Goal: Task Accomplishment & Management: Complete application form

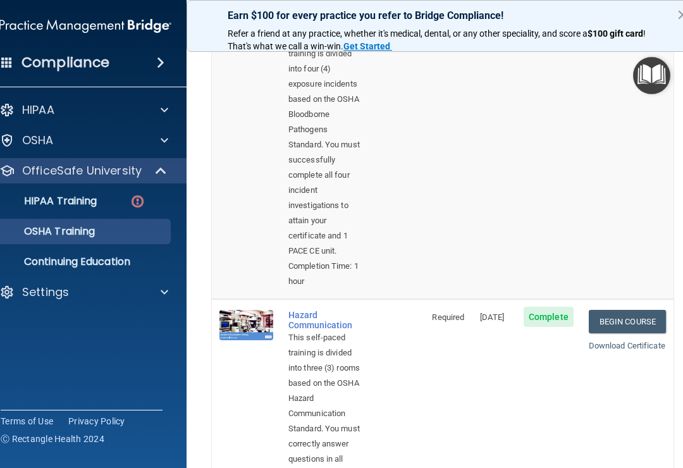
click at [80, 203] on p "HIPAA Training" at bounding box center [44, 201] width 104 height 13
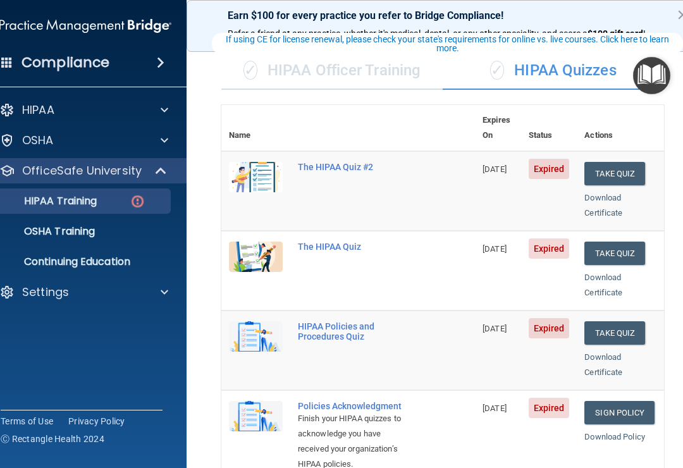
scroll to position [91, 0]
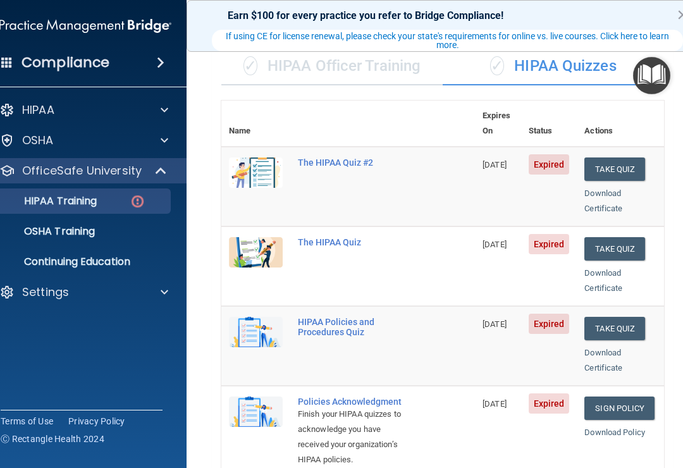
click at [376, 60] on div "✓ HIPAA Officer Training" at bounding box center [331, 66] width 221 height 38
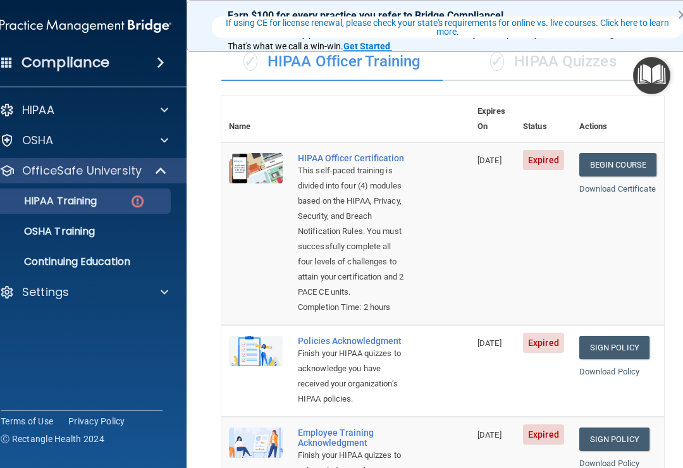
scroll to position [61, 0]
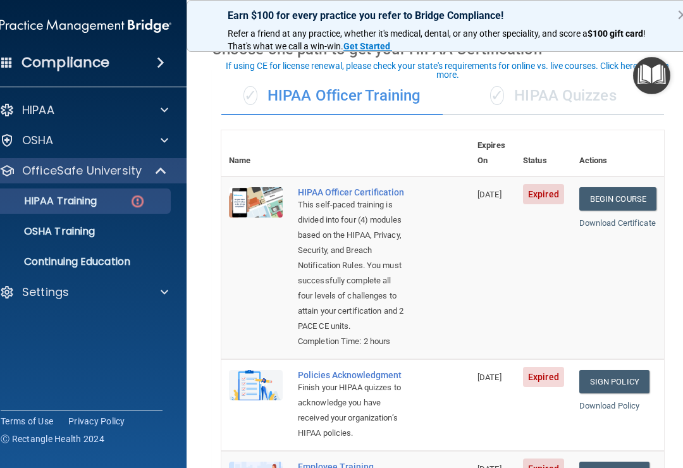
click at [585, 104] on div "✓ HIPAA Quizzes" at bounding box center [553, 96] width 221 height 38
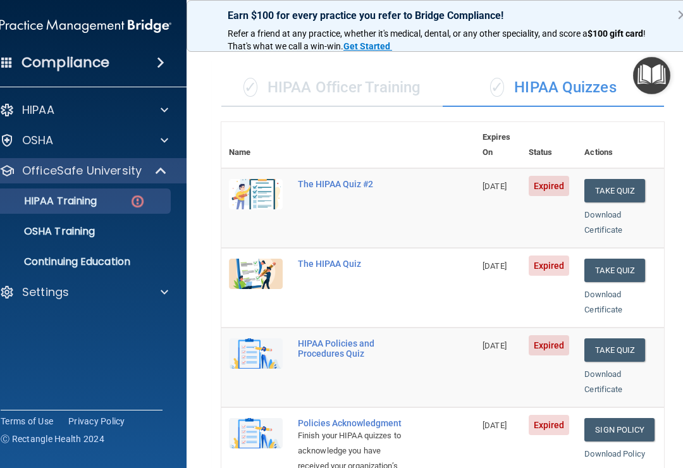
scroll to position [60, 0]
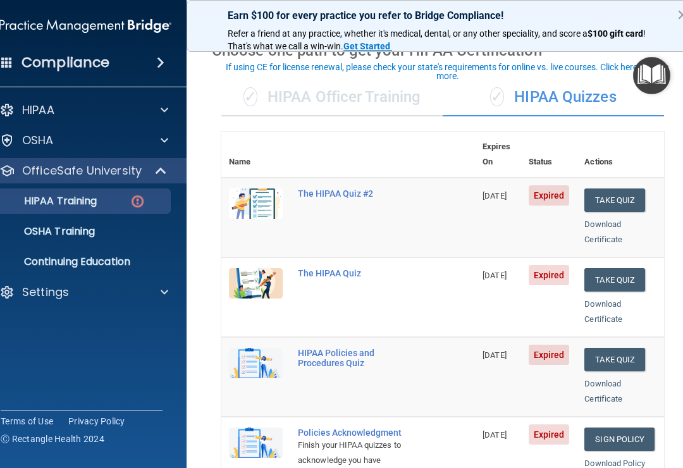
click at [397, 105] on div "✓ HIPAA Officer Training" at bounding box center [331, 97] width 221 height 38
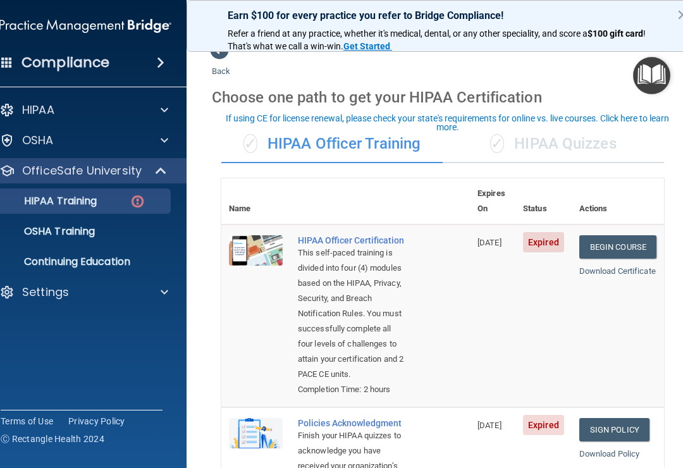
scroll to position [8, 0]
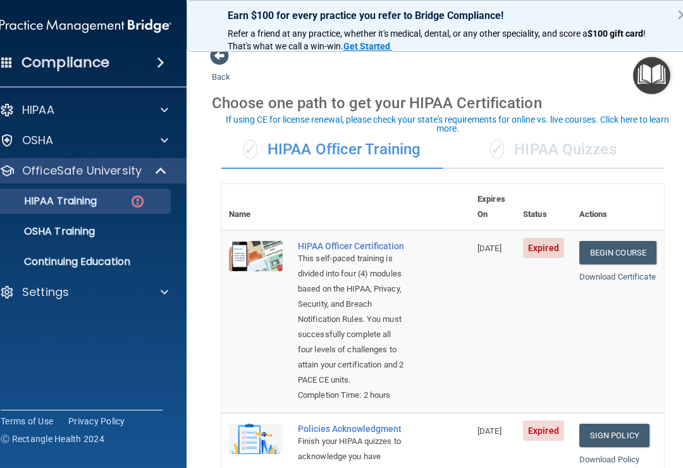
click at [574, 149] on div "✓ HIPAA Quizzes" at bounding box center [553, 150] width 221 height 38
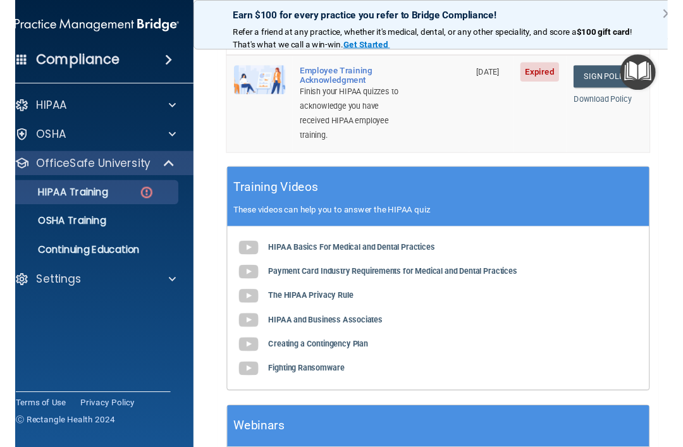
scroll to position [501, 0]
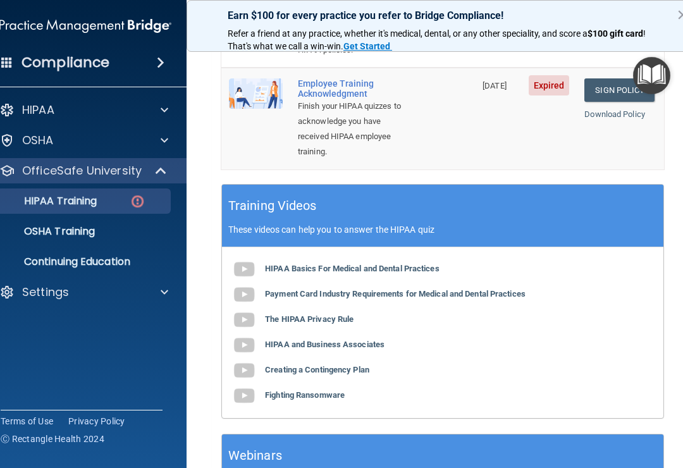
click at [397, 264] on b "HIPAA Basics For Medical and Dental Practices" at bounding box center [352, 268] width 175 height 9
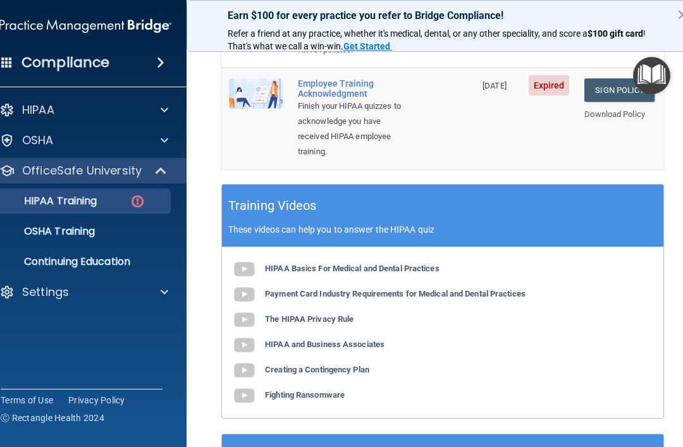
click at [484, 289] on b "Payment Card Industry Requirements for Medical and Dental Practices" at bounding box center [395, 293] width 261 height 9
click at [323, 314] on b "The HIPAA Privacy Rule" at bounding box center [309, 318] width 89 height 9
click at [383, 340] on b "HIPAA and Business Associates" at bounding box center [325, 344] width 120 height 9
click at [288, 365] on b "Creating a Contingency Plan" at bounding box center [317, 369] width 104 height 9
click at [277, 390] on b "Fighting Ransomware" at bounding box center [305, 394] width 80 height 9
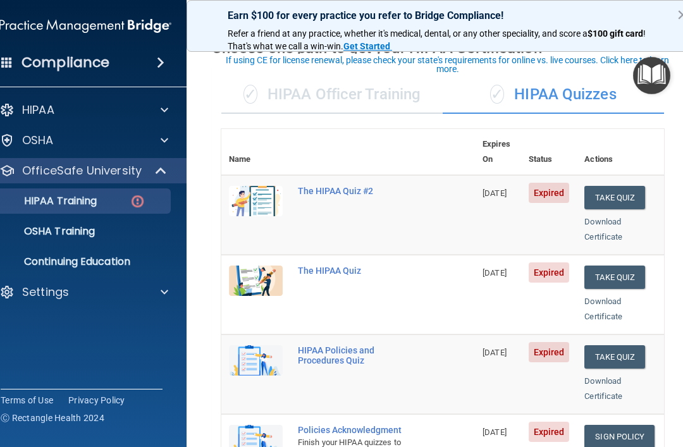
scroll to position [70, 0]
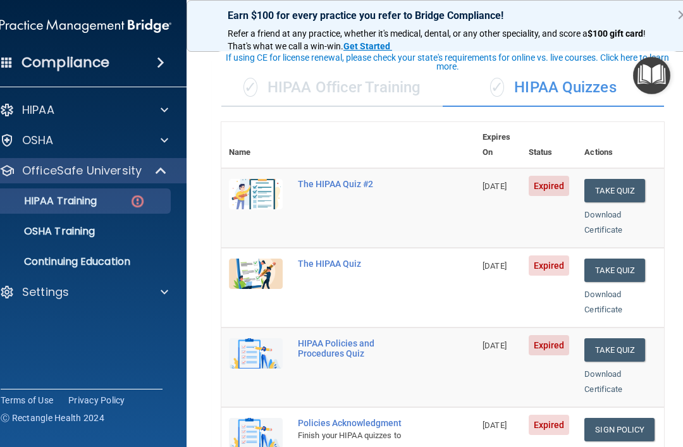
click at [613, 259] on button "Take Quiz" at bounding box center [615, 270] width 61 height 23
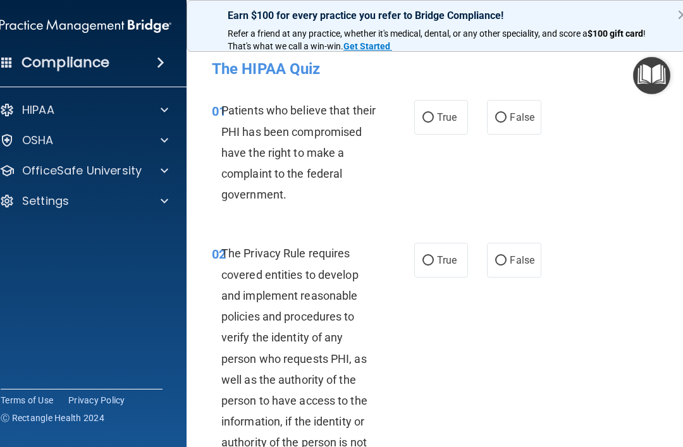
click at [432, 114] on input "True" at bounding box center [428, 117] width 11 height 9
radio input "true"
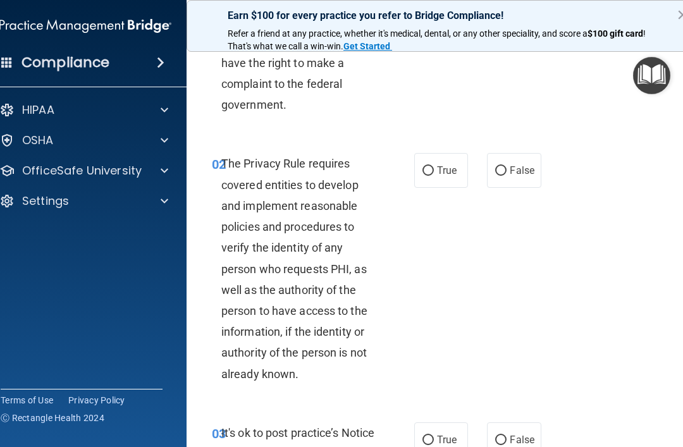
scroll to position [90, 0]
click at [431, 172] on input "True" at bounding box center [428, 170] width 11 height 9
radio input "true"
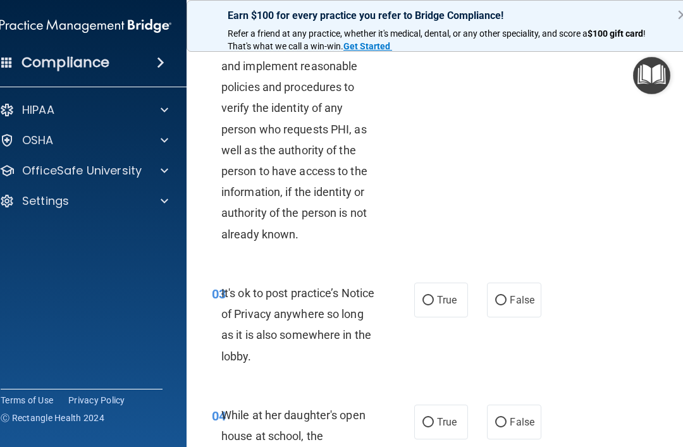
scroll to position [232, 0]
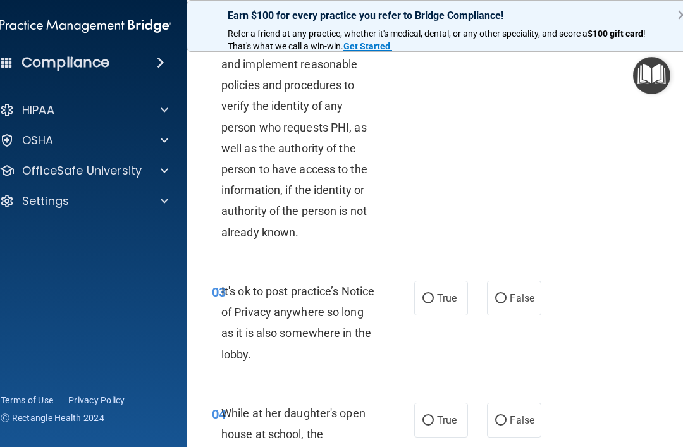
click at [502, 300] on input "False" at bounding box center [500, 298] width 11 height 9
radio input "true"
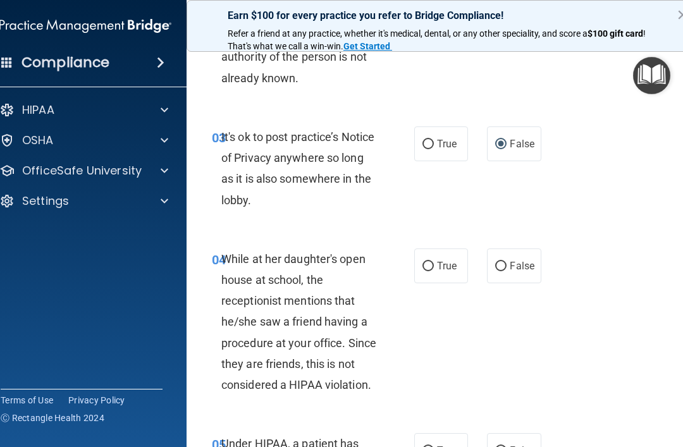
scroll to position [387, 0]
click at [501, 264] on input "False" at bounding box center [500, 265] width 11 height 9
radio input "true"
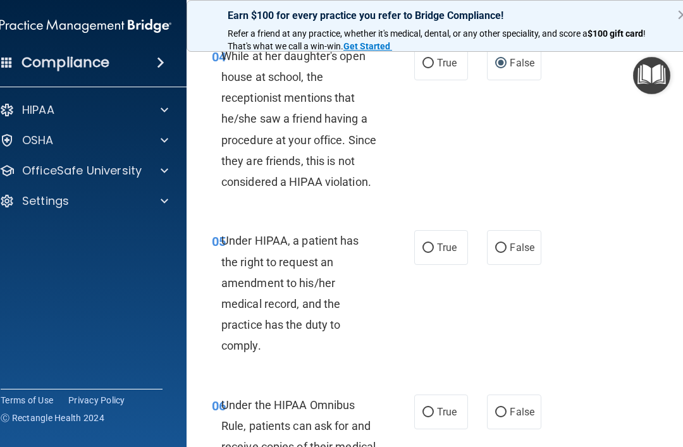
scroll to position [595, 0]
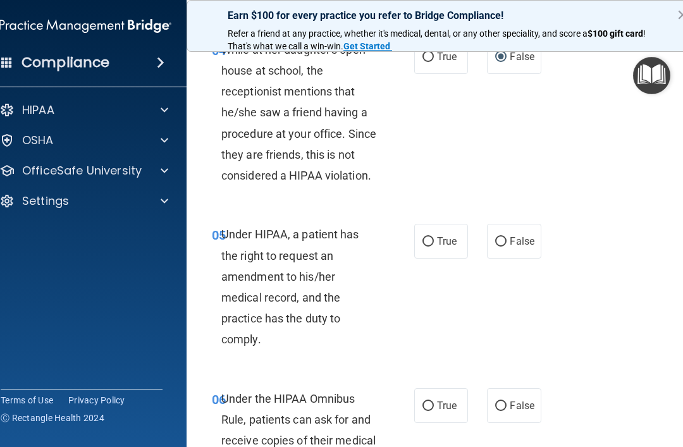
click at [430, 237] on input "True" at bounding box center [428, 241] width 11 height 9
radio input "true"
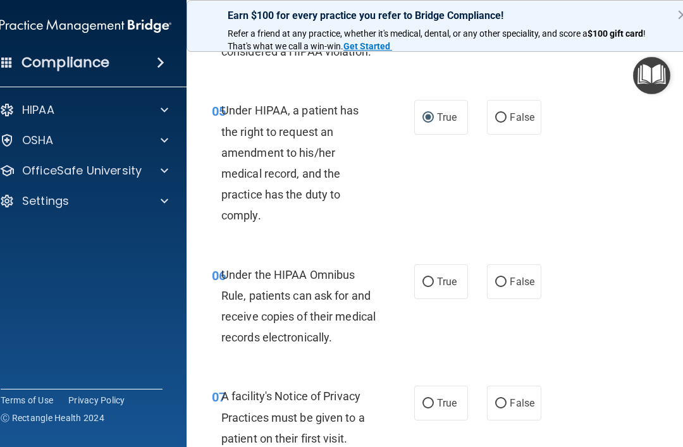
scroll to position [721, 0]
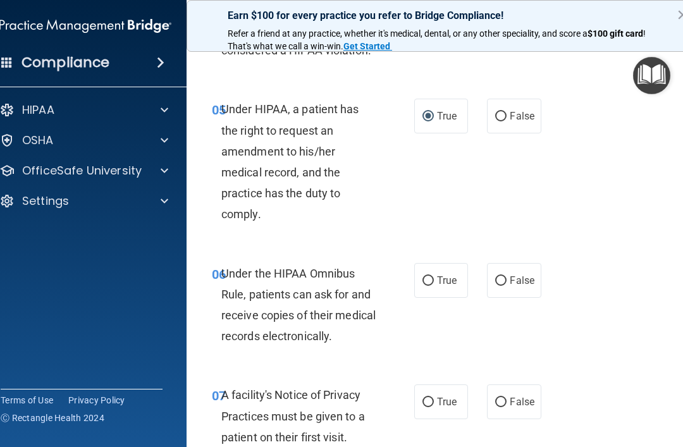
click at [432, 276] on input "True" at bounding box center [428, 280] width 11 height 9
radio input "true"
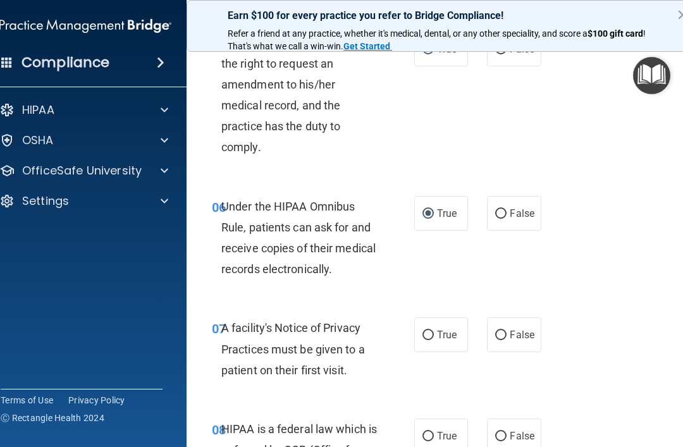
scroll to position [788, 0]
click at [428, 330] on input "True" at bounding box center [428, 334] width 11 height 9
radio input "true"
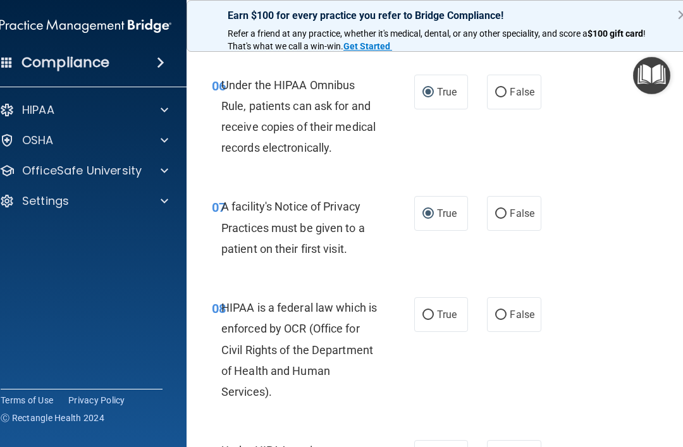
scroll to position [914, 0]
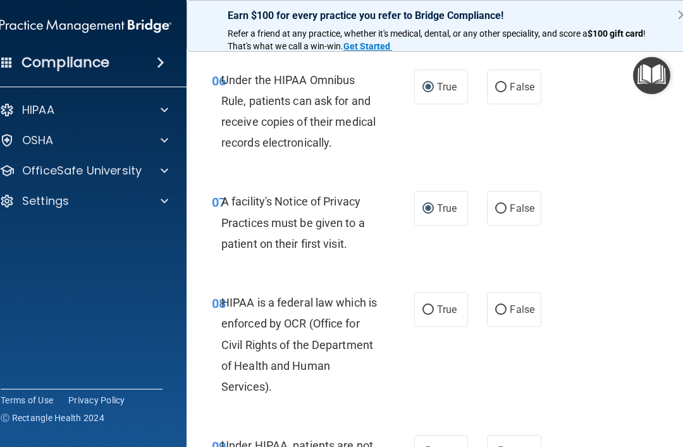
click at [430, 306] on input "True" at bounding box center [428, 310] width 11 height 9
radio input "true"
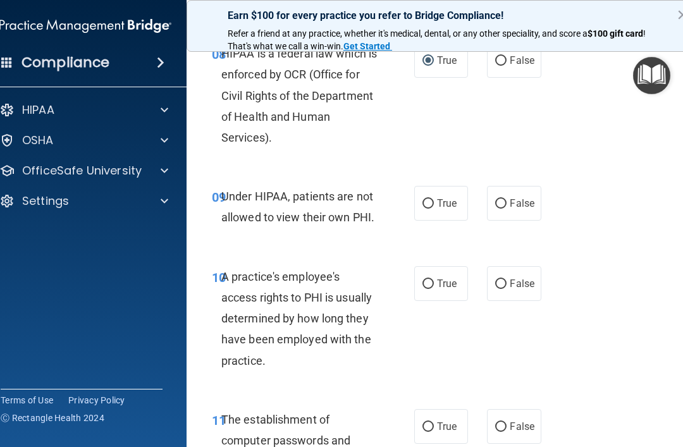
scroll to position [1166, 0]
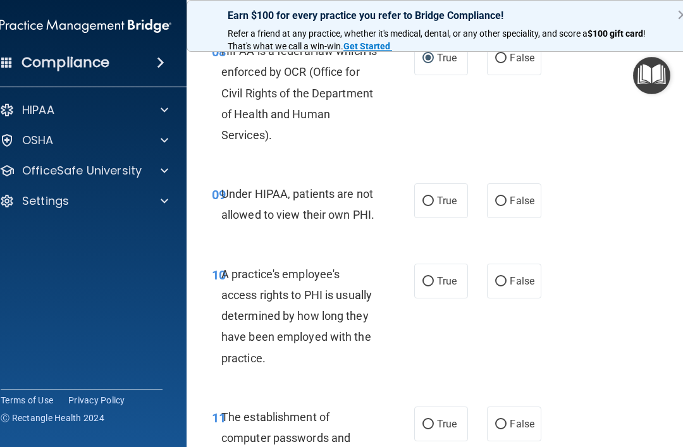
click at [507, 197] on input "False" at bounding box center [500, 201] width 11 height 9
radio input "true"
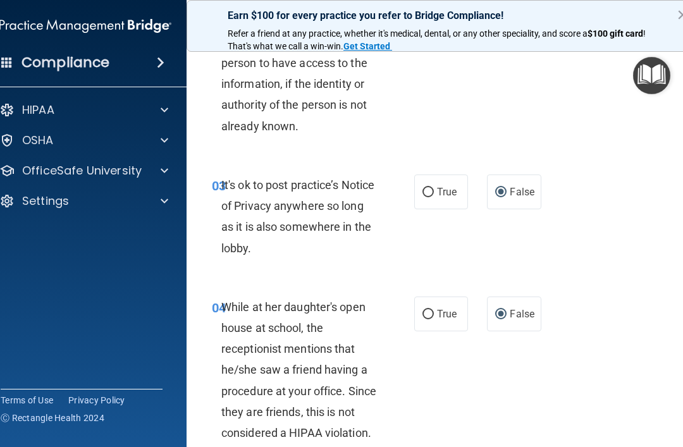
scroll to position [337, 0]
click at [433, 189] on input "True" at bounding box center [428, 193] width 11 height 9
radio input "true"
radio input "false"
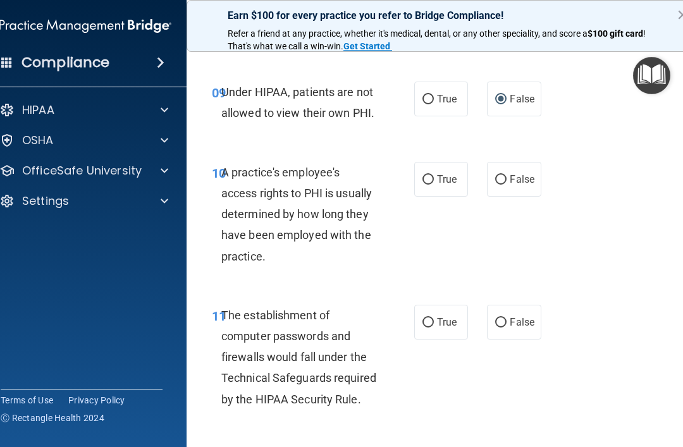
scroll to position [1268, 0]
click at [512, 173] on span "False" at bounding box center [522, 179] width 25 height 12
click at [507, 175] on input "False" at bounding box center [500, 179] width 11 height 9
radio input "true"
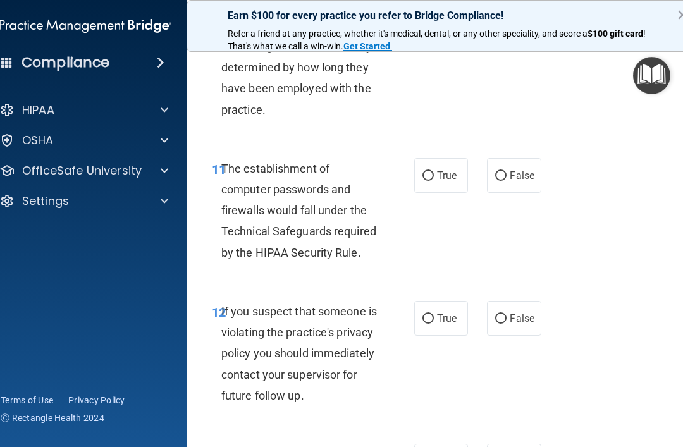
scroll to position [1425, 0]
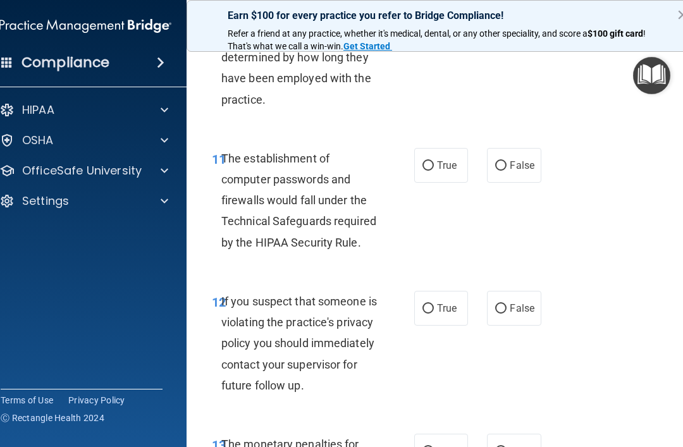
click at [437, 159] on span "True" at bounding box center [447, 165] width 20 height 12
click at [434, 161] on input "True" at bounding box center [428, 165] width 11 height 9
radio input "true"
click at [428, 304] on input "True" at bounding box center [428, 308] width 11 height 9
radio input "true"
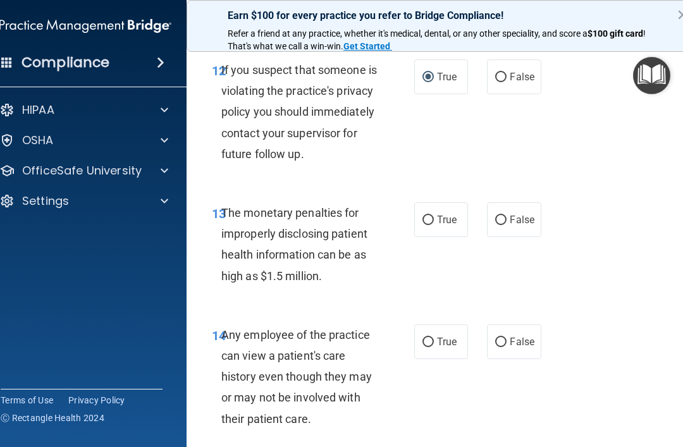
scroll to position [1661, 0]
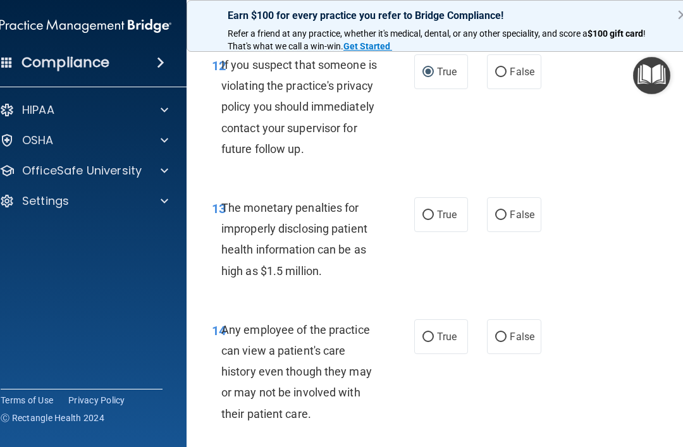
click at [433, 213] on label "True" at bounding box center [441, 214] width 54 height 35
click at [433, 213] on input "True" at bounding box center [428, 215] width 11 height 9
radio input "true"
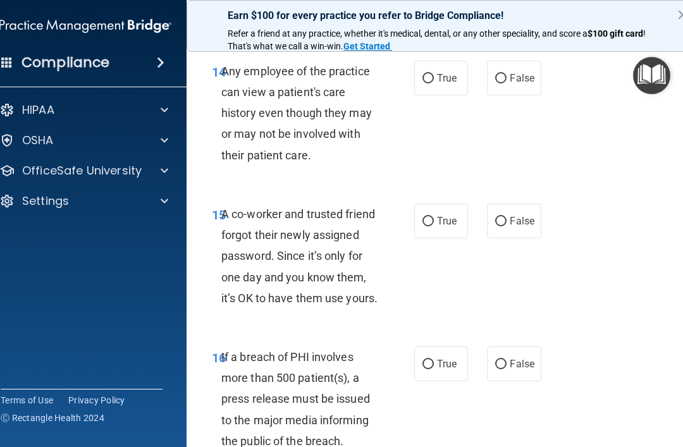
scroll to position [1919, 0]
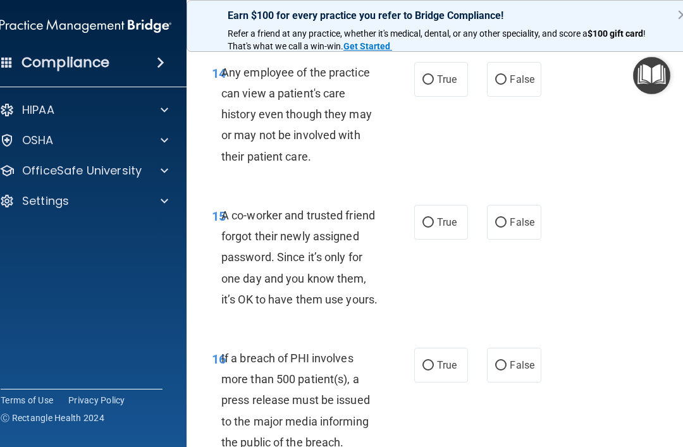
click at [505, 228] on input "False" at bounding box center [500, 222] width 11 height 9
radio input "true"
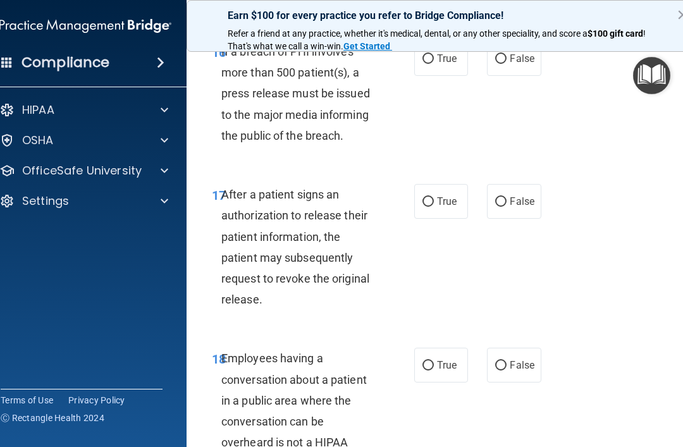
scroll to position [2229, 0]
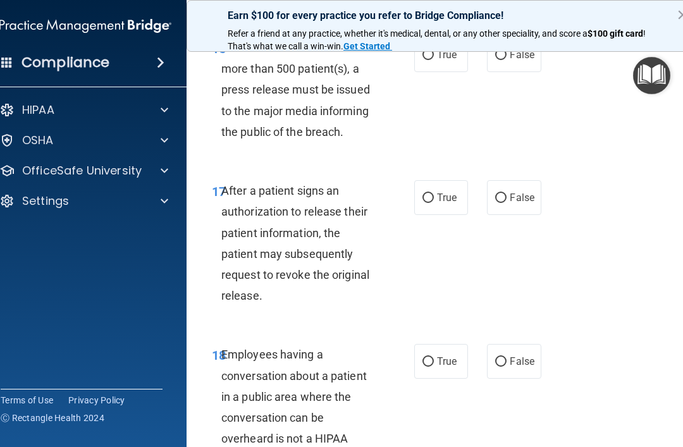
click at [438, 204] on span "True" at bounding box center [447, 198] width 20 height 12
click at [434, 203] on input "True" at bounding box center [428, 198] width 11 height 9
radio input "true"
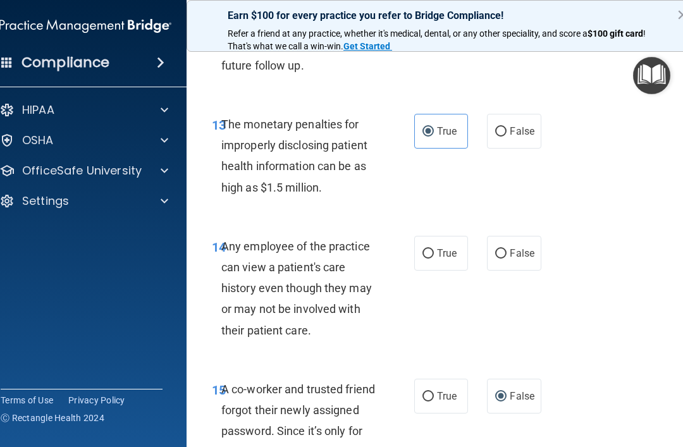
scroll to position [1744, 0]
click at [427, 259] on input "True" at bounding box center [428, 254] width 11 height 9
radio input "true"
click at [507, 260] on label "False" at bounding box center [514, 254] width 54 height 35
click at [507, 259] on input "False" at bounding box center [500, 254] width 11 height 9
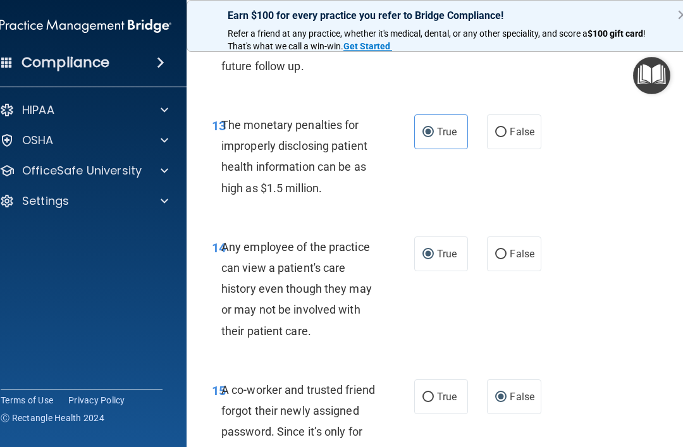
radio input "true"
radio input "false"
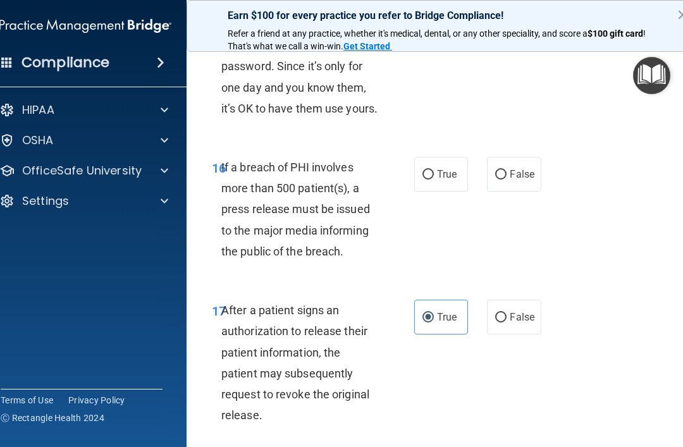
scroll to position [2109, 0]
click at [503, 180] on input "False" at bounding box center [500, 175] width 11 height 9
radio input "true"
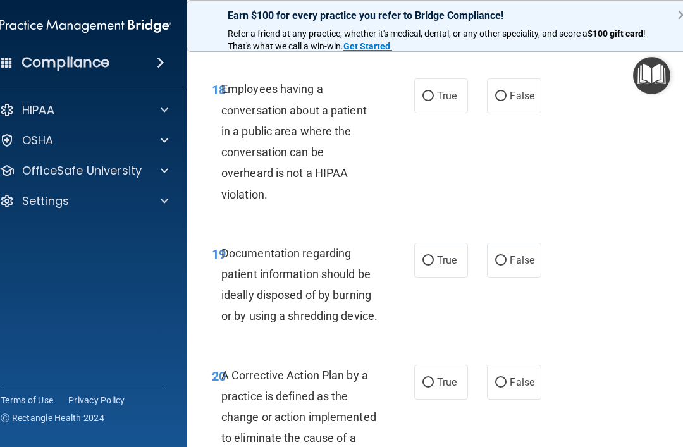
scroll to position [2498, 0]
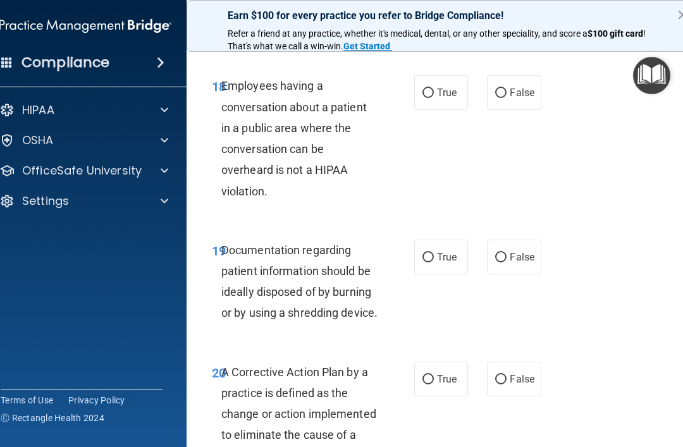
click at [499, 98] on input "False" at bounding box center [500, 93] width 11 height 9
radio input "true"
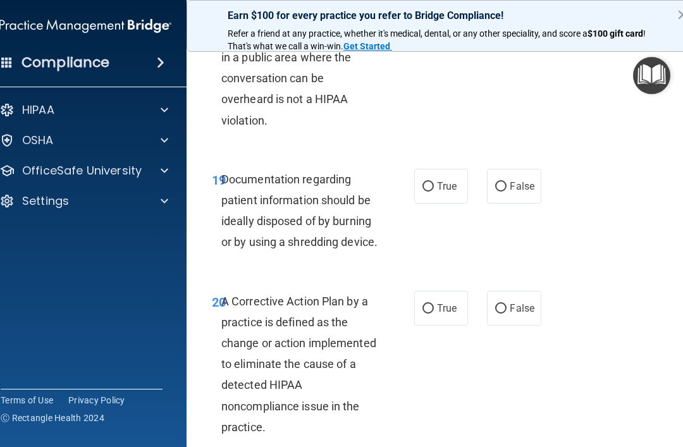
scroll to position [2571, 0]
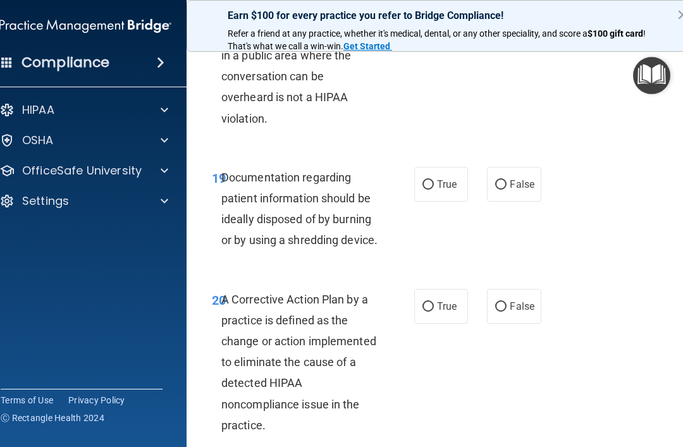
click at [427, 202] on label "True" at bounding box center [441, 184] width 54 height 35
click at [427, 190] on input "True" at bounding box center [428, 184] width 11 height 9
radio input "true"
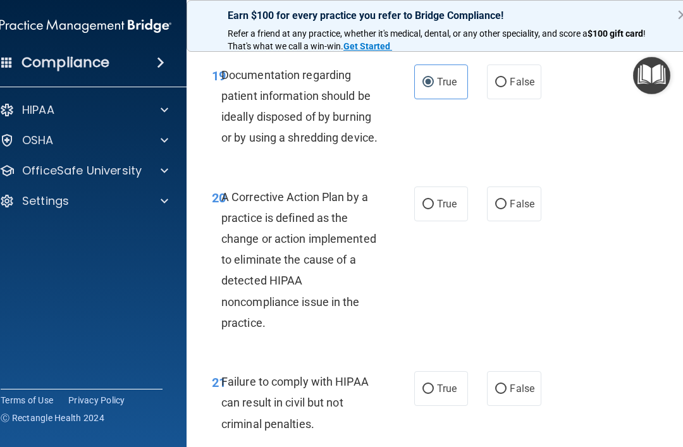
scroll to position [2675, 0]
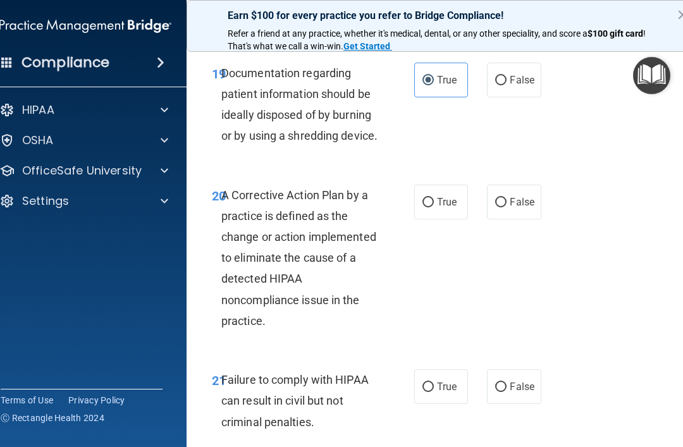
click at [423, 220] on label "True" at bounding box center [441, 202] width 54 height 35
click at [423, 208] on input "True" at bounding box center [428, 202] width 11 height 9
radio input "true"
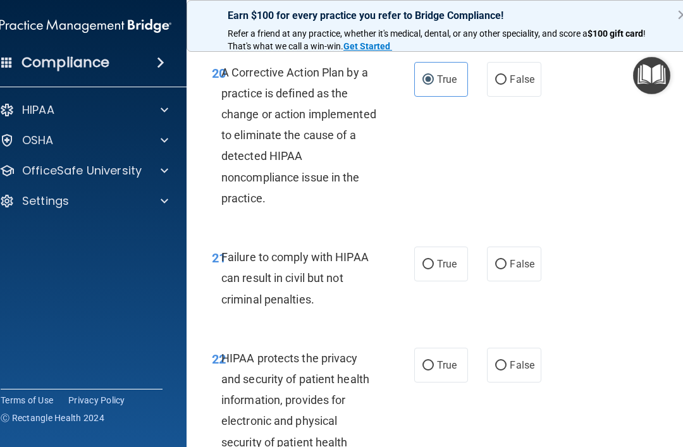
scroll to position [2802, 0]
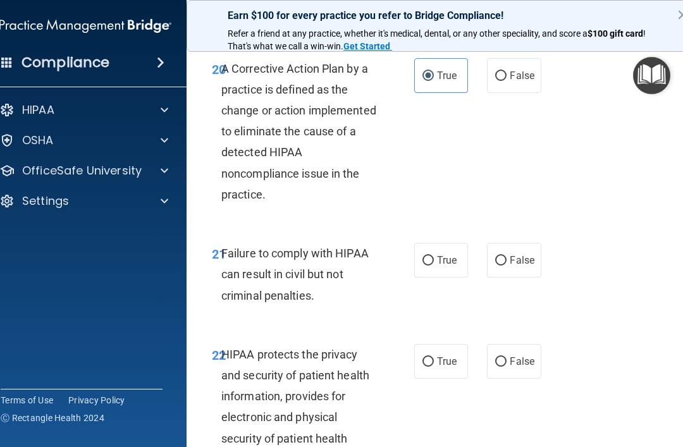
click at [418, 278] on label "True" at bounding box center [441, 260] width 54 height 35
click at [423, 266] on input "True" at bounding box center [428, 260] width 11 height 9
radio input "true"
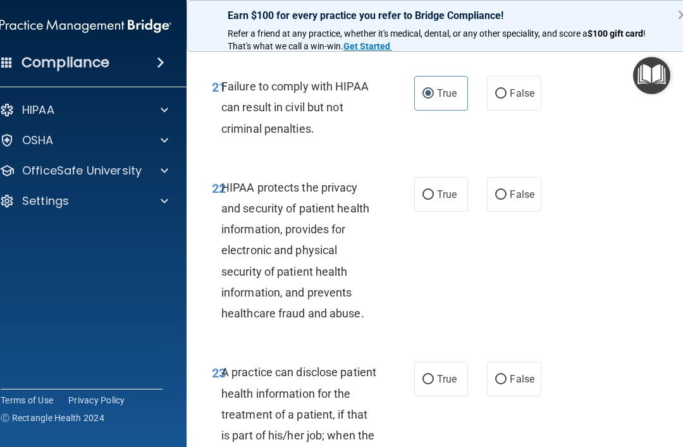
scroll to position [2975, 0]
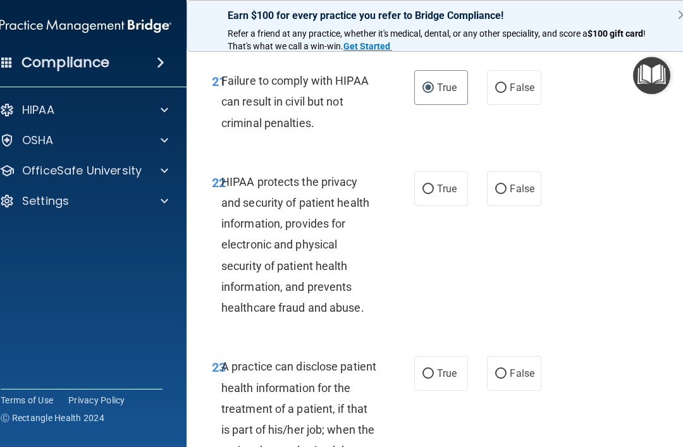
click at [433, 206] on label "True" at bounding box center [441, 188] width 54 height 35
click at [433, 194] on input "True" at bounding box center [428, 189] width 11 height 9
radio input "true"
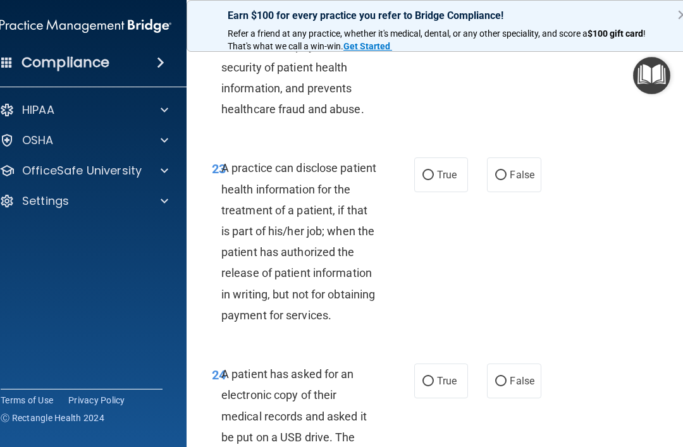
scroll to position [3174, 0]
click at [431, 180] on input "True" at bounding box center [428, 174] width 11 height 9
radio input "true"
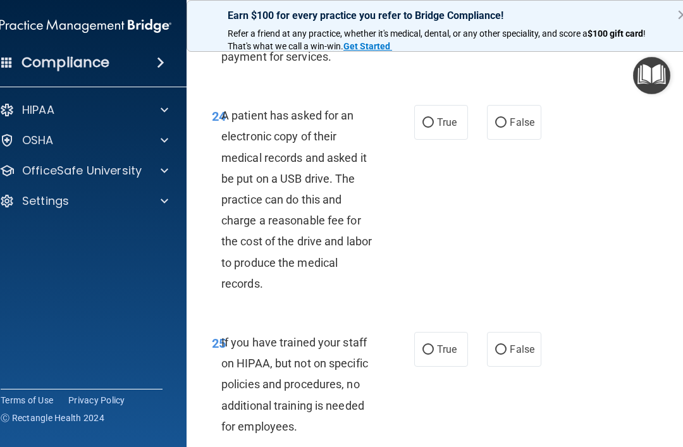
scroll to position [3436, 0]
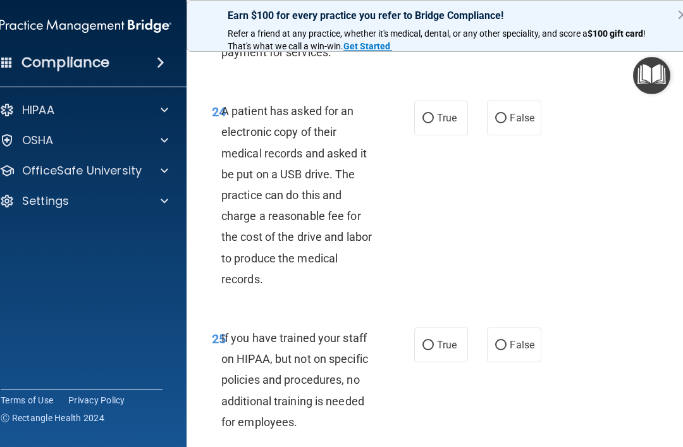
click at [448, 124] on span "True" at bounding box center [447, 118] width 20 height 12
click at [434, 123] on input "True" at bounding box center [428, 118] width 11 height 9
radio input "true"
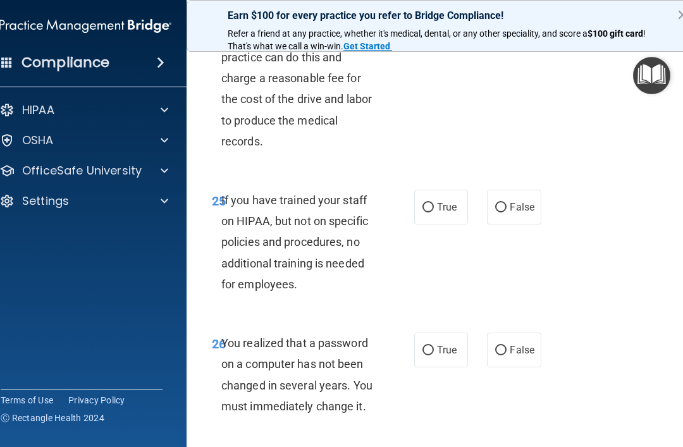
scroll to position [3576, 0]
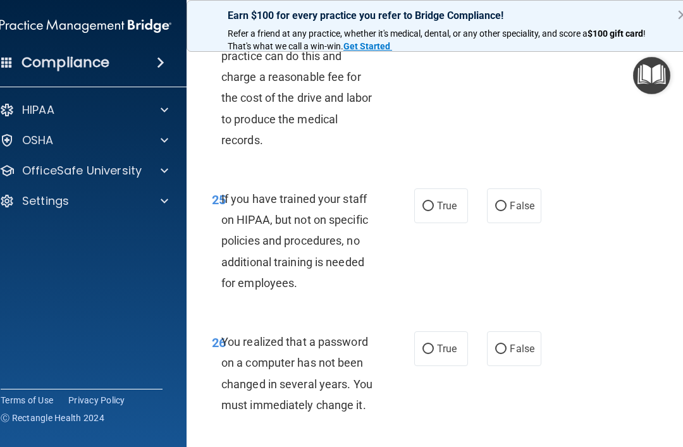
click at [497, 211] on input "False" at bounding box center [500, 206] width 11 height 9
radio input "true"
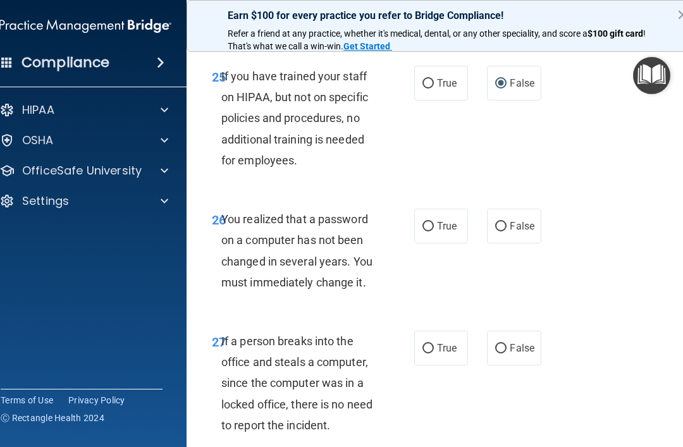
scroll to position [3700, 0]
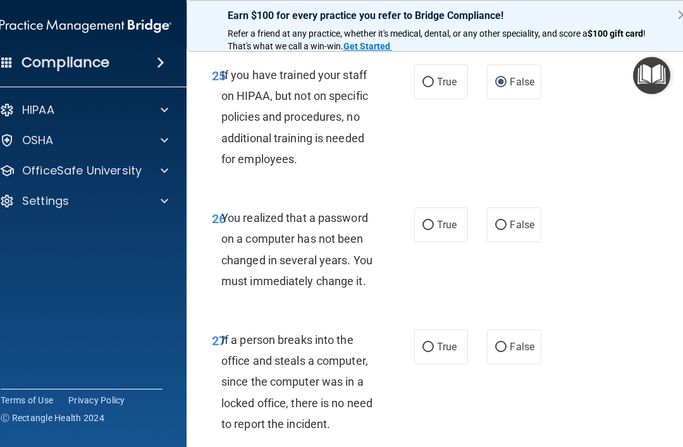
click at [427, 230] on input "True" at bounding box center [428, 225] width 11 height 9
radio input "true"
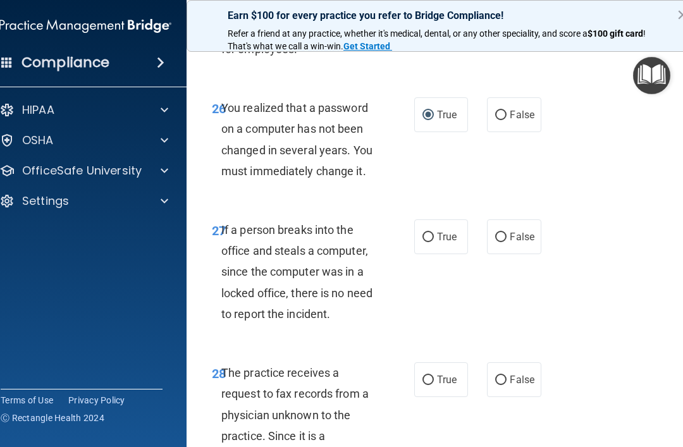
scroll to position [3810, 0]
click at [503, 242] on input "False" at bounding box center [500, 236] width 11 height 9
radio input "true"
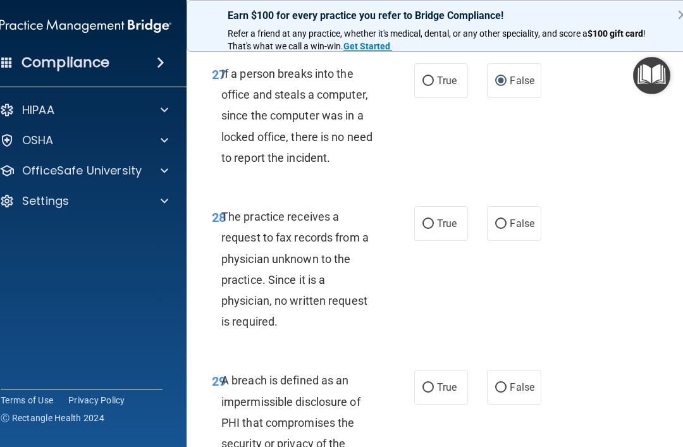
scroll to position [3968, 0]
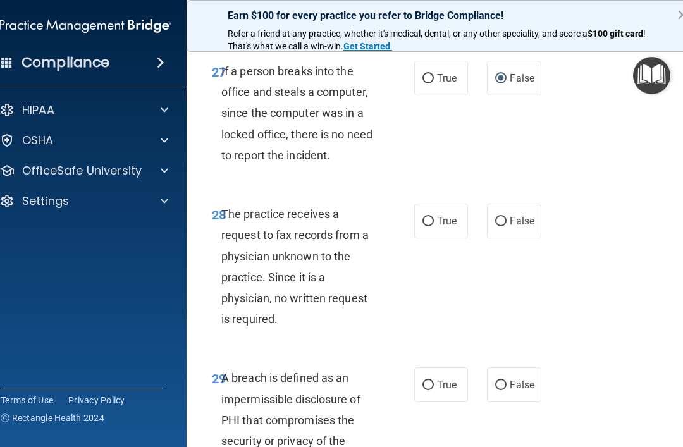
click at [499, 226] on input "False" at bounding box center [500, 221] width 11 height 9
radio input "true"
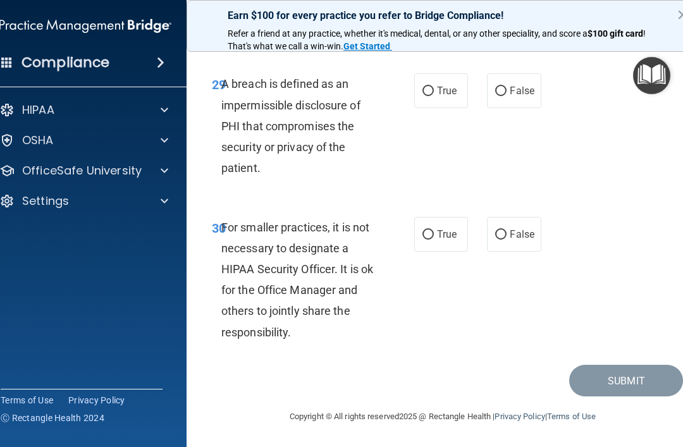
scroll to position [4284, 0]
click at [507, 252] on label "False" at bounding box center [514, 234] width 54 height 35
click at [507, 240] on input "False" at bounding box center [500, 234] width 11 height 9
radio input "true"
click at [446, 97] on span "True" at bounding box center [447, 91] width 20 height 12
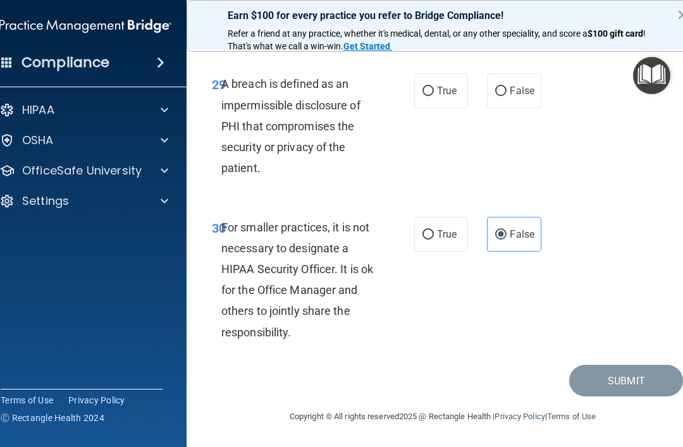
click at [434, 96] on input "True" at bounding box center [428, 91] width 11 height 9
radio input "true"
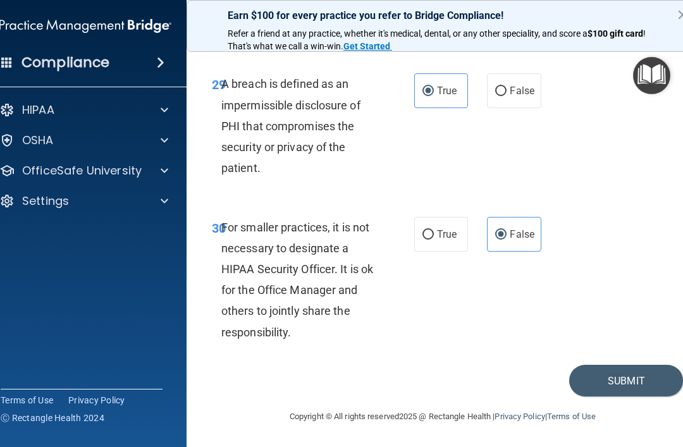
scroll to position [4323, 0]
click at [636, 383] on button "Submit" at bounding box center [626, 381] width 114 height 32
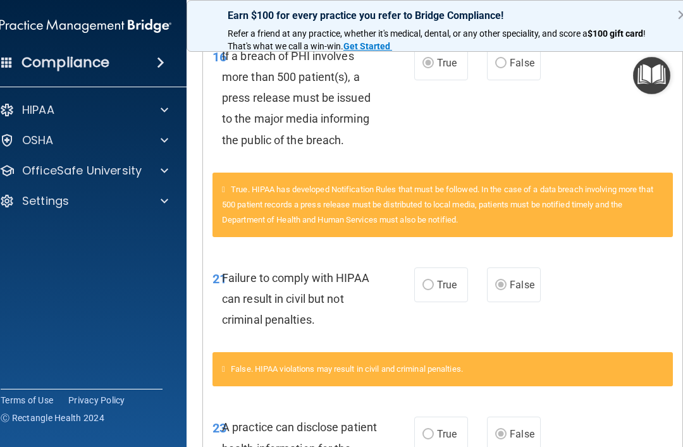
scroll to position [722, 0]
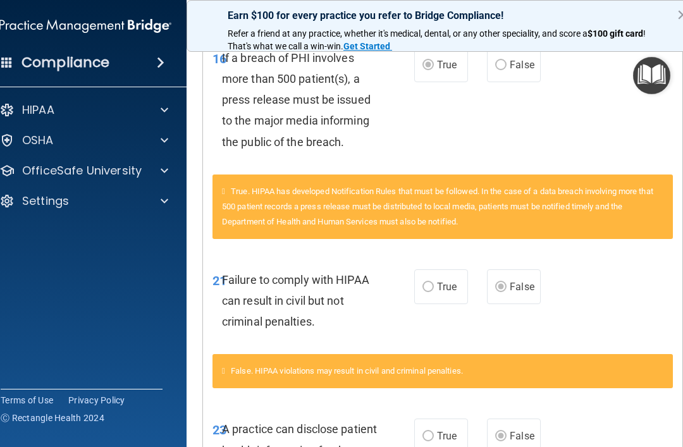
click at [172, 306] on div "Compliance HIPAA Documents and Policies Report an Incident Business Associates …" at bounding box center [85, 223] width 202 height 447
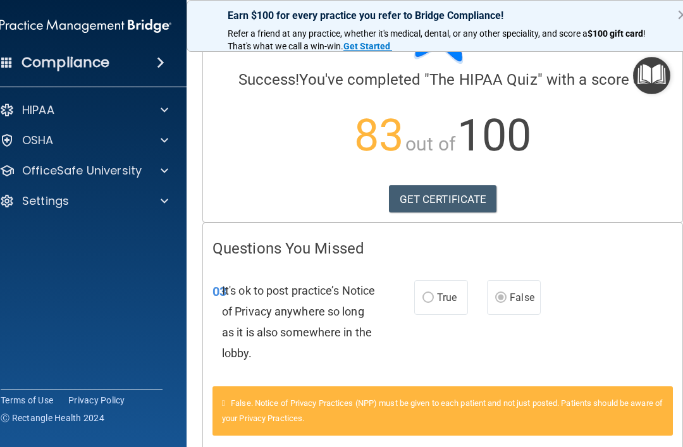
scroll to position [75, 0]
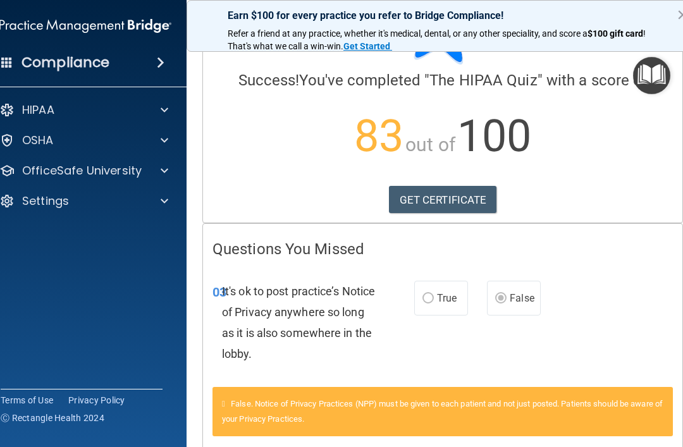
click at [426, 208] on link "GET CERTIFICATE" at bounding box center [443, 200] width 108 height 28
click at [49, 110] on p "HIPAA" at bounding box center [38, 109] width 32 height 15
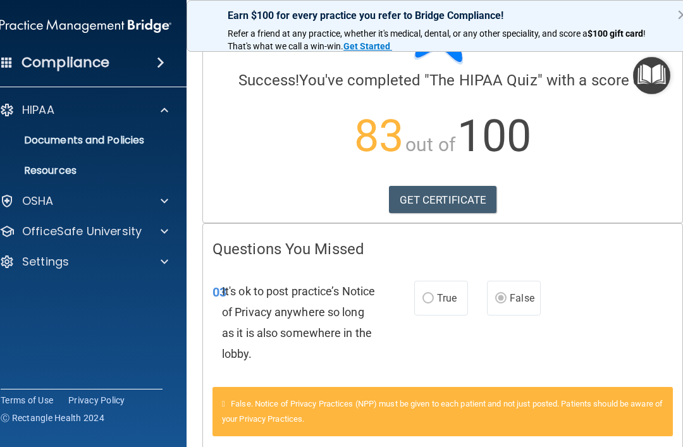
click at [30, 116] on p "HIPAA" at bounding box center [38, 109] width 32 height 15
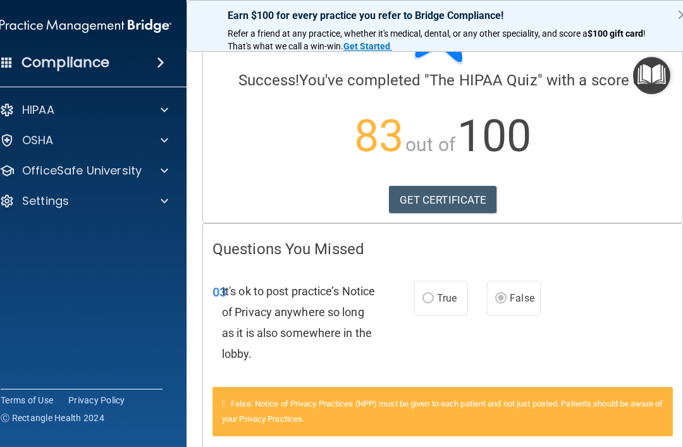
click at [86, 177] on p "OfficeSafe University" at bounding box center [82, 170] width 120 height 15
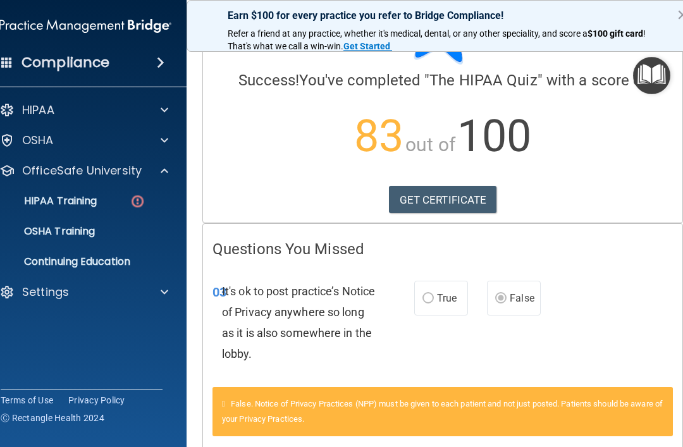
click at [78, 204] on p "HIPAA Training" at bounding box center [44, 201] width 104 height 13
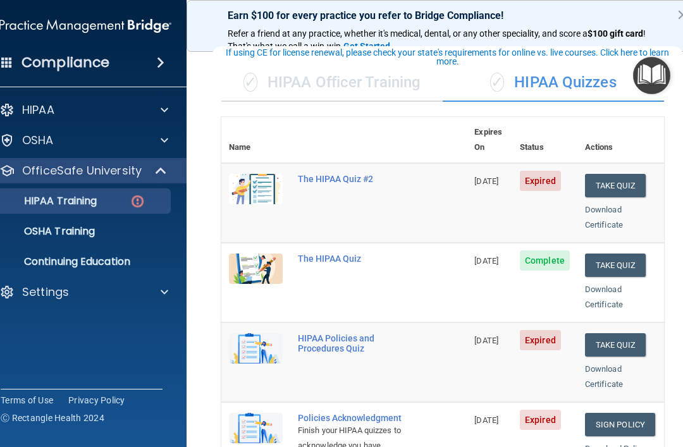
click at [540, 171] on span "Expired" at bounding box center [540, 181] width 41 height 20
click at [614, 174] on button "Take Quiz" at bounding box center [615, 185] width 61 height 23
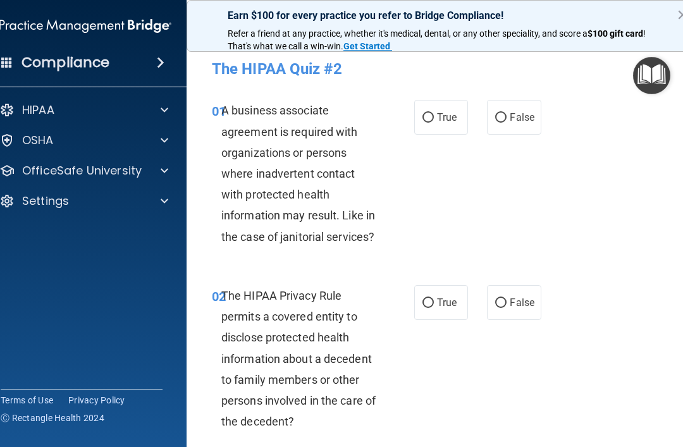
click at [502, 117] on input "False" at bounding box center [500, 117] width 11 height 9
radio input "true"
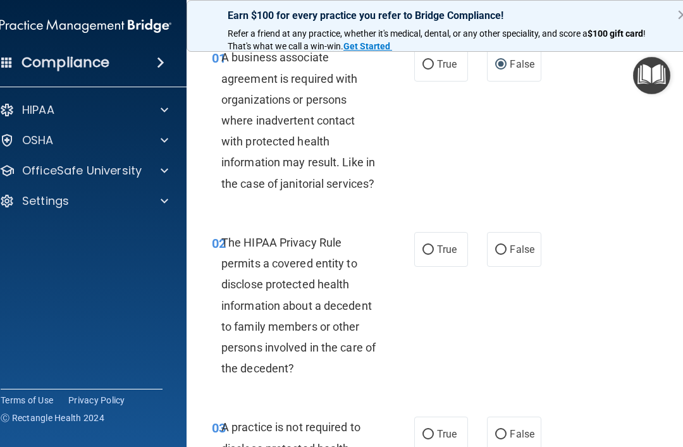
scroll to position [66, 0]
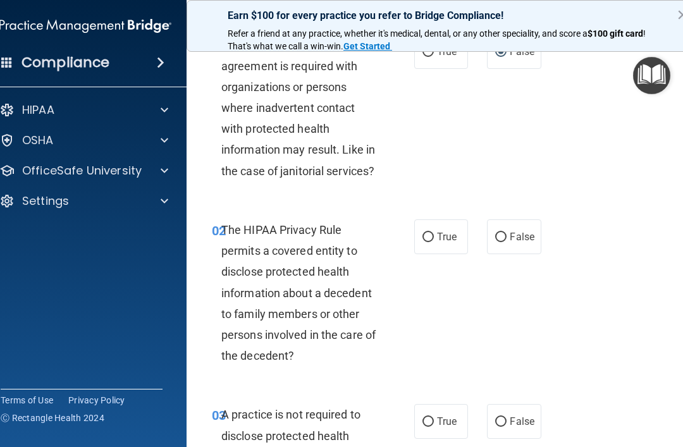
click at [430, 240] on input "True" at bounding box center [428, 237] width 11 height 9
radio input "true"
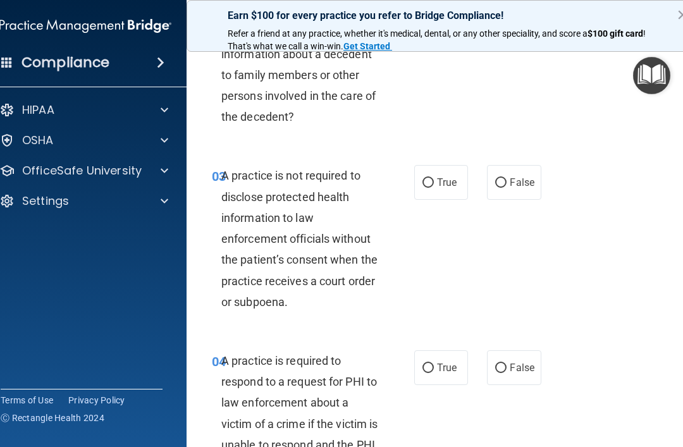
scroll to position [306, 0]
click at [504, 178] on input "False" at bounding box center [500, 182] width 11 height 9
radio input "true"
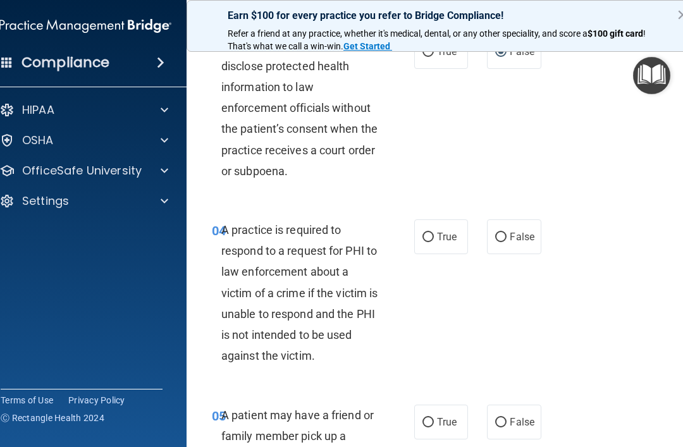
scroll to position [438, 0]
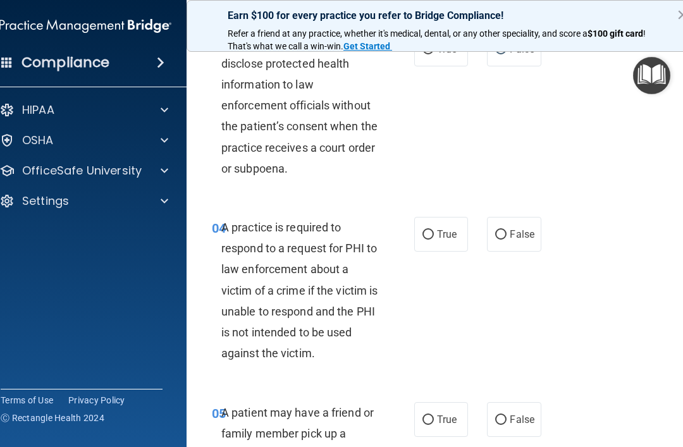
click at [430, 236] on input "True" at bounding box center [428, 234] width 11 height 9
radio input "true"
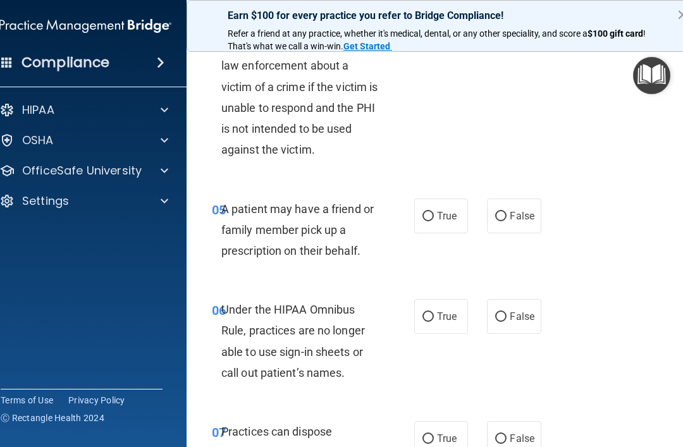
scroll to position [647, 0]
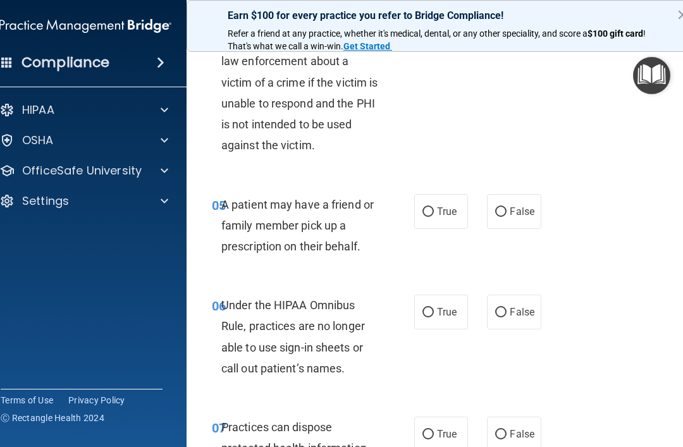
click at [431, 208] on input "True" at bounding box center [428, 212] width 11 height 9
radio input "true"
click at [496, 308] on input "False" at bounding box center [500, 312] width 11 height 9
radio input "true"
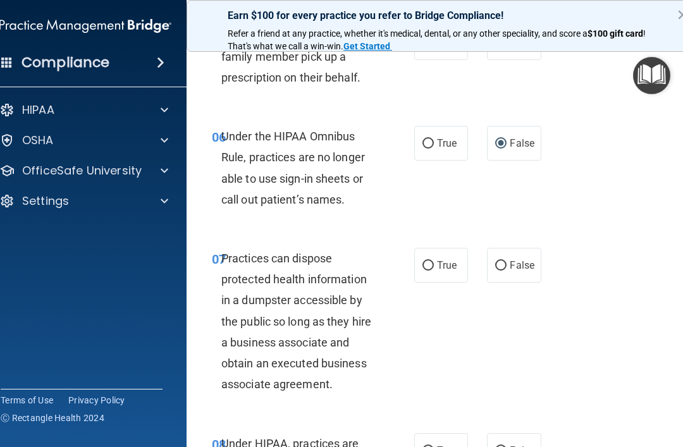
scroll to position [819, 0]
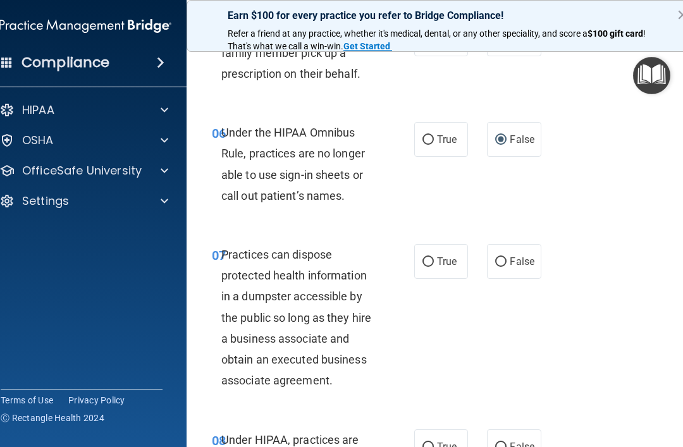
click at [502, 259] on input "False" at bounding box center [500, 261] width 11 height 9
radio input "true"
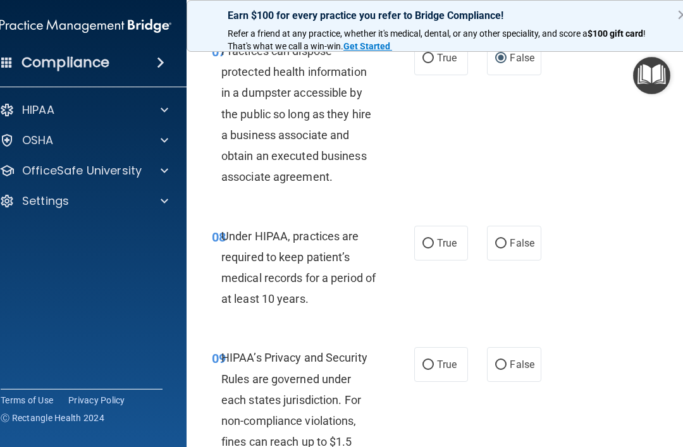
scroll to position [1024, 0]
click at [433, 239] on input "True" at bounding box center [428, 243] width 11 height 9
radio input "true"
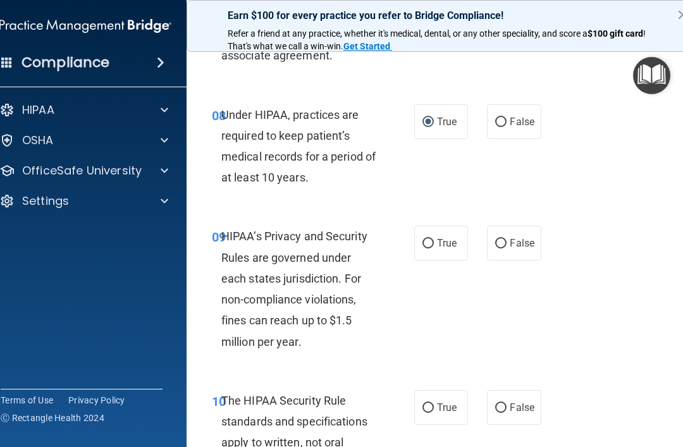
scroll to position [1147, 0]
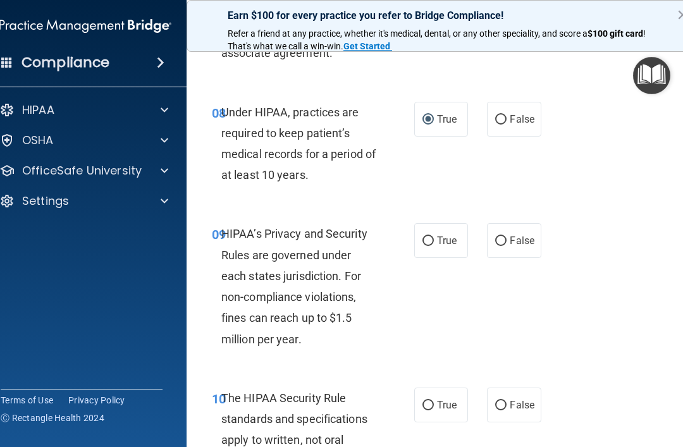
click at [426, 239] on input "True" at bounding box center [428, 241] width 11 height 9
radio input "true"
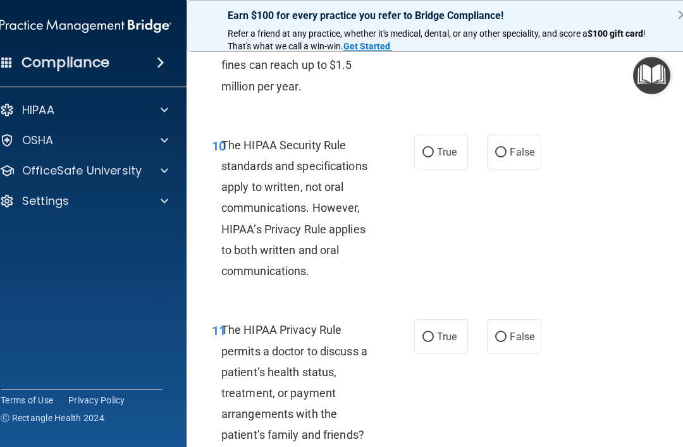
scroll to position [1399, 0]
click at [433, 149] on input "True" at bounding box center [428, 153] width 11 height 9
radio input "true"
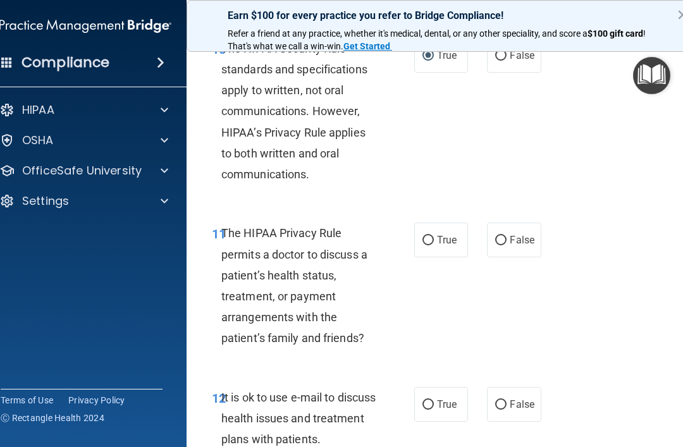
scroll to position [1497, 0]
click at [428, 247] on label "True" at bounding box center [441, 239] width 54 height 35
click at [428, 245] on input "True" at bounding box center [428, 239] width 11 height 9
radio input "true"
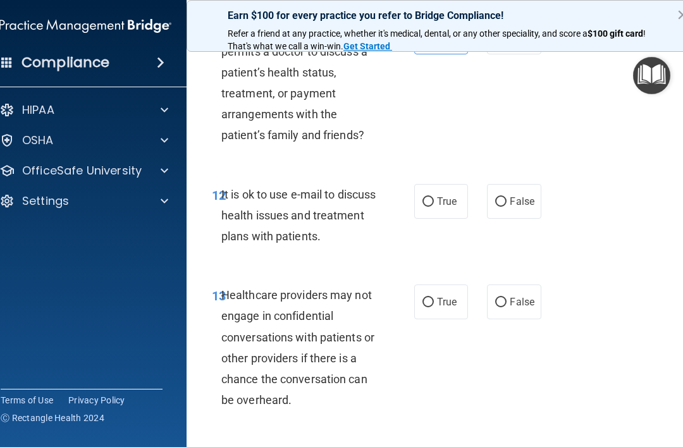
scroll to position [1701, 0]
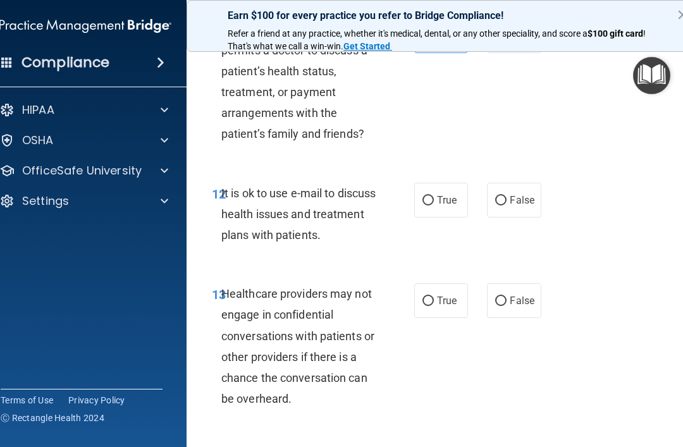
click at [440, 284] on label "True" at bounding box center [441, 300] width 54 height 35
click at [434, 297] on input "True" at bounding box center [428, 301] width 11 height 9
radio input "true"
click at [440, 183] on label "True" at bounding box center [441, 200] width 54 height 35
click at [434, 196] on input "True" at bounding box center [428, 200] width 11 height 9
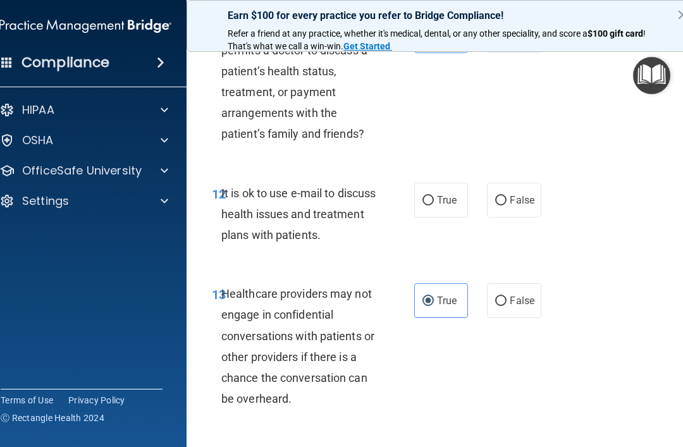
radio input "true"
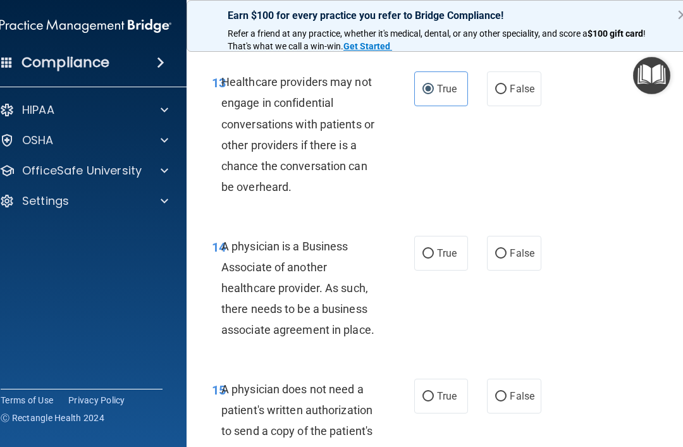
scroll to position [1914, 0]
click at [426, 249] on input "True" at bounding box center [428, 253] width 11 height 9
radio input "true"
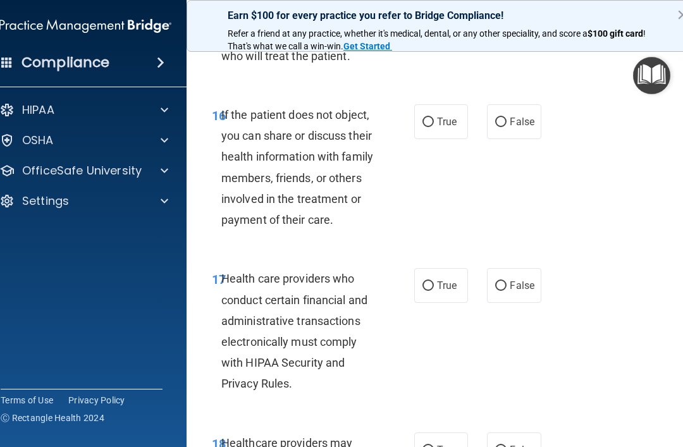
scroll to position [2350, 0]
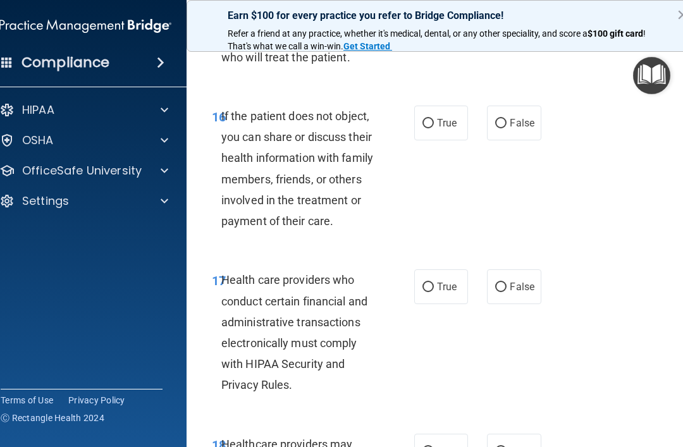
click at [429, 283] on input "True" at bounding box center [428, 287] width 11 height 9
radio input "true"
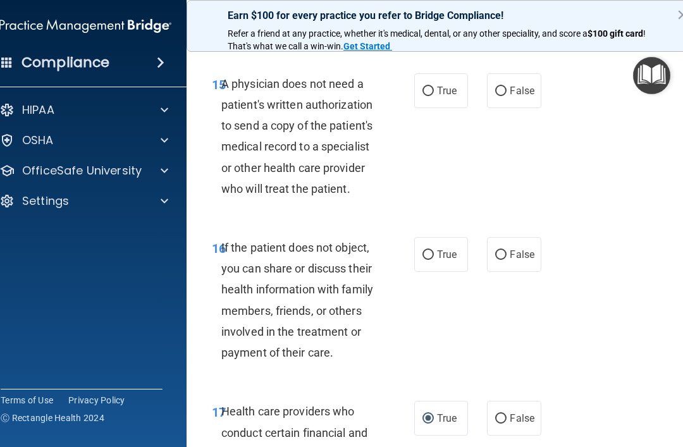
scroll to position [2198, 0]
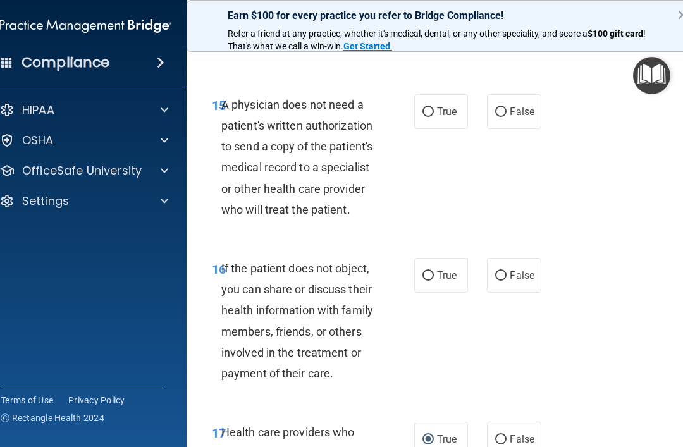
click at [418, 95] on label "True" at bounding box center [441, 111] width 54 height 35
click at [423, 108] on input "True" at bounding box center [428, 112] width 11 height 9
radio input "true"
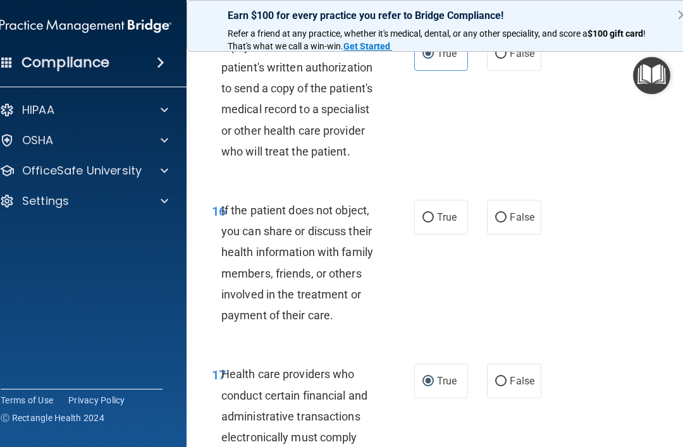
scroll to position [2258, 0]
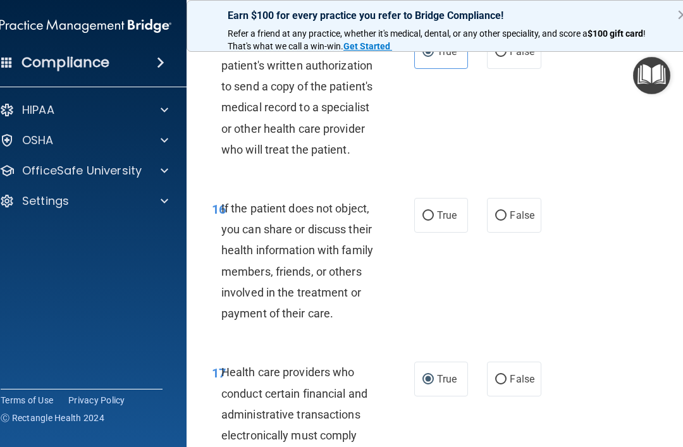
click at [431, 211] on input "True" at bounding box center [428, 215] width 11 height 9
radio input "true"
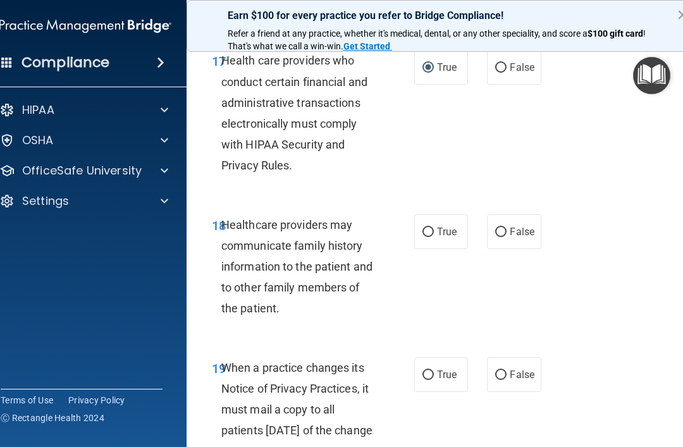
scroll to position [2575, 0]
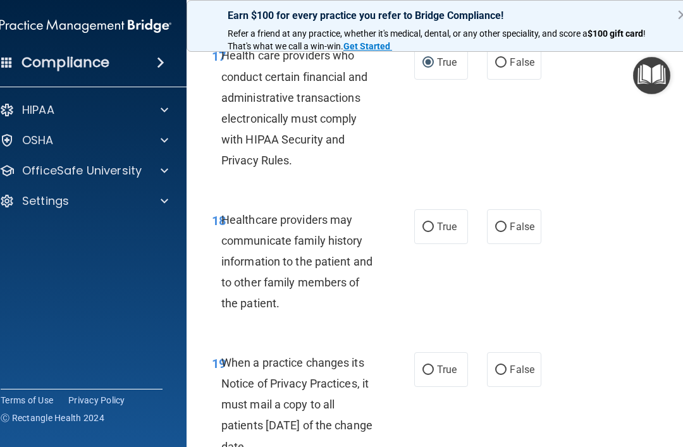
click at [427, 366] on input "True" at bounding box center [428, 370] width 11 height 9
radio input "true"
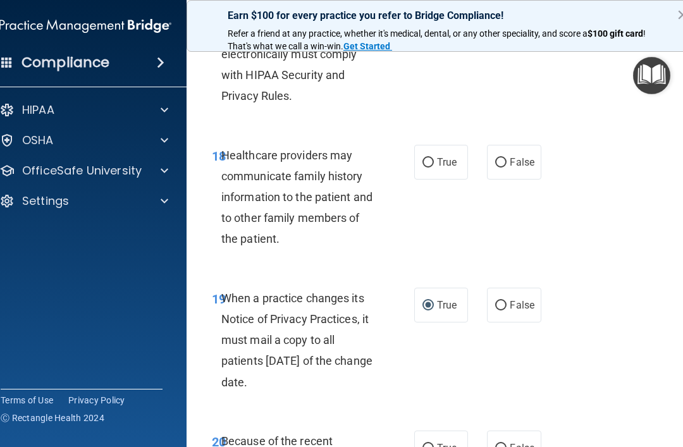
scroll to position [2631, 0]
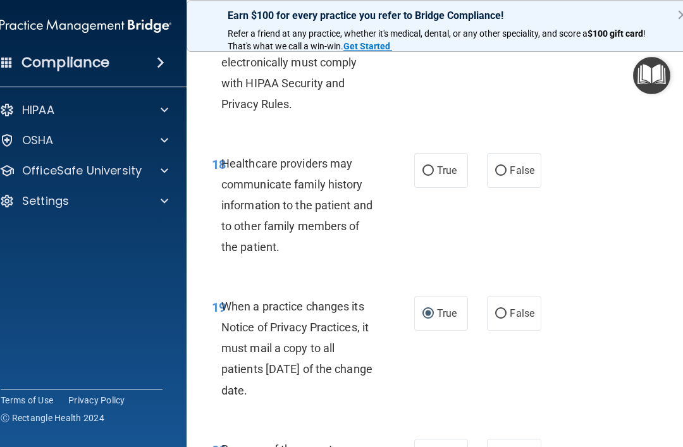
click at [430, 166] on input "True" at bounding box center [428, 170] width 11 height 9
radio input "true"
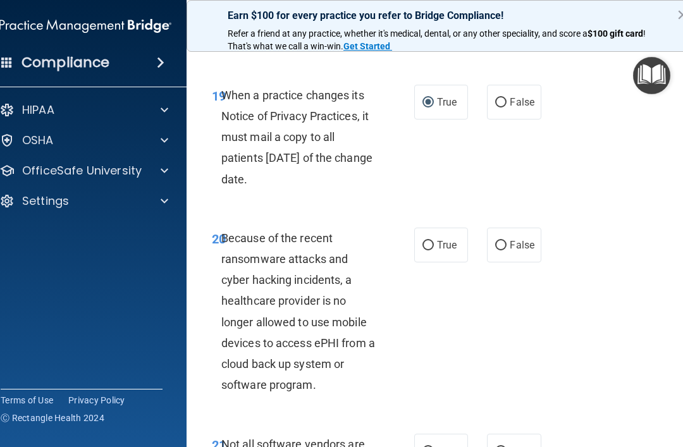
scroll to position [2853, 0]
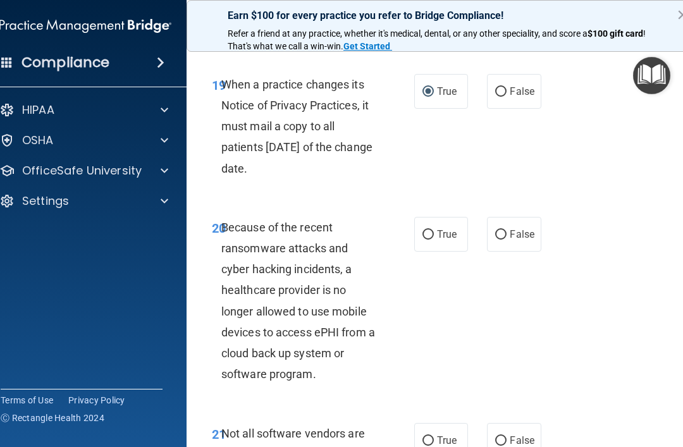
click at [645, 1] on div "Earn $100 for every practice you refer to Bridge Compliance! Refer a friend at …" at bounding box center [443, 26] width 512 height 52
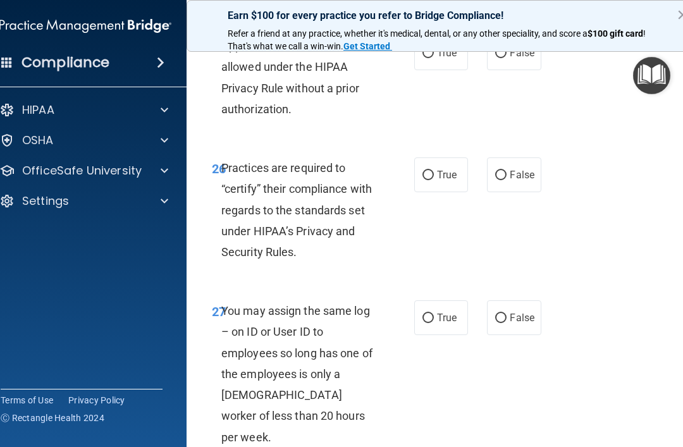
scroll to position [3750, 0]
click at [481, 300] on div "True False" at bounding box center [479, 317] width 130 height 35
click at [499, 313] on input "False" at bounding box center [500, 317] width 11 height 9
radio input "true"
click at [426, 170] on input "True" at bounding box center [428, 174] width 11 height 9
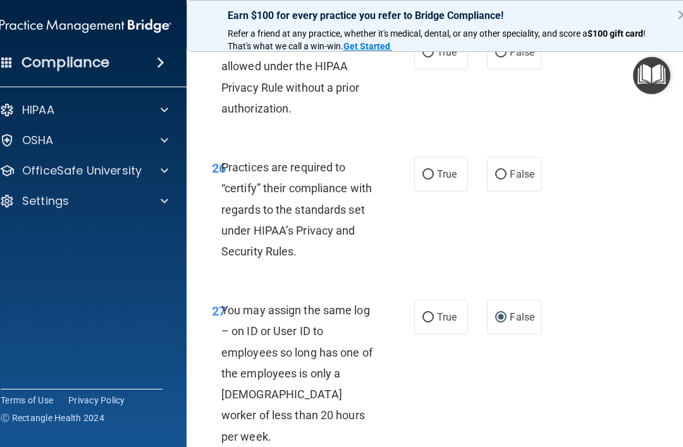
radio input "true"
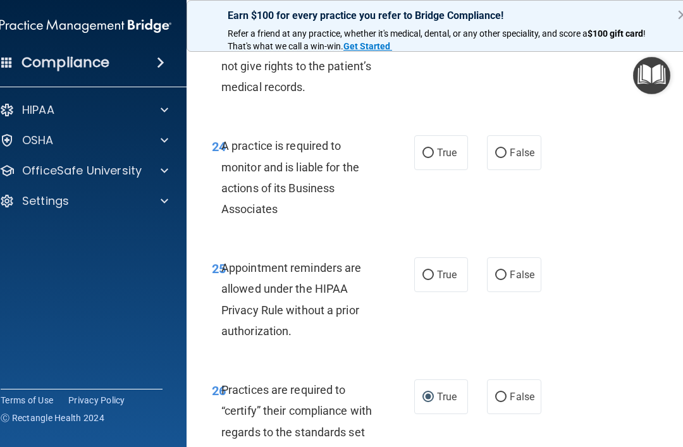
scroll to position [3527, 0]
click at [440, 147] on span "True" at bounding box center [447, 153] width 20 height 12
click at [434, 149] on input "True" at bounding box center [428, 153] width 11 height 9
radio input "true"
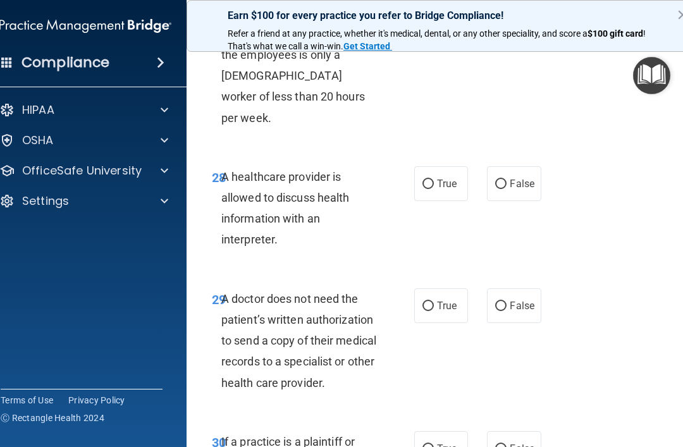
scroll to position [4079, 0]
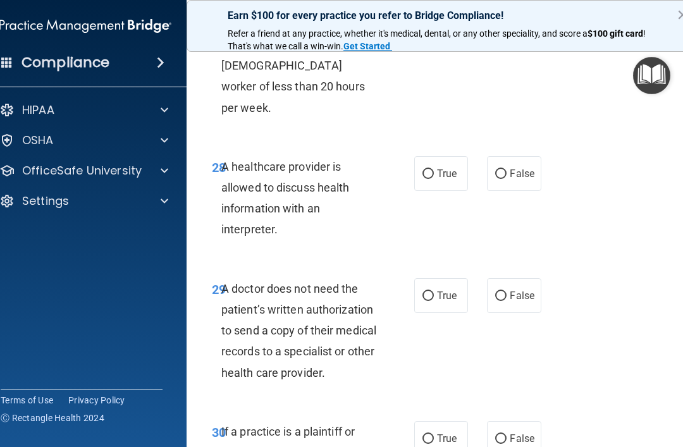
click at [432, 292] on input "True" at bounding box center [428, 296] width 11 height 9
radio input "true"
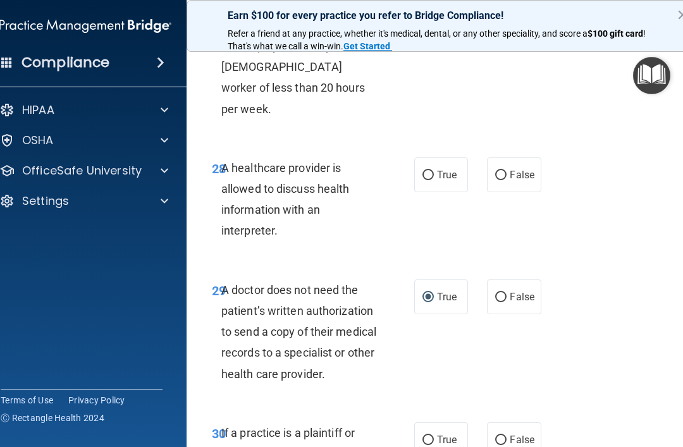
scroll to position [4077, 0]
click at [426, 158] on label "True" at bounding box center [441, 175] width 54 height 35
click at [426, 171] on input "True" at bounding box center [428, 175] width 11 height 9
radio input "true"
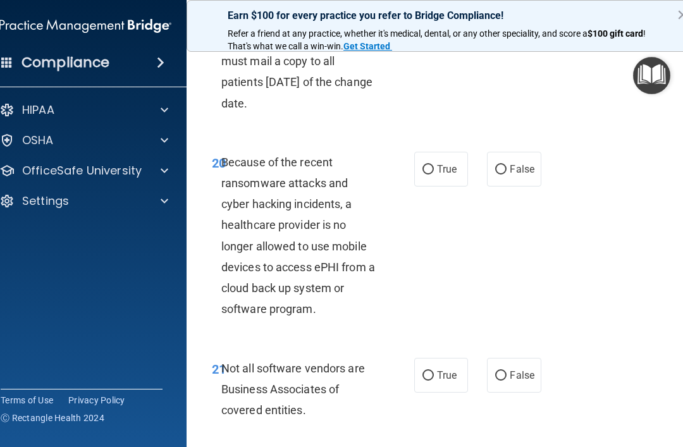
scroll to position [2918, 0]
click at [513, 170] on label "False" at bounding box center [514, 169] width 54 height 35
click at [507, 170] on input "False" at bounding box center [500, 170] width 11 height 9
radio input "true"
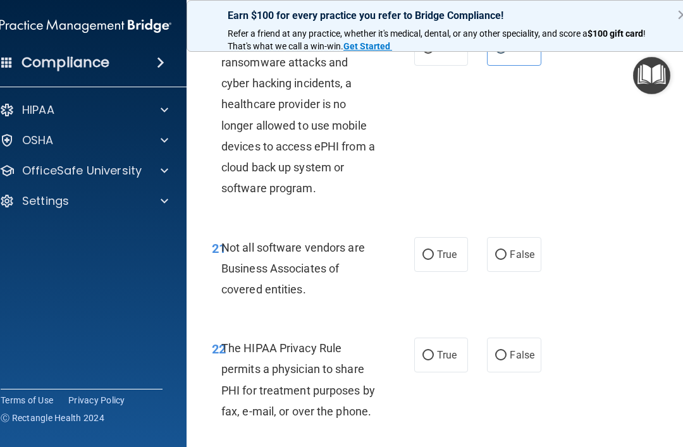
scroll to position [3042, 0]
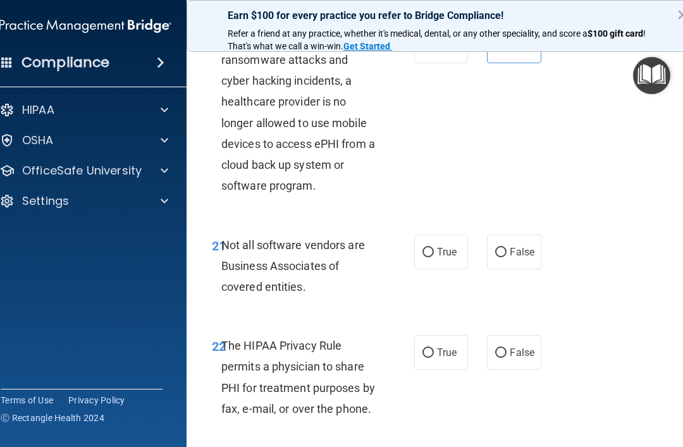
click at [504, 248] on input "False" at bounding box center [500, 252] width 11 height 9
radio input "true"
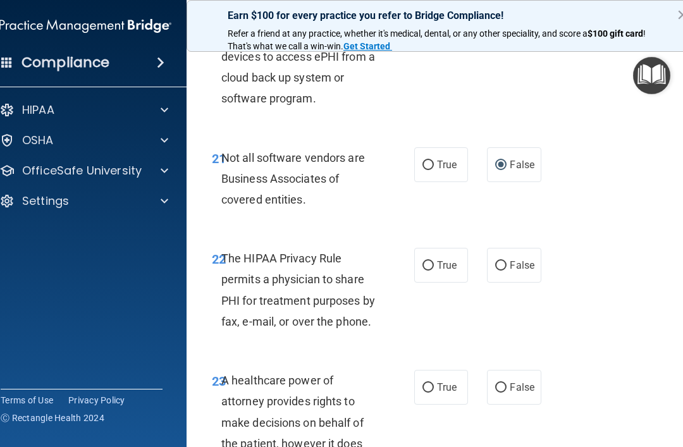
scroll to position [3130, 0]
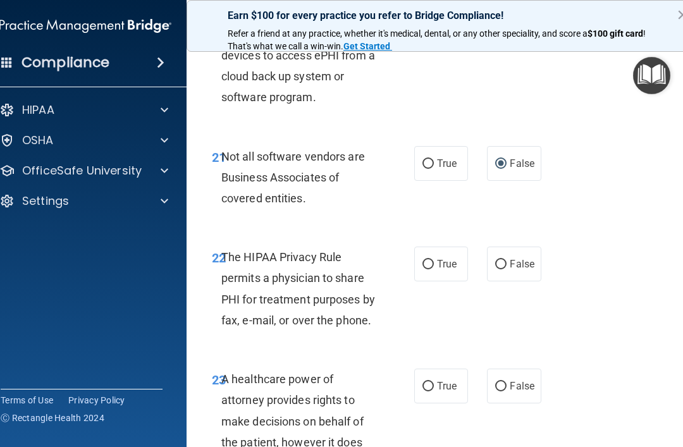
click at [424, 260] on input "True" at bounding box center [428, 264] width 11 height 9
radio input "true"
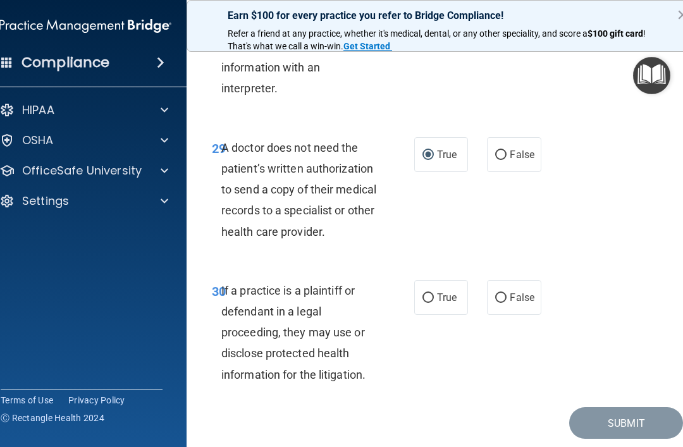
scroll to position [4219, 0]
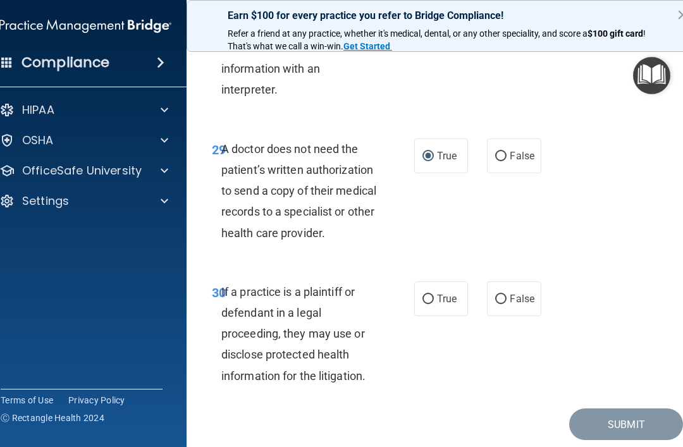
click at [440, 293] on span "True" at bounding box center [447, 299] width 20 height 12
click at [434, 295] on input "True" at bounding box center [428, 299] width 11 height 9
radio input "true"
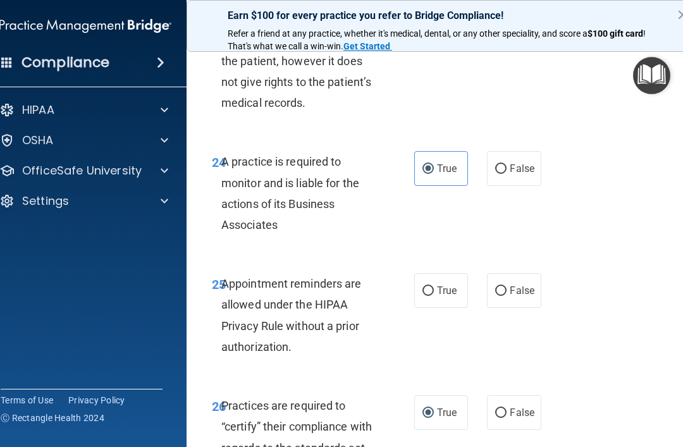
scroll to position [3511, 0]
click at [497, 287] on input "False" at bounding box center [500, 291] width 11 height 9
radio input "true"
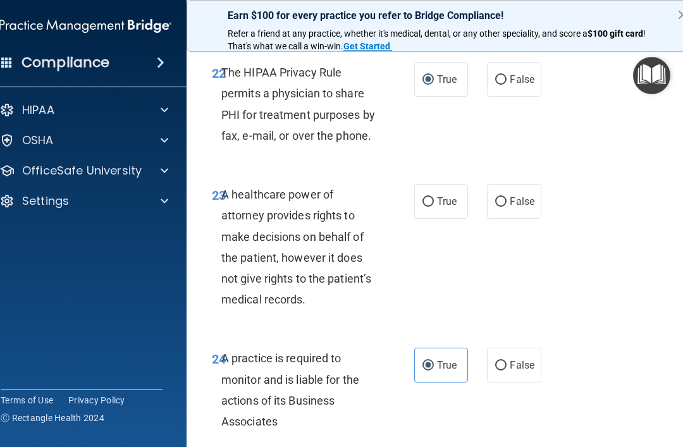
scroll to position [3302, 0]
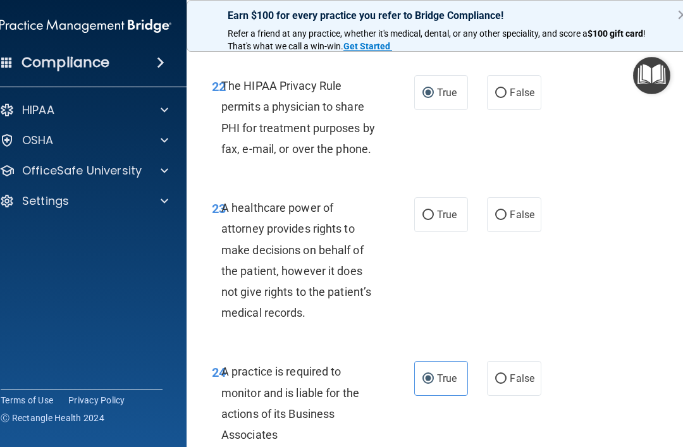
click at [502, 211] on input "False" at bounding box center [500, 215] width 11 height 9
radio input "true"
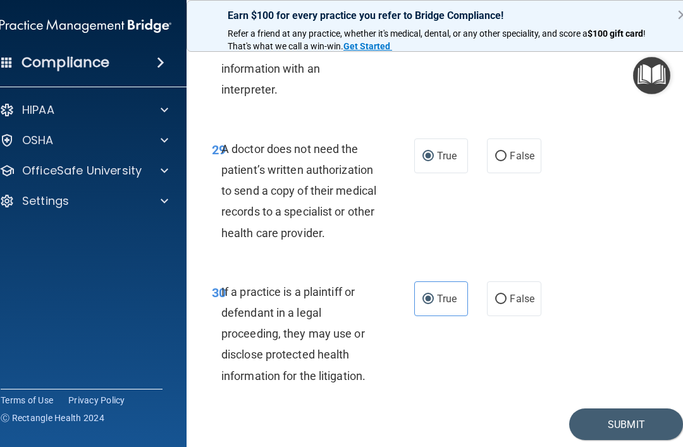
scroll to position [4219, 0]
click at [645, 409] on button "Submit" at bounding box center [626, 425] width 114 height 32
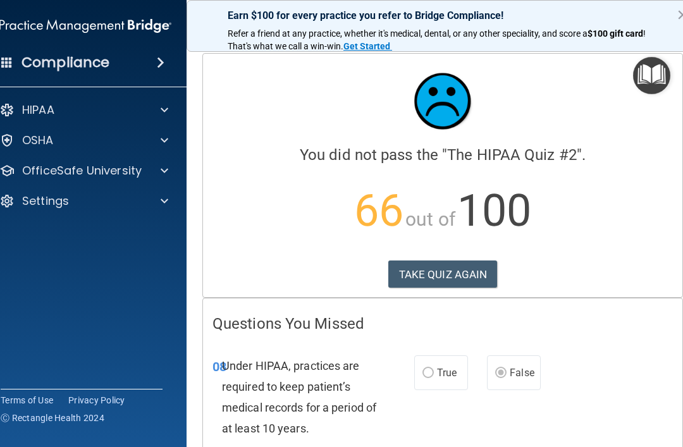
click at [416, 279] on button "TAKE QUIZ AGAIN" at bounding box center [442, 275] width 109 height 28
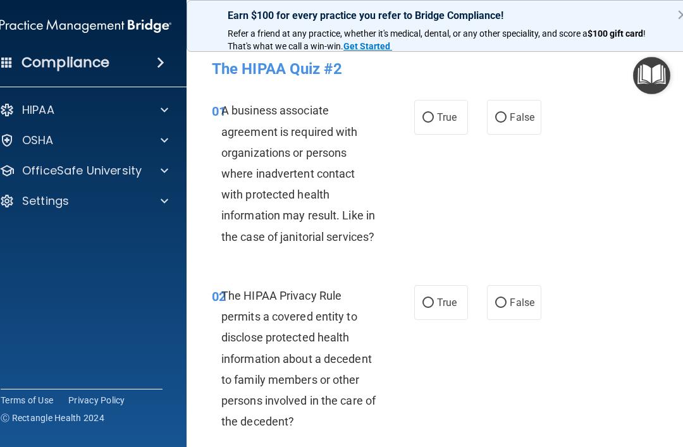
click at [506, 116] on input "False" at bounding box center [500, 117] width 11 height 9
radio input "true"
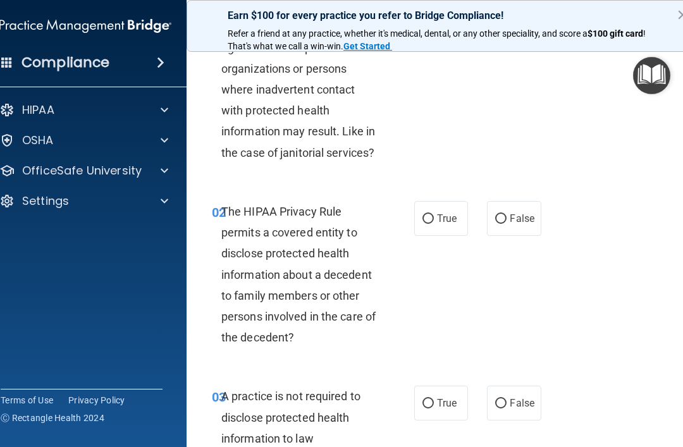
scroll to position [87, 0]
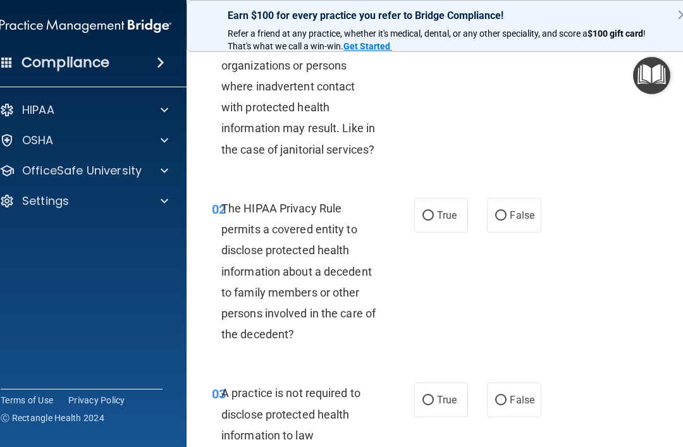
click at [427, 217] on input "True" at bounding box center [428, 215] width 11 height 9
radio input "true"
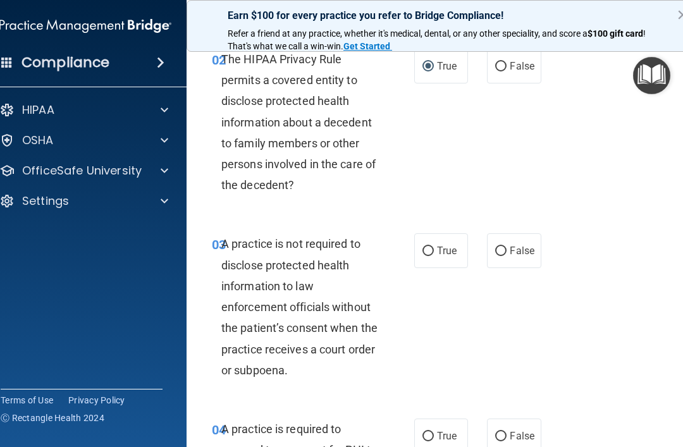
scroll to position [238, 0]
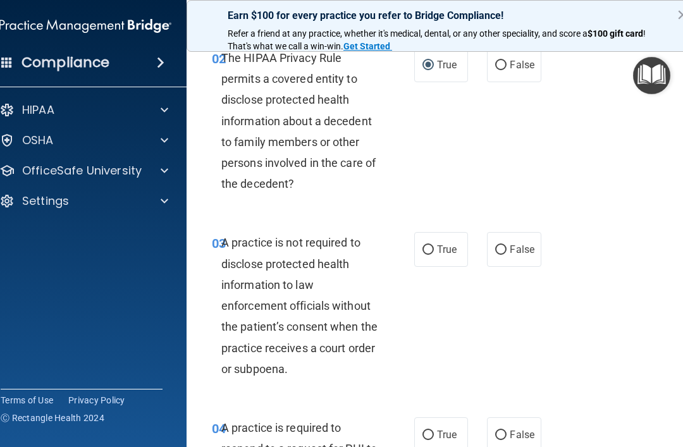
click at [502, 251] on input "False" at bounding box center [500, 249] width 11 height 9
radio input "true"
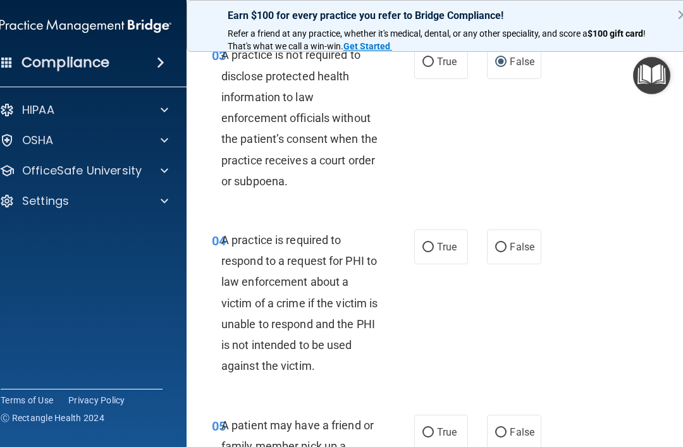
scroll to position [426, 0]
click at [437, 242] on span "True" at bounding box center [447, 246] width 20 height 12
click at [434, 242] on input "True" at bounding box center [428, 246] width 11 height 9
radio input "true"
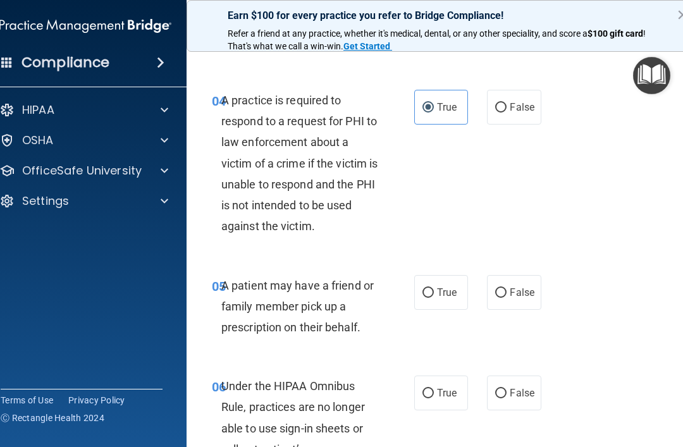
scroll to position [568, 0]
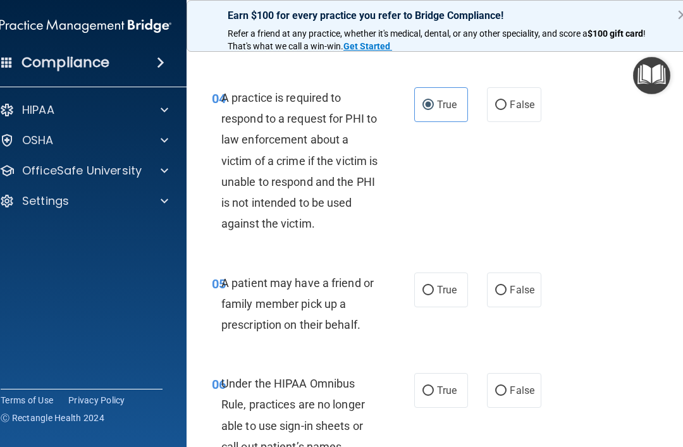
click at [432, 280] on label "True" at bounding box center [441, 290] width 54 height 35
click at [432, 286] on input "True" at bounding box center [428, 290] width 11 height 9
radio input "true"
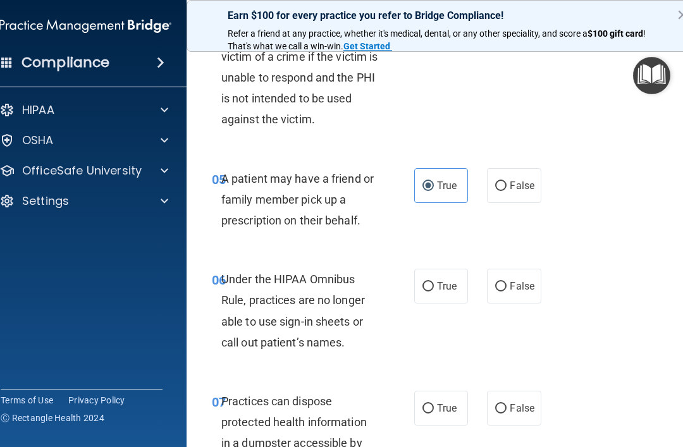
scroll to position [673, 0]
click at [504, 283] on input "False" at bounding box center [500, 286] width 11 height 9
radio input "true"
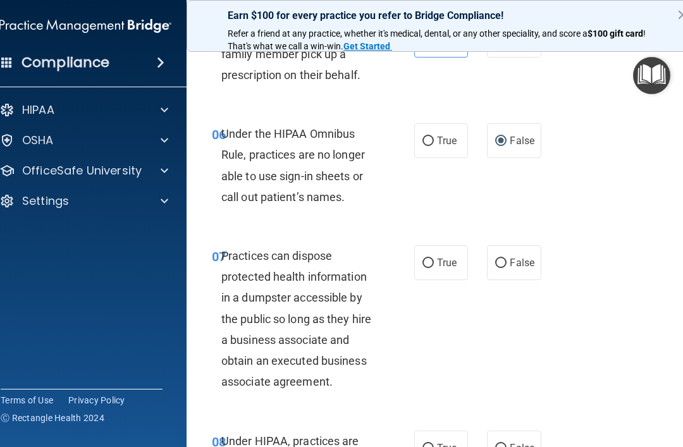
scroll to position [821, 0]
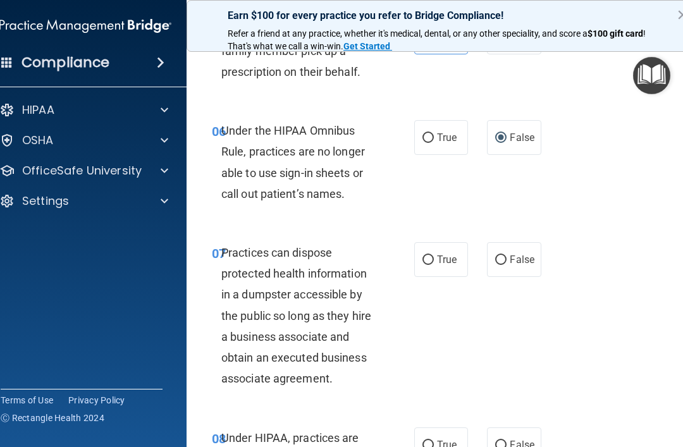
click at [505, 256] on input "False" at bounding box center [500, 260] width 11 height 9
radio input "true"
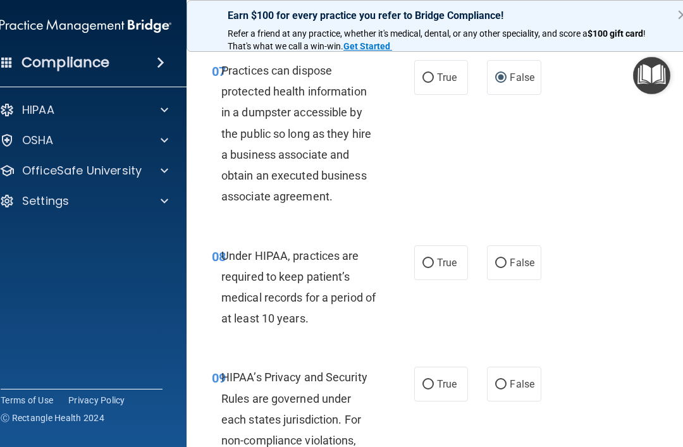
scroll to position [1007, 0]
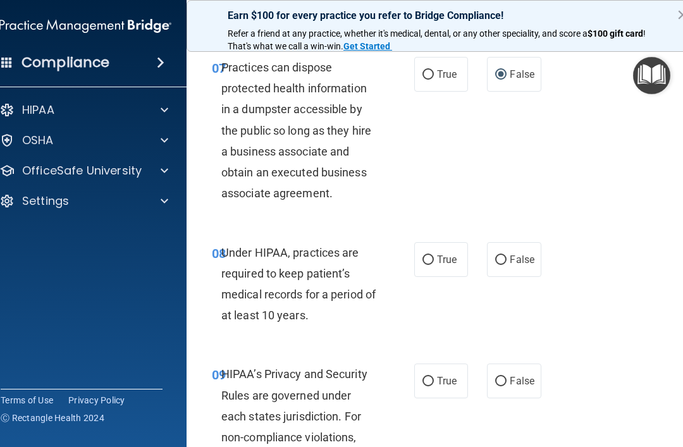
click at [501, 256] on input "False" at bounding box center [500, 260] width 11 height 9
radio input "true"
click at [504, 378] on input "False" at bounding box center [500, 381] width 11 height 9
radio input "true"
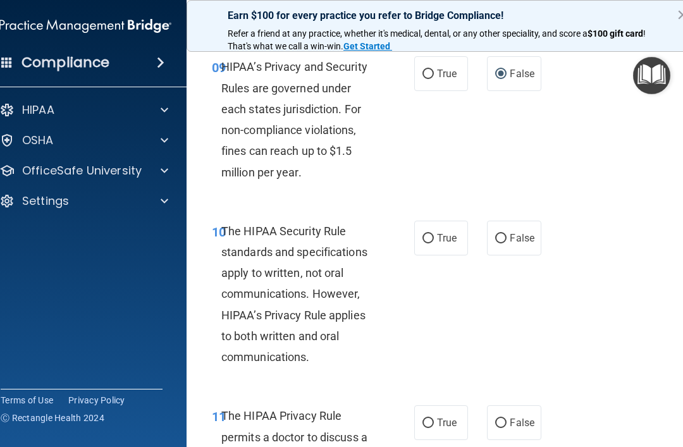
scroll to position [1315, 0]
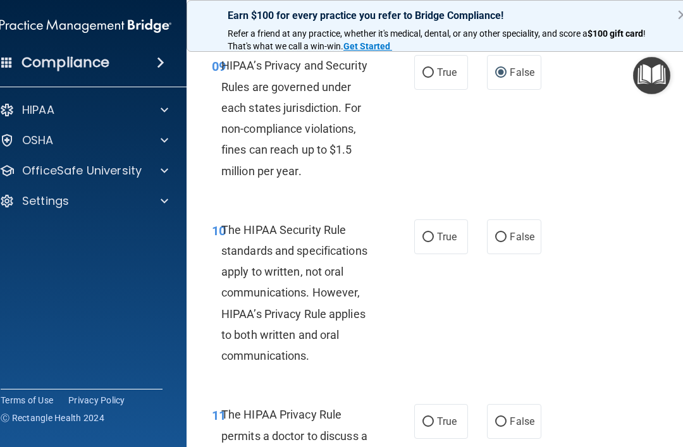
click at [432, 233] on input "True" at bounding box center [428, 237] width 11 height 9
radio input "true"
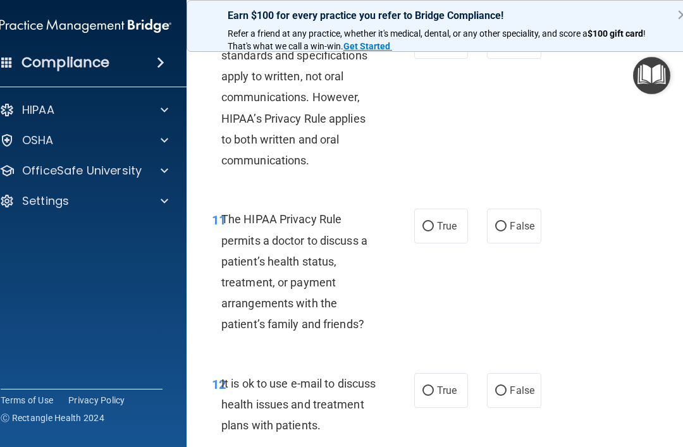
scroll to position [1513, 0]
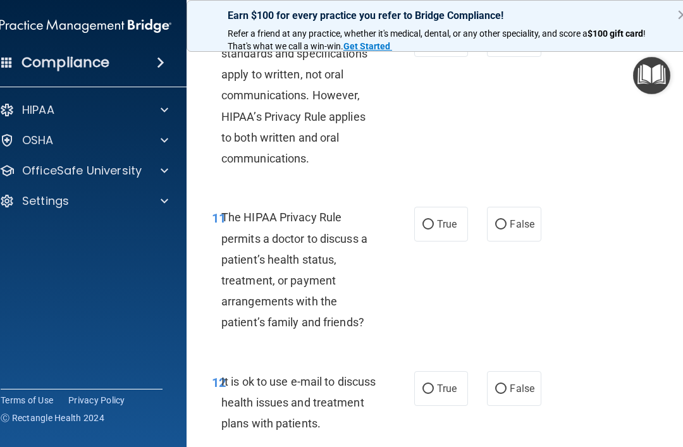
click at [427, 220] on input "True" at bounding box center [428, 224] width 11 height 9
radio input "true"
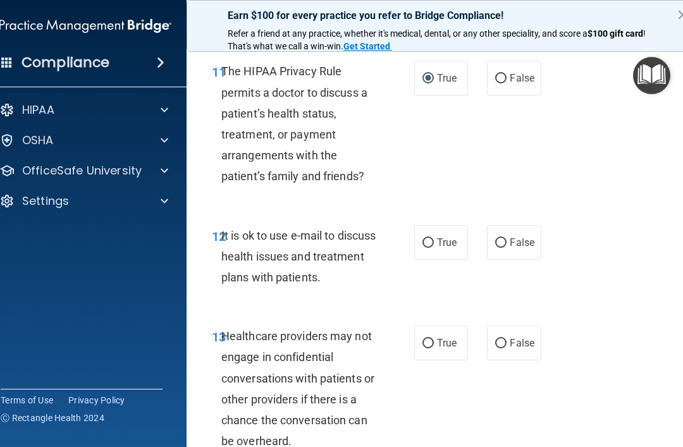
scroll to position [1660, 0]
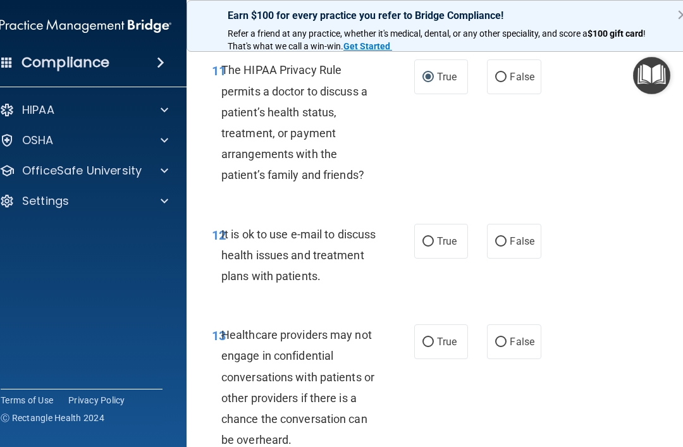
click at [428, 237] on input "True" at bounding box center [428, 241] width 11 height 9
radio input "true"
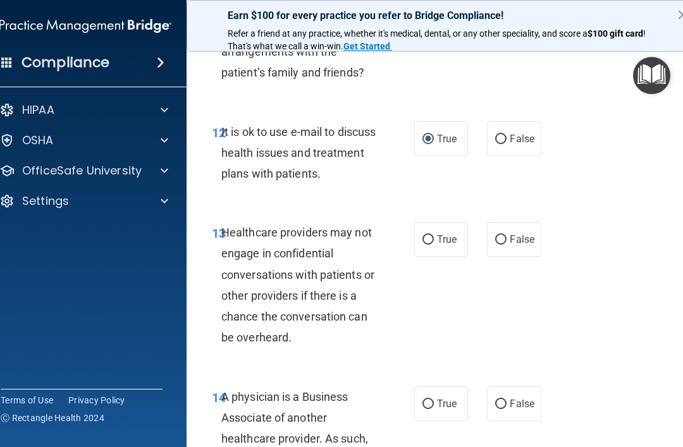
scroll to position [1763, 0]
click at [500, 235] on input "False" at bounding box center [500, 239] width 11 height 9
radio input "true"
click at [512, 386] on label "False" at bounding box center [514, 403] width 54 height 35
click at [507, 399] on input "False" at bounding box center [500, 403] width 11 height 9
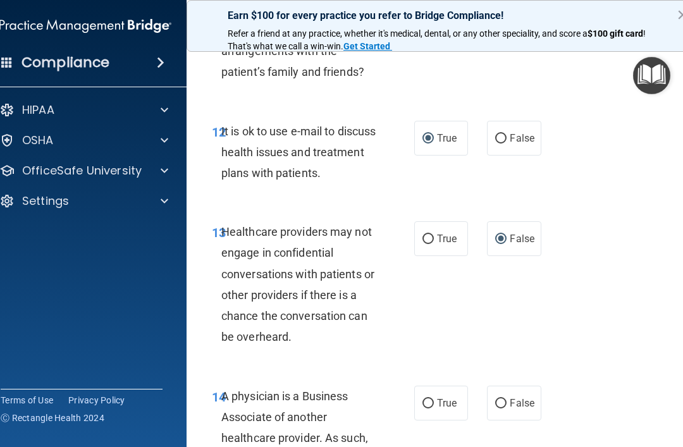
radio input "true"
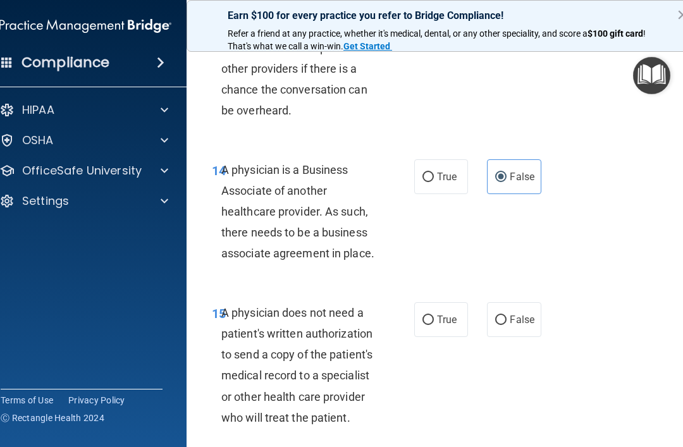
scroll to position [1990, 0]
click at [426, 315] on input "True" at bounding box center [428, 319] width 11 height 9
radio input "true"
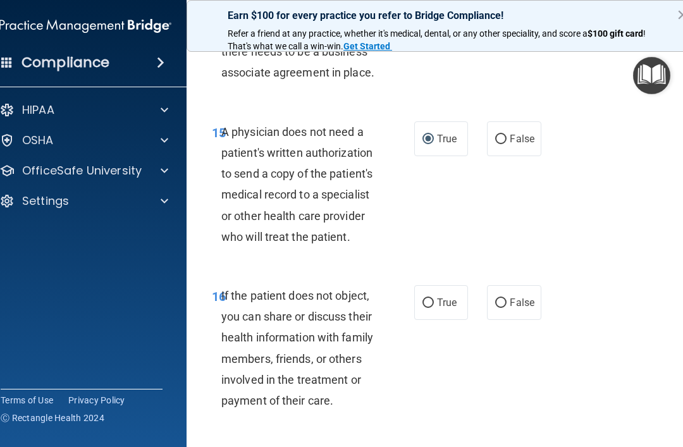
scroll to position [2173, 0]
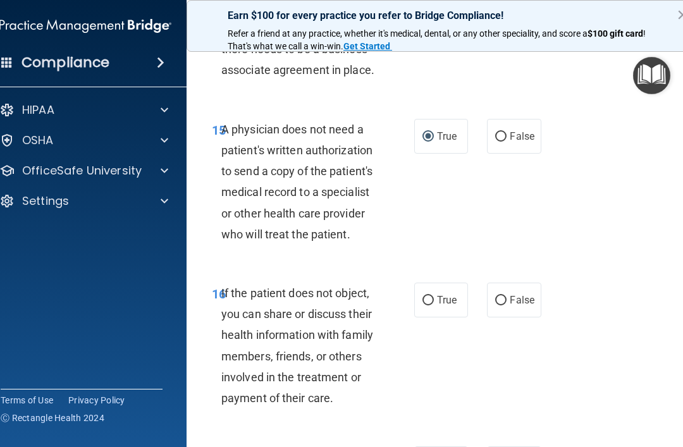
click at [429, 296] on input "True" at bounding box center [428, 300] width 11 height 9
radio input "true"
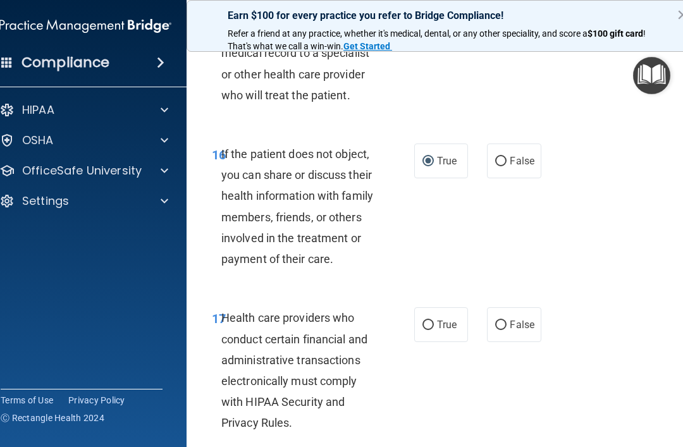
scroll to position [2312, 0]
click at [426, 321] on input "True" at bounding box center [428, 325] width 11 height 9
radio input "true"
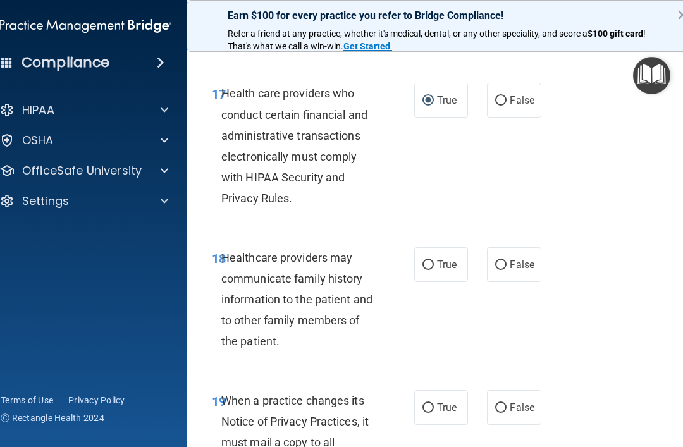
scroll to position [2537, 0]
click at [500, 260] on input "False" at bounding box center [500, 264] width 11 height 9
radio input "true"
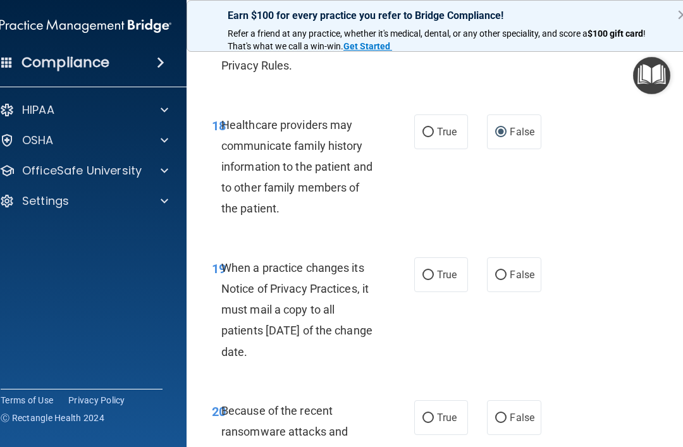
scroll to position [2677, 0]
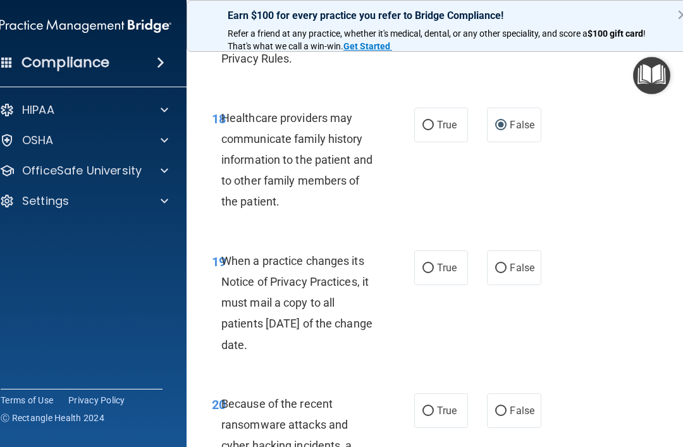
click at [500, 264] on input "False" at bounding box center [500, 268] width 11 height 9
radio input "true"
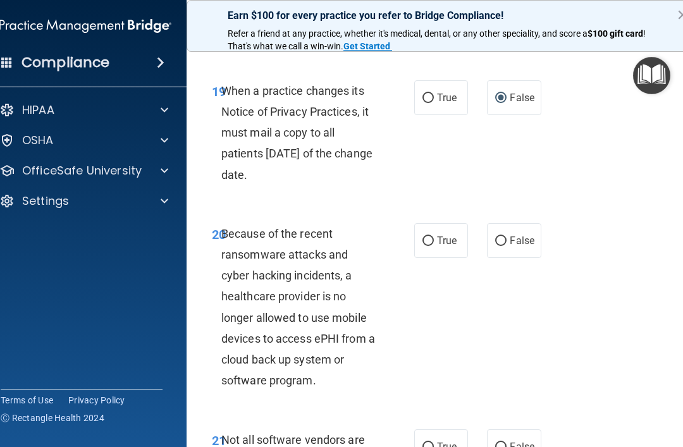
scroll to position [2847, 0]
click at [511, 234] on span "False" at bounding box center [522, 240] width 25 height 12
click at [507, 236] on input "False" at bounding box center [500, 240] width 11 height 9
radio input "true"
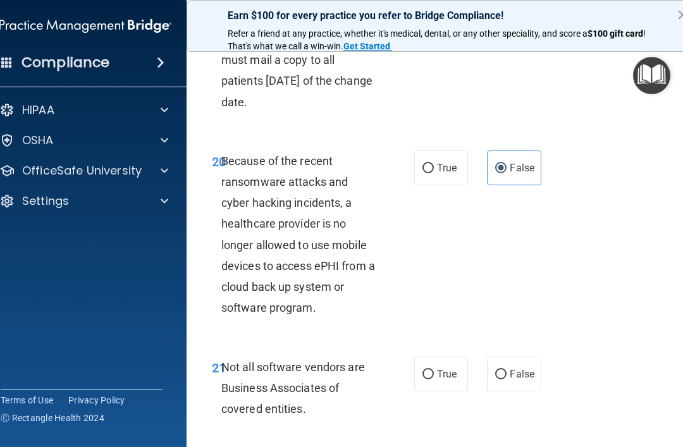
scroll to position [2920, 0]
click at [428, 369] on input "True" at bounding box center [428, 373] width 11 height 9
radio input "true"
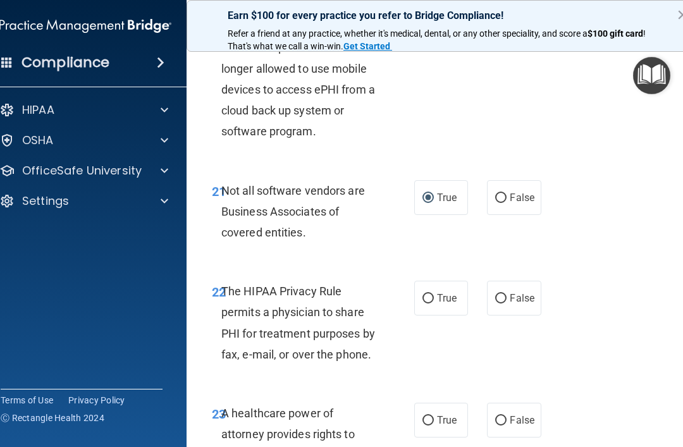
scroll to position [3097, 0]
click at [430, 294] on input "True" at bounding box center [428, 298] width 11 height 9
radio input "true"
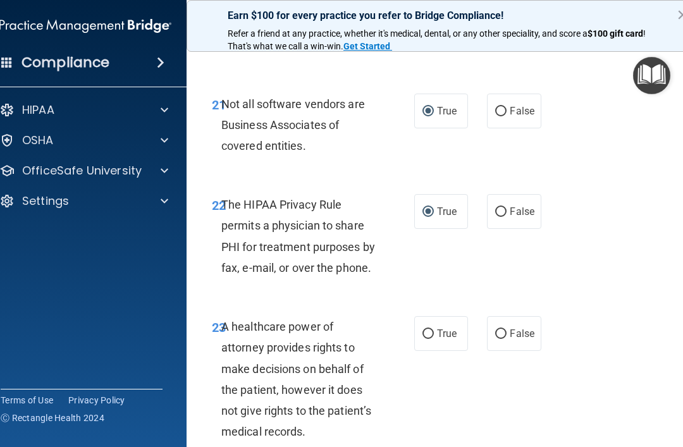
scroll to position [3187, 0]
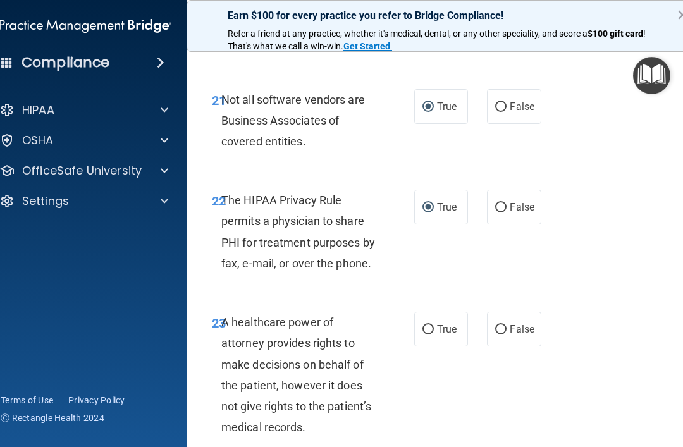
click at [426, 325] on input "True" at bounding box center [428, 329] width 11 height 9
radio input "true"
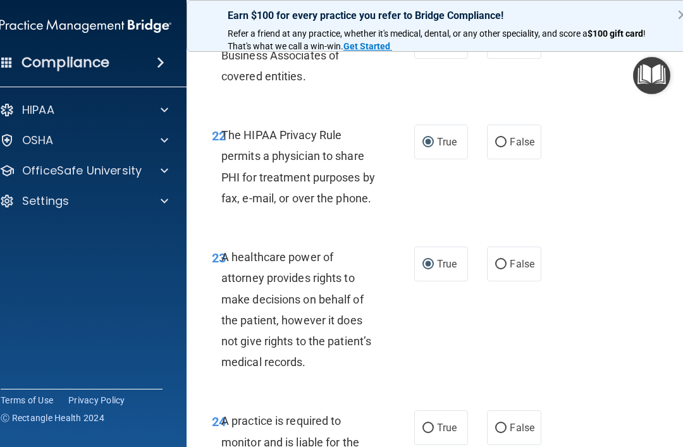
scroll to position [3265, 0]
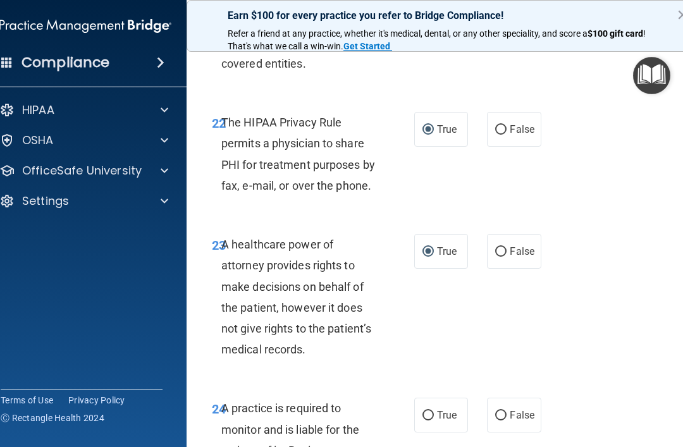
click at [500, 247] on input "False" at bounding box center [500, 251] width 11 height 9
radio input "true"
radio input "false"
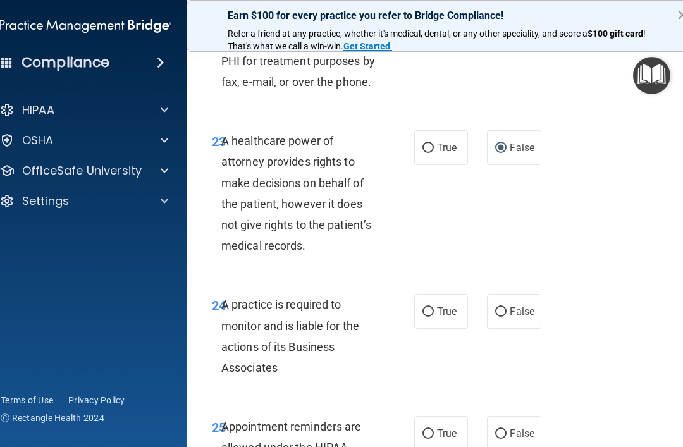
scroll to position [3369, 0]
click at [505, 307] on input "False" at bounding box center [500, 311] width 11 height 9
radio input "true"
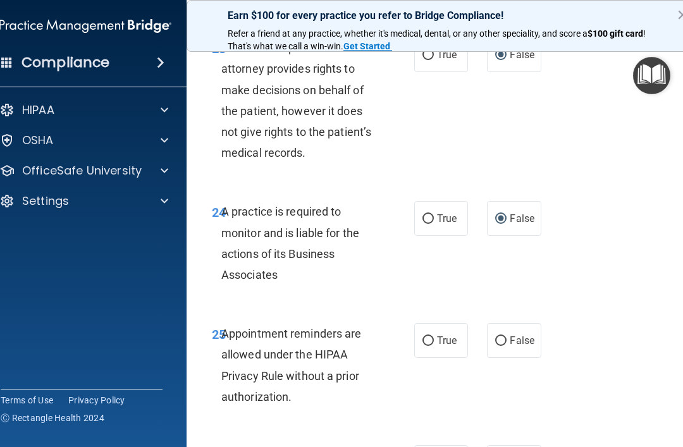
scroll to position [3462, 0]
click at [438, 334] on span "True" at bounding box center [447, 340] width 20 height 12
click at [434, 336] on input "True" at bounding box center [428, 340] width 11 height 9
radio input "true"
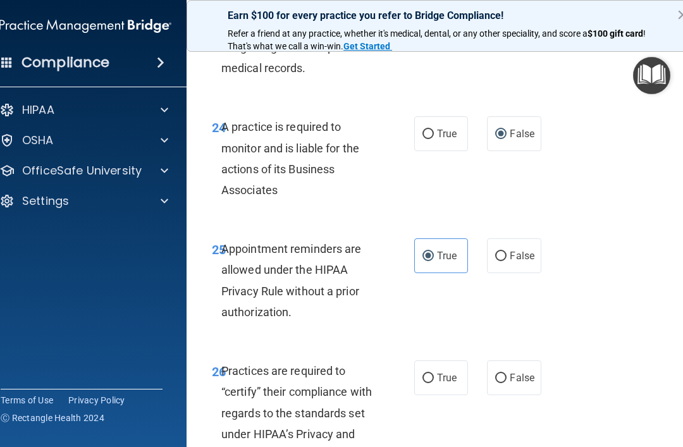
scroll to position [3547, 0]
click at [517, 371] on span "False" at bounding box center [522, 377] width 25 height 12
click at [507, 373] on input "False" at bounding box center [500, 377] width 11 height 9
radio input "true"
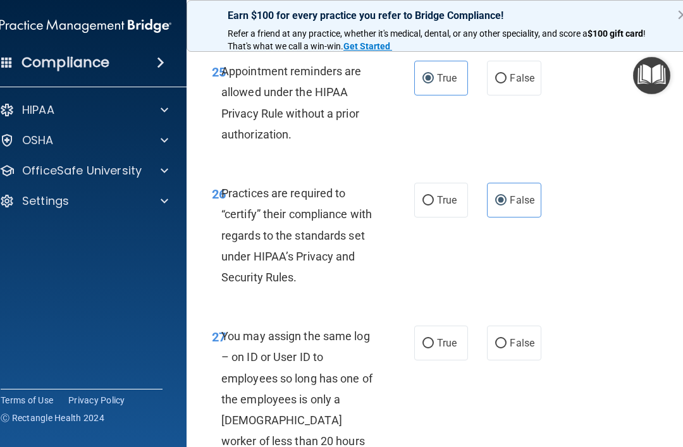
scroll to position [3725, 0]
click at [505, 338] on input "False" at bounding box center [500, 342] width 11 height 9
radio input "true"
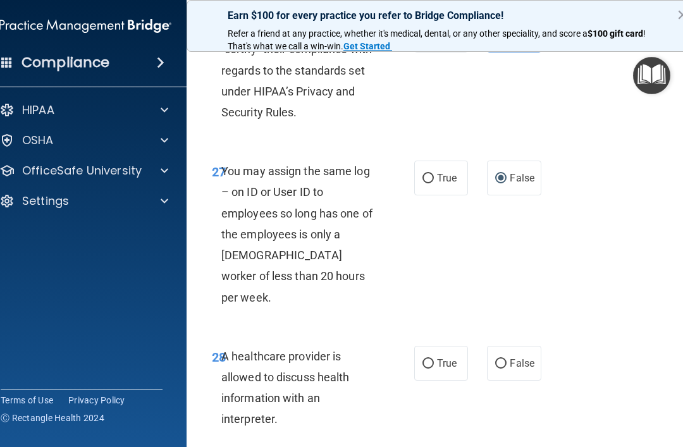
scroll to position [3890, 0]
click at [438, 345] on label "True" at bounding box center [441, 362] width 54 height 35
click at [434, 359] on input "True" at bounding box center [428, 363] width 11 height 9
radio input "true"
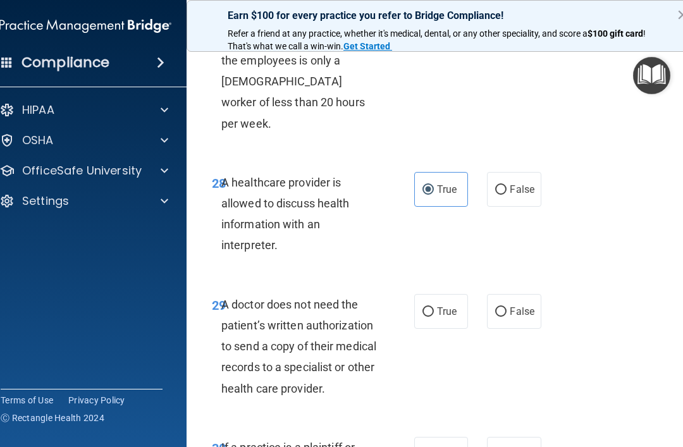
scroll to position [4068, 0]
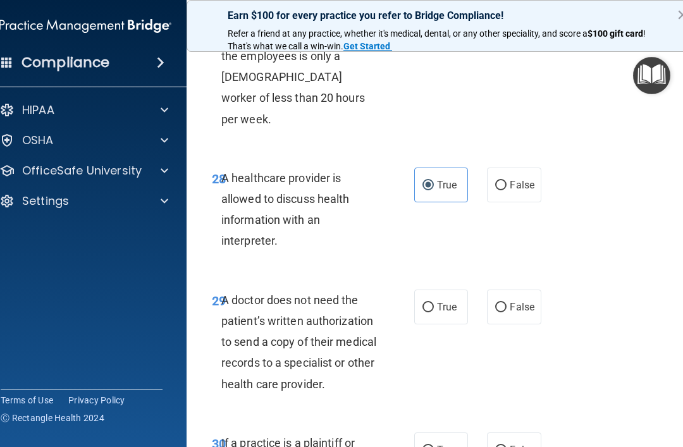
click at [423, 303] on input "True" at bounding box center [428, 307] width 11 height 9
radio input "true"
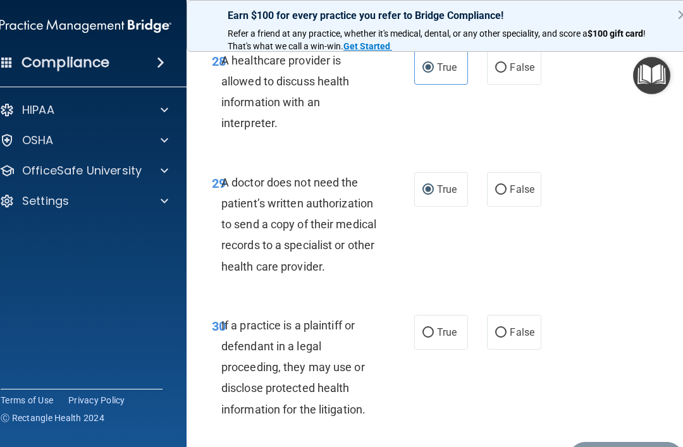
scroll to position [4186, 0]
click at [431, 328] on input "True" at bounding box center [428, 332] width 11 height 9
radio input "true"
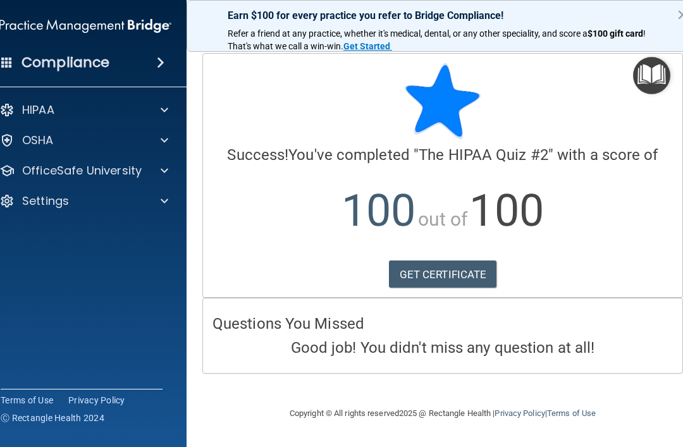
click at [434, 263] on link "GET CERTIFICATE" at bounding box center [443, 275] width 108 height 28
click at [58, 176] on p "OfficeSafe University" at bounding box center [82, 170] width 120 height 15
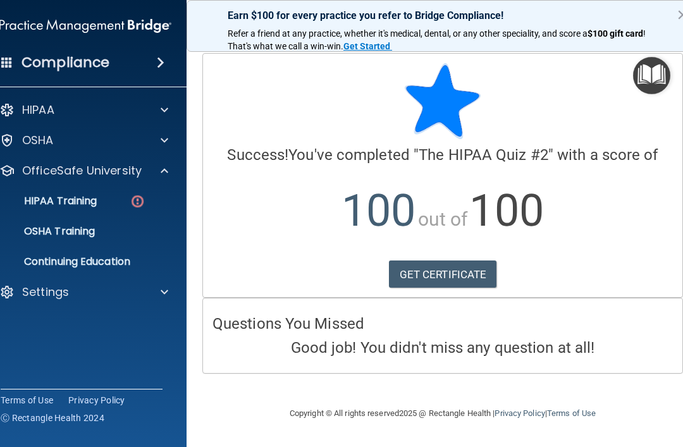
click at [51, 198] on p "HIPAA Training" at bounding box center [44, 201] width 104 height 13
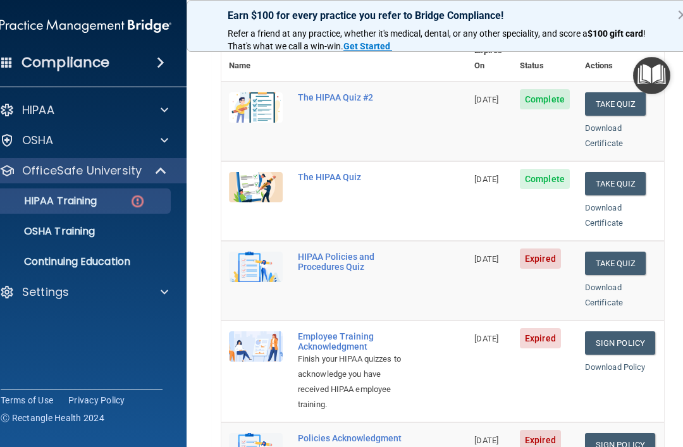
scroll to position [157, 0]
click at [628, 251] on button "Take Quiz" at bounding box center [615, 262] width 61 height 23
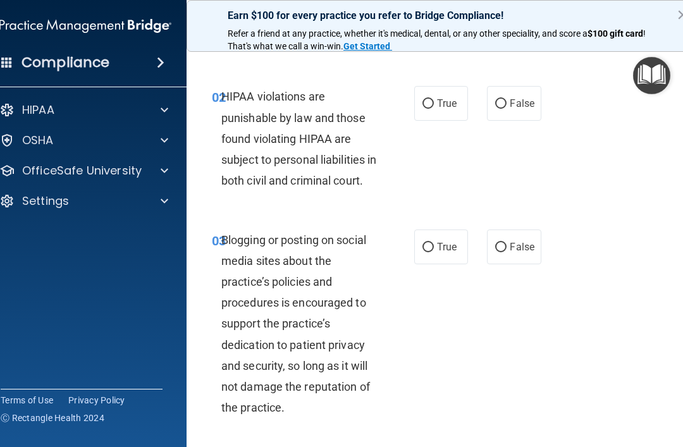
click at [441, 102] on span "True" at bounding box center [447, 103] width 20 height 12
click at [434, 102] on input "True" at bounding box center [428, 103] width 11 height 9
radio input "true"
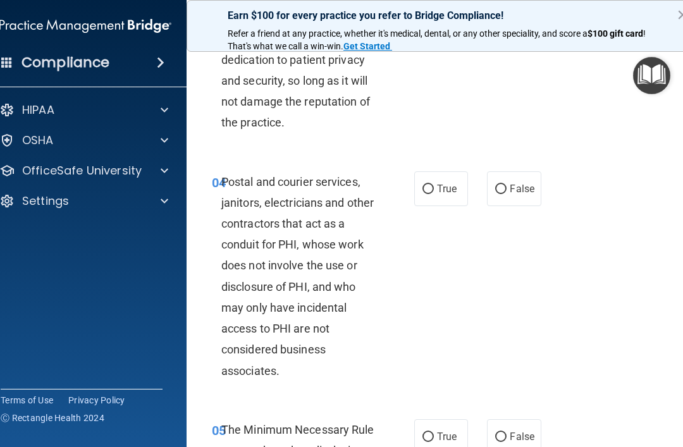
scroll to position [450, 0]
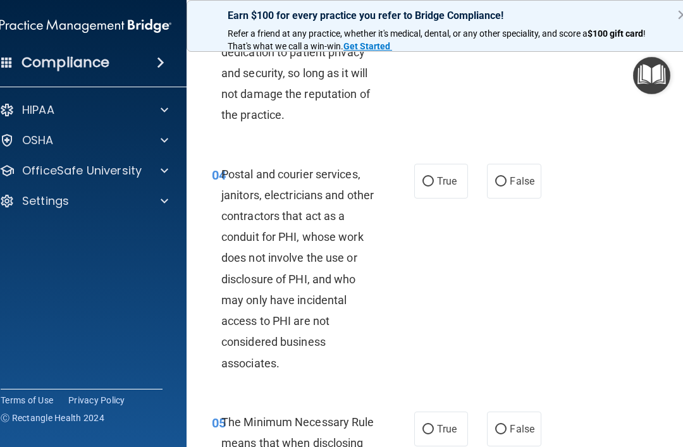
click at [431, 187] on input "True" at bounding box center [428, 181] width 11 height 9
radio input "true"
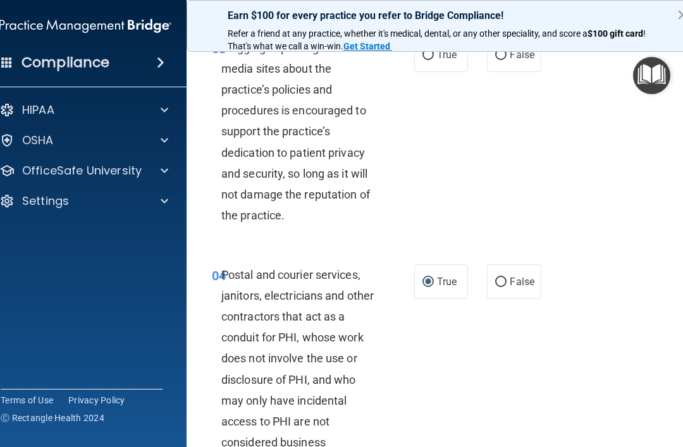
scroll to position [331, 0]
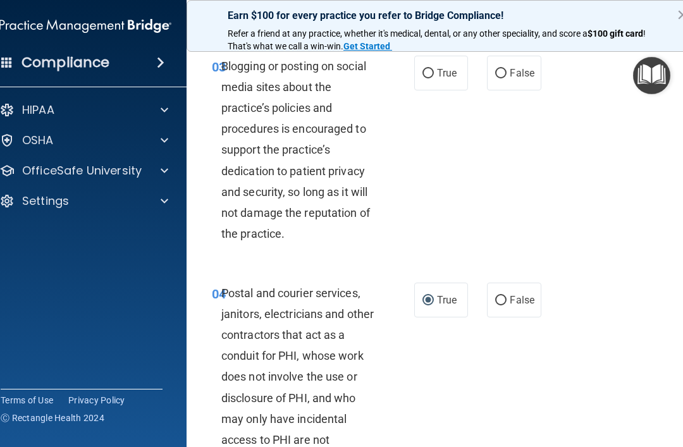
click at [502, 78] on input "False" at bounding box center [500, 73] width 11 height 9
radio input "true"
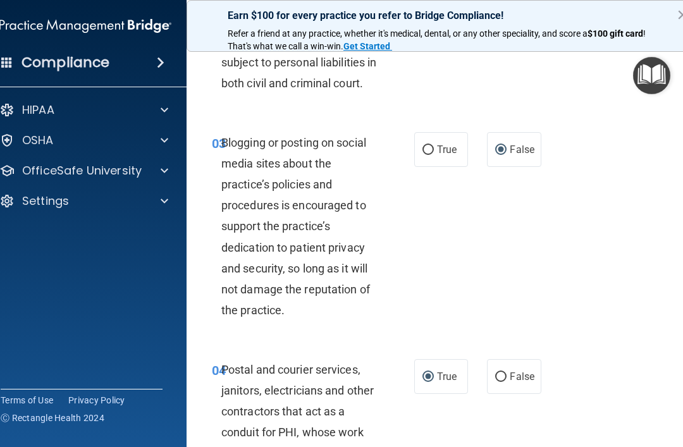
scroll to position [246, 0]
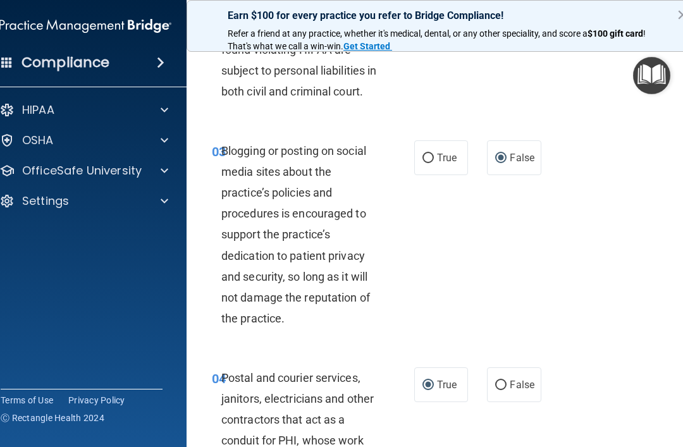
click at [415, 175] on label "True" at bounding box center [441, 157] width 54 height 35
click at [423, 163] on input "True" at bounding box center [428, 158] width 11 height 9
radio input "true"
radio input "false"
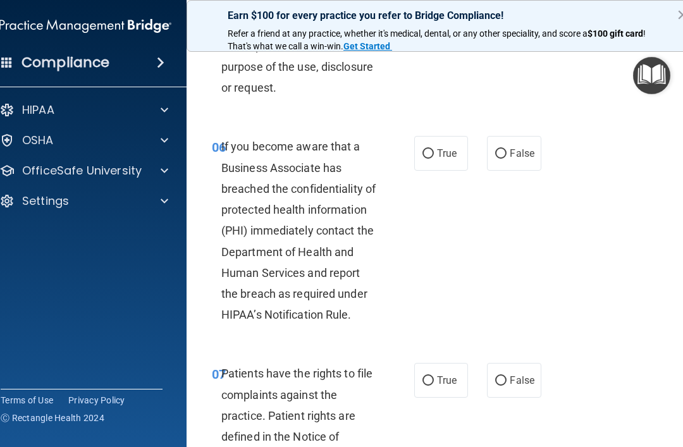
scroll to position [931, 0]
click at [426, 171] on label "True" at bounding box center [441, 154] width 54 height 35
click at [426, 159] on input "True" at bounding box center [428, 154] width 11 height 9
radio input "true"
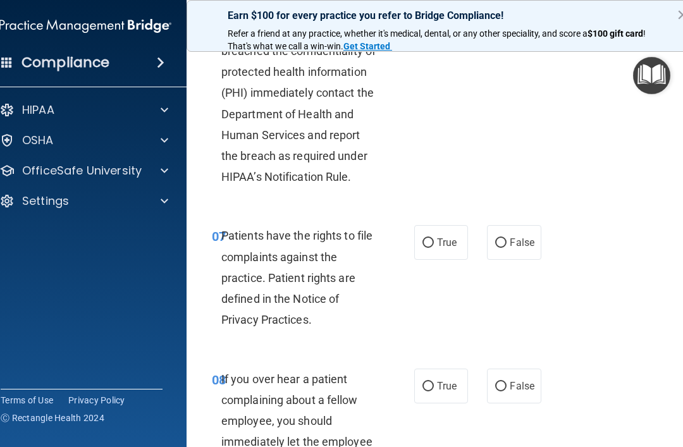
scroll to position [1070, 0]
click at [437, 247] on label "True" at bounding box center [441, 242] width 54 height 35
click at [434, 247] on input "True" at bounding box center [428, 242] width 11 height 9
radio input "true"
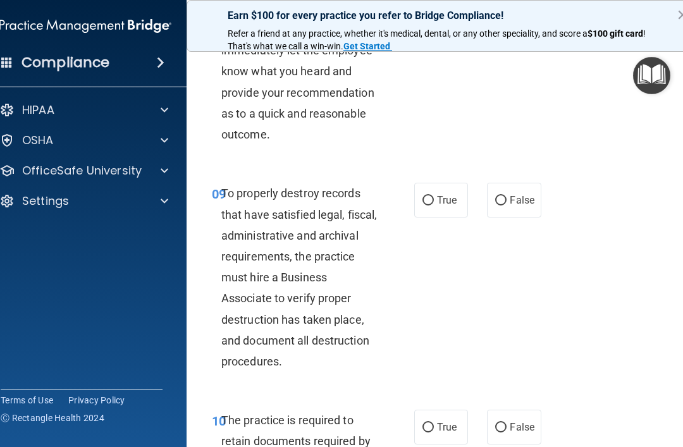
scroll to position [1461, 0]
click at [429, 217] on label "True" at bounding box center [441, 199] width 54 height 35
click at [429, 205] on input "True" at bounding box center [428, 199] width 11 height 9
radio input "true"
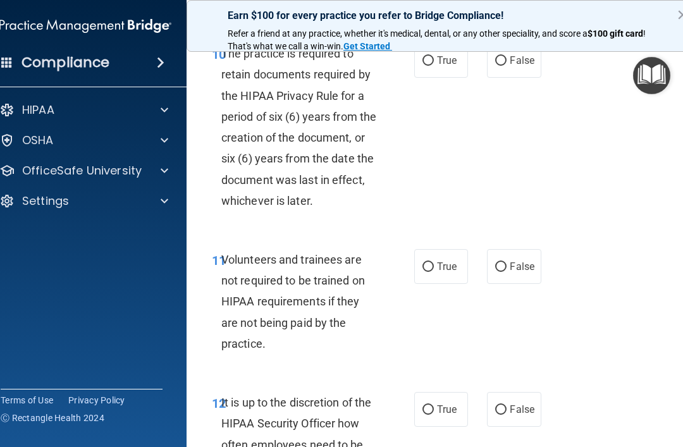
scroll to position [1829, 0]
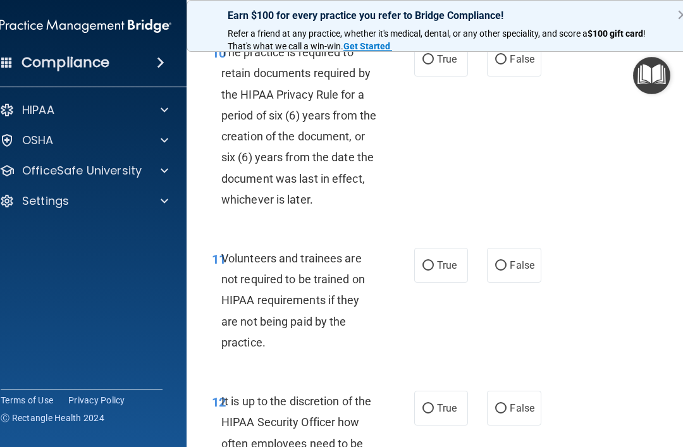
click at [497, 271] on input "False" at bounding box center [500, 265] width 11 height 9
radio input "true"
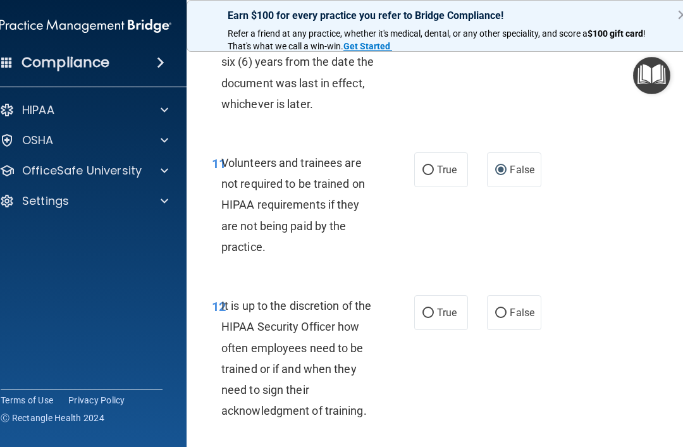
scroll to position [1930, 0]
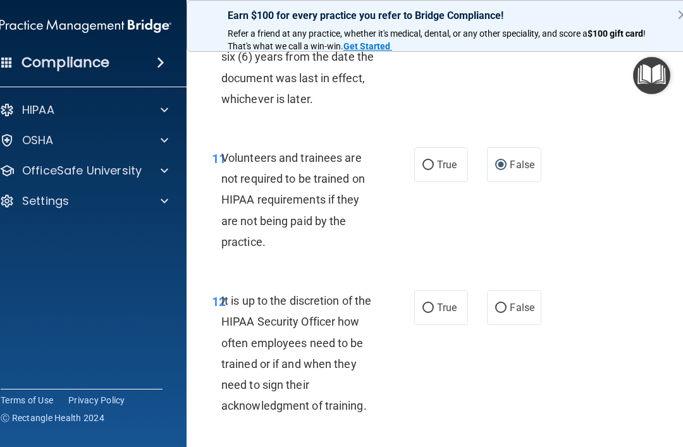
click at [428, 313] on input "True" at bounding box center [428, 308] width 11 height 9
radio input "true"
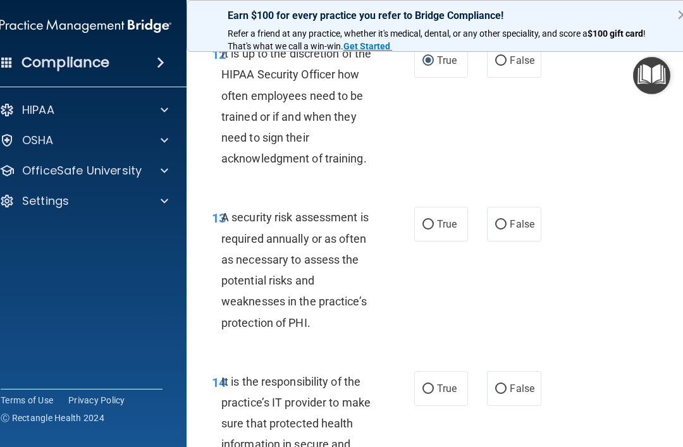
scroll to position [2178, 0]
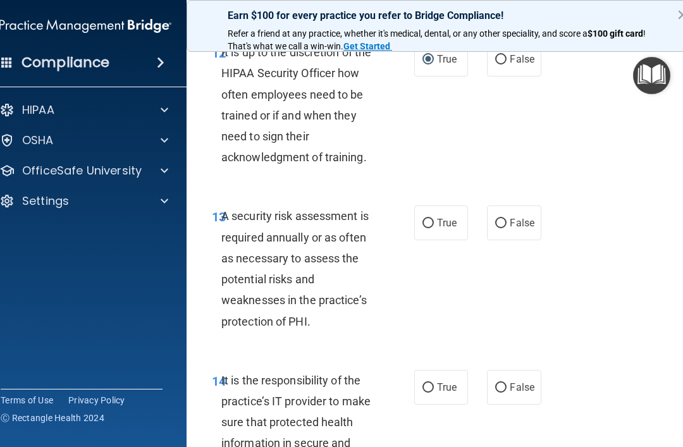
click at [423, 228] on input "True" at bounding box center [428, 223] width 11 height 9
radio input "true"
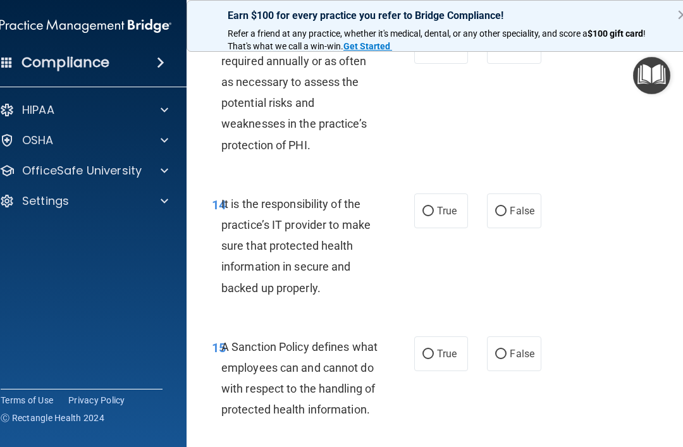
scroll to position [2360, 0]
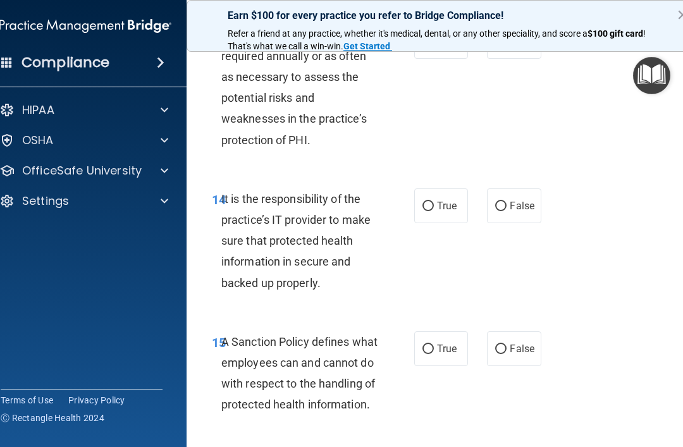
click at [432, 211] on input "True" at bounding box center [428, 206] width 11 height 9
radio input "true"
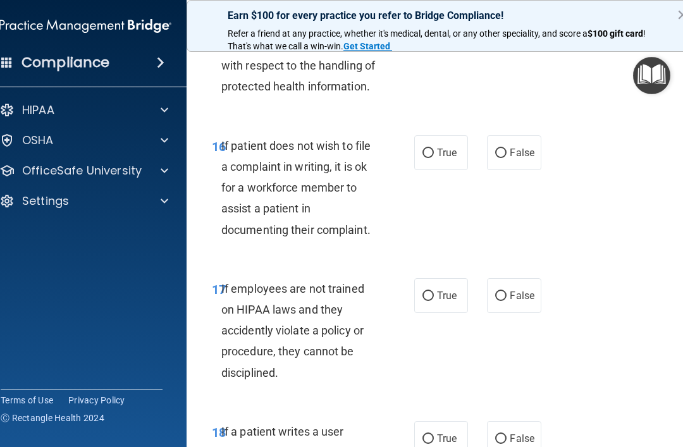
scroll to position [2676, 0]
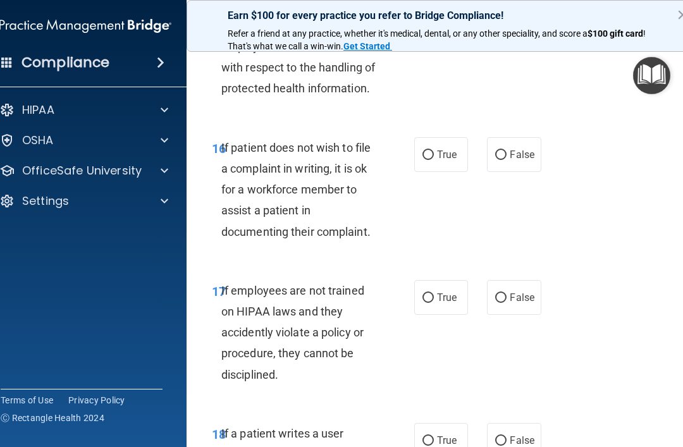
click at [516, 304] on span "False" at bounding box center [522, 298] width 25 height 12
click at [507, 303] on input "False" at bounding box center [500, 298] width 11 height 9
radio input "true"
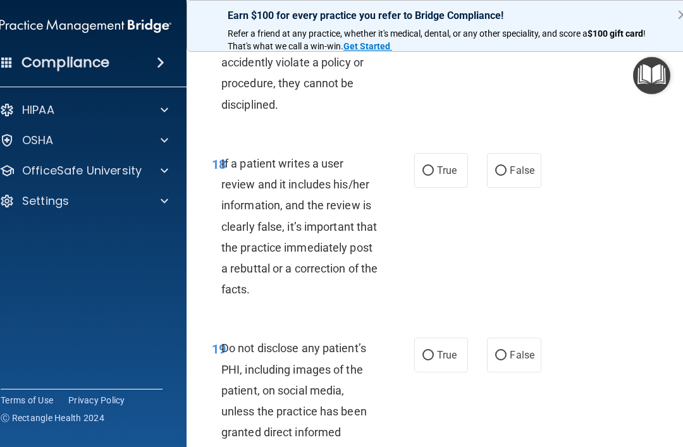
scroll to position [2951, 0]
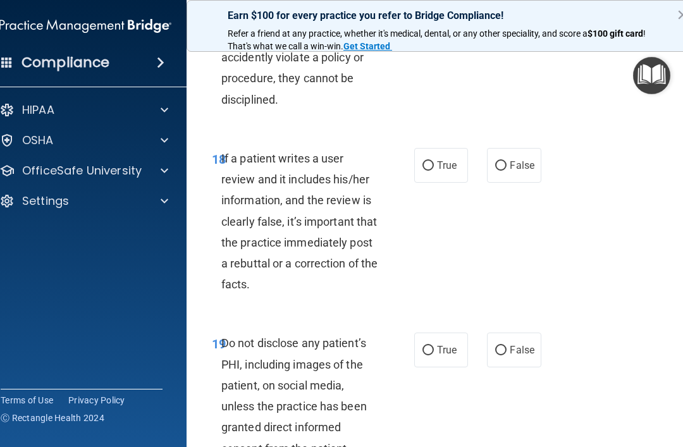
click at [419, 183] on label "True" at bounding box center [441, 165] width 54 height 35
click at [423, 171] on input "True" at bounding box center [428, 165] width 11 height 9
radio input "true"
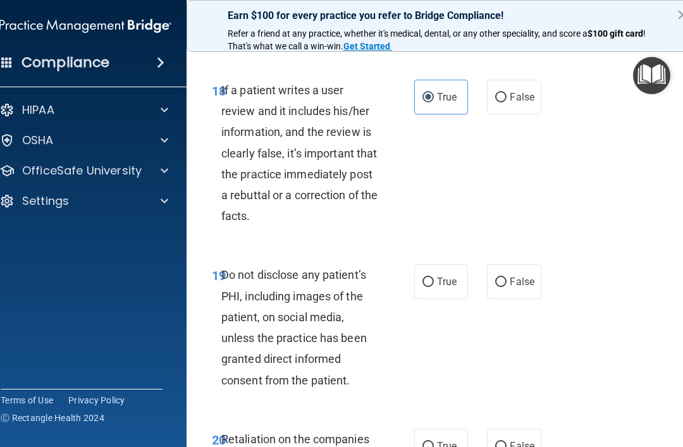
scroll to position [3017, 0]
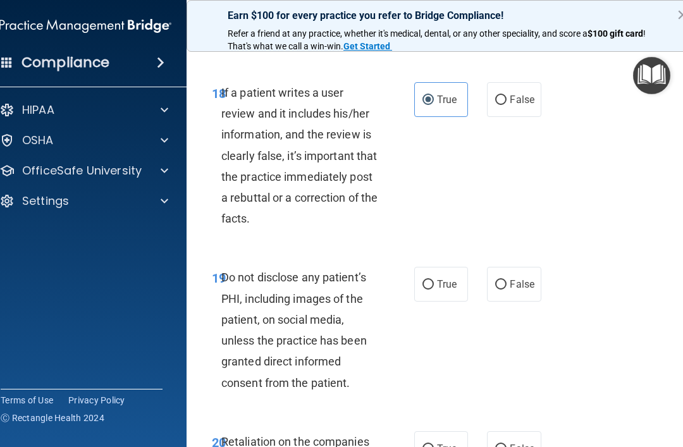
click at [423, 290] on input "True" at bounding box center [428, 284] width 11 height 9
radio input "true"
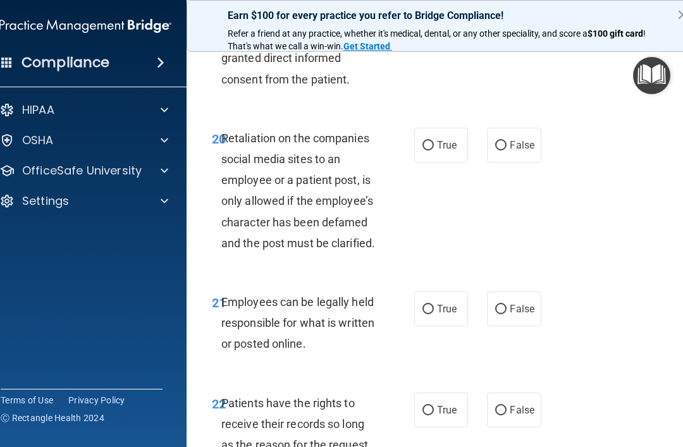
scroll to position [3324, 0]
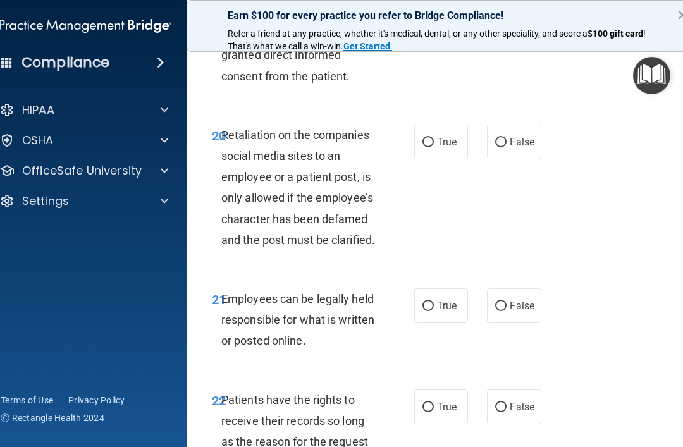
click at [426, 311] on input "True" at bounding box center [428, 306] width 11 height 9
radio input "true"
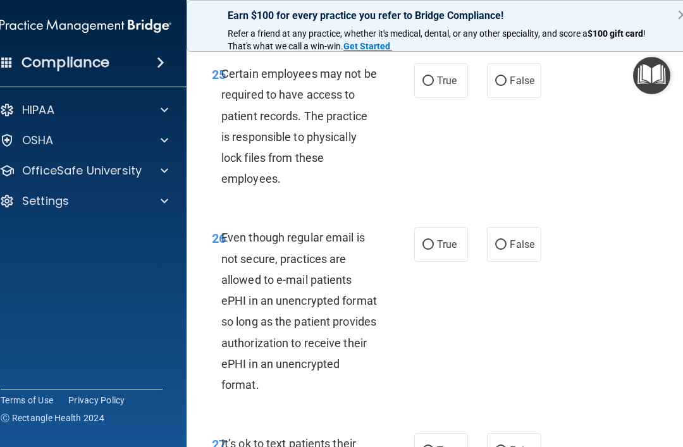
scroll to position [4001, 0]
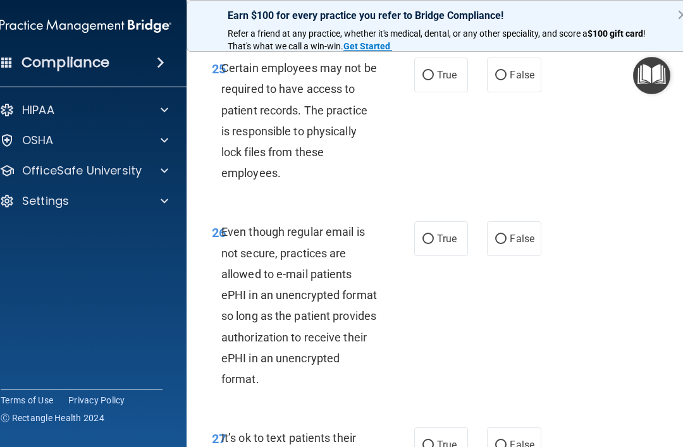
click at [504, 244] on input "False" at bounding box center [500, 239] width 11 height 9
radio input "true"
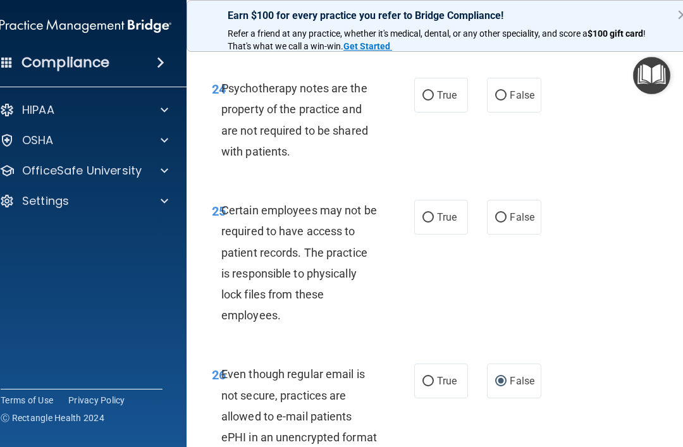
scroll to position [3860, 0]
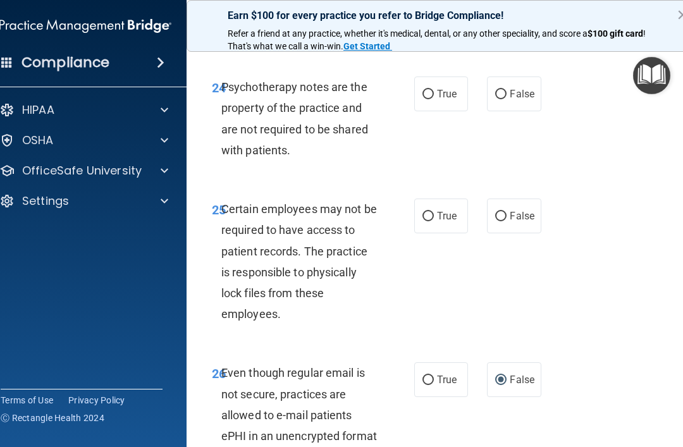
click at [433, 233] on label "True" at bounding box center [441, 216] width 54 height 35
click at [433, 221] on input "True" at bounding box center [428, 216] width 11 height 9
radio input "true"
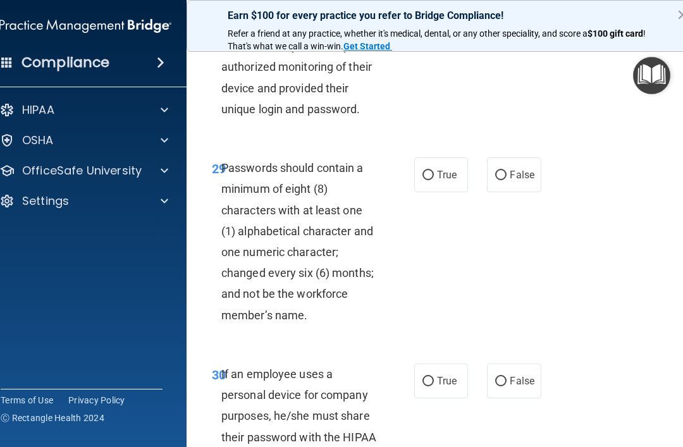
scroll to position [4538, 0]
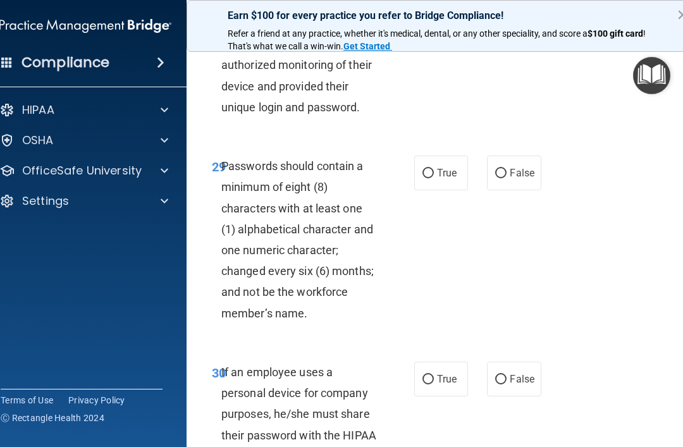
click at [430, 178] on input "True" at bounding box center [428, 173] width 11 height 9
radio input "true"
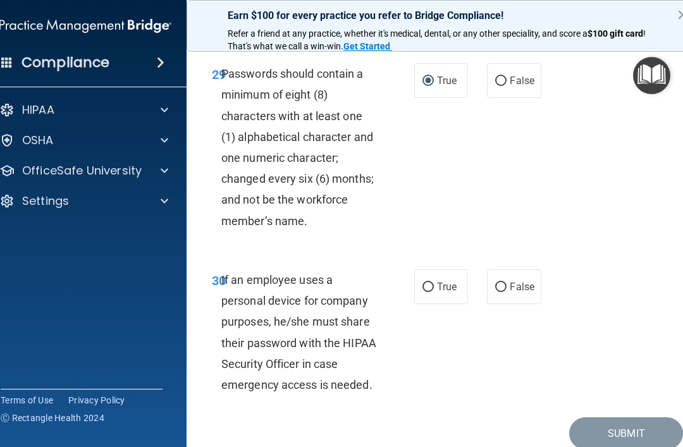
scroll to position [4635, 0]
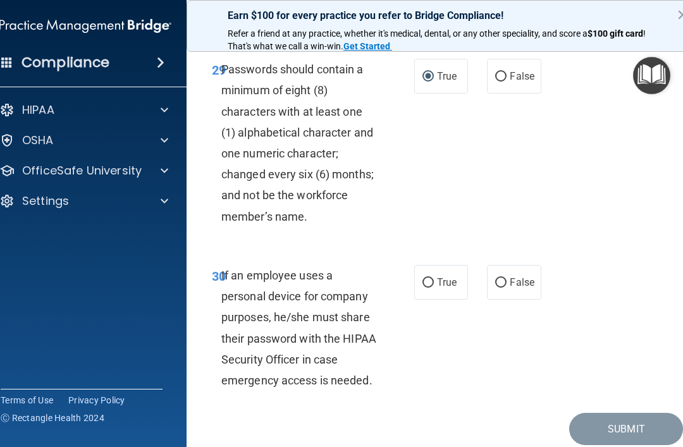
click at [504, 288] on input "False" at bounding box center [500, 282] width 11 height 9
radio input "true"
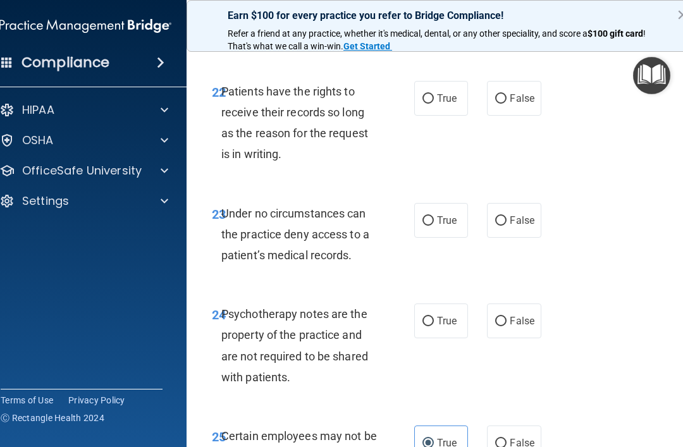
scroll to position [3635, 0]
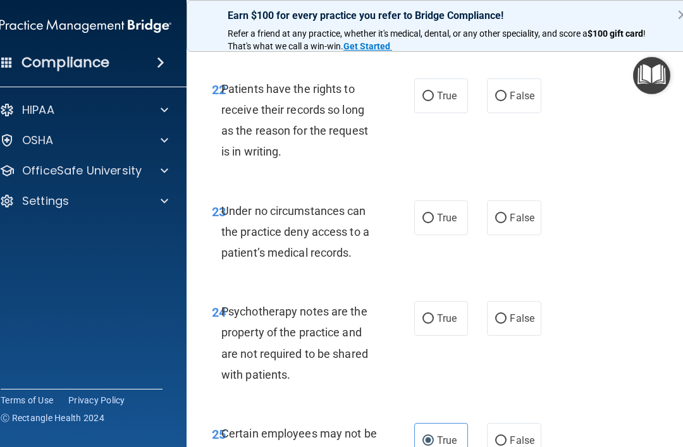
click at [428, 324] on input "True" at bounding box center [428, 318] width 11 height 9
radio input "true"
click at [430, 223] on input "True" at bounding box center [428, 218] width 11 height 9
radio input "true"
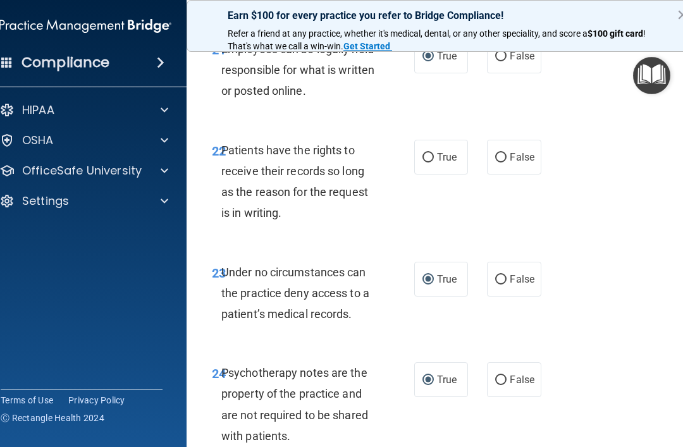
scroll to position [3566, 0]
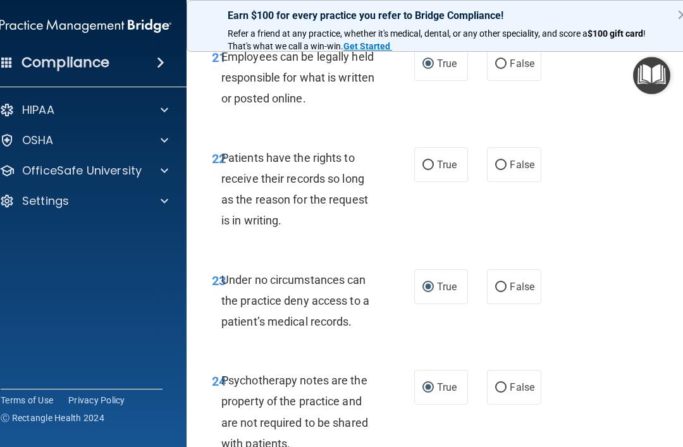
click at [430, 170] on input "True" at bounding box center [428, 165] width 11 height 9
radio input "true"
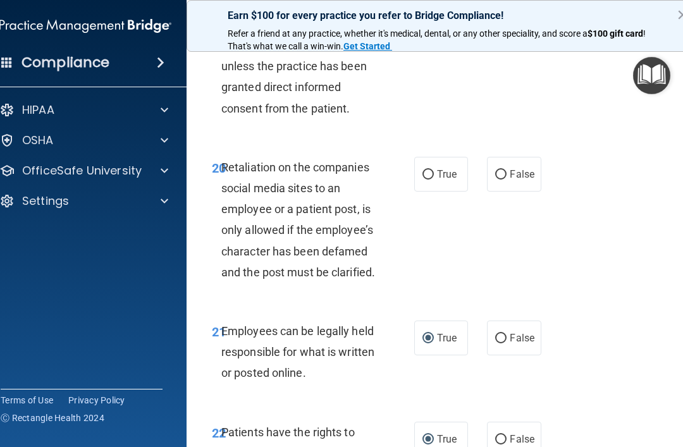
scroll to position [3292, 0]
click at [497, 179] on input "False" at bounding box center [500, 174] width 11 height 9
radio input "true"
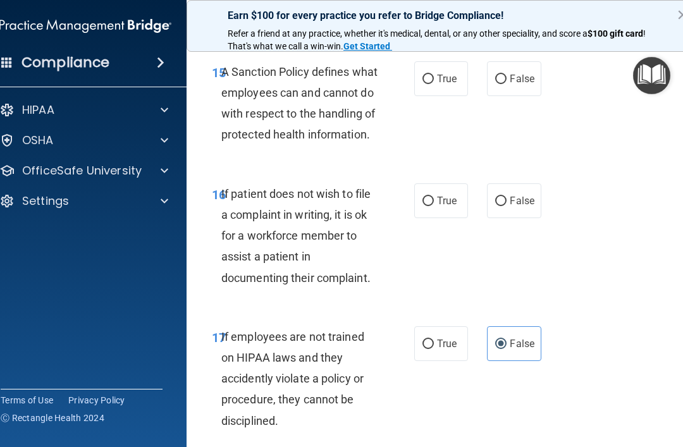
scroll to position [2629, 0]
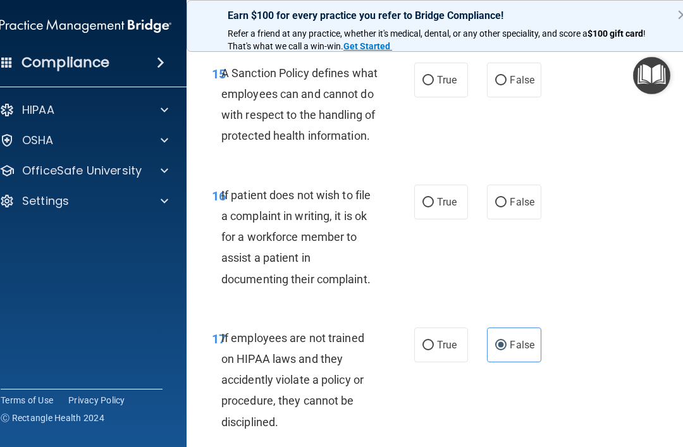
click at [431, 208] on input "True" at bounding box center [428, 202] width 11 height 9
radio input "true"
click at [419, 90] on label "True" at bounding box center [441, 80] width 54 height 35
click at [423, 85] on input "True" at bounding box center [428, 80] width 11 height 9
radio input "true"
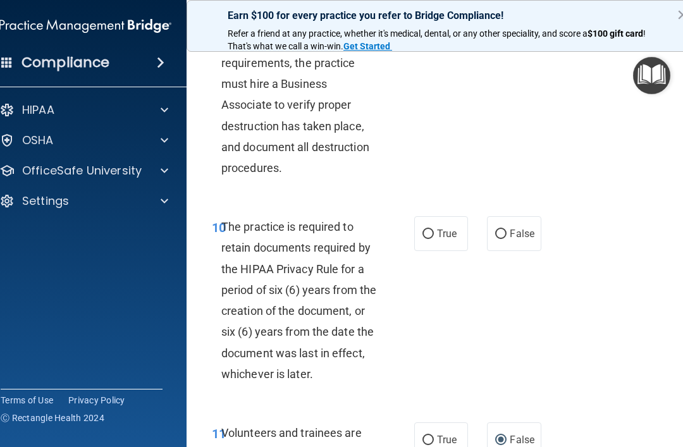
scroll to position [1685, 0]
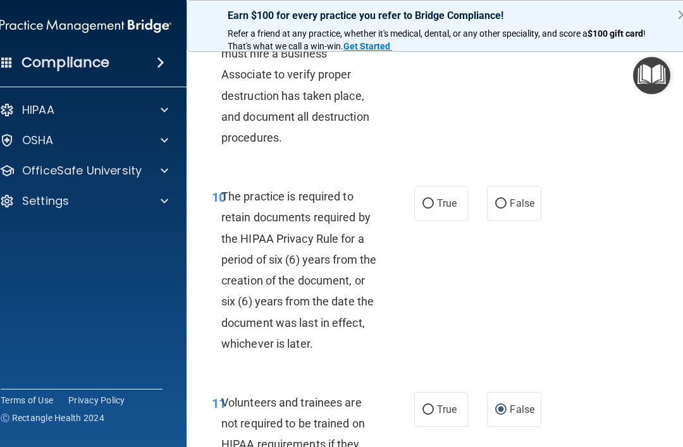
click at [433, 209] on input "True" at bounding box center [428, 203] width 11 height 9
radio input "true"
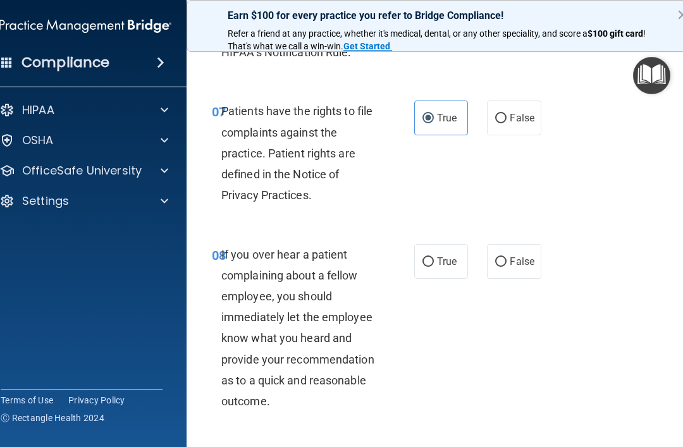
scroll to position [1182, 0]
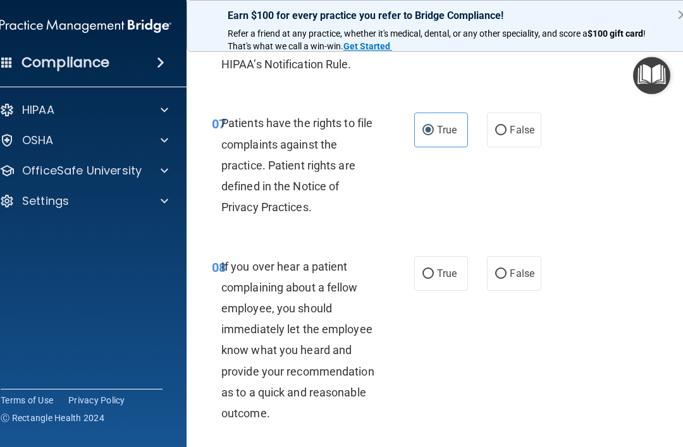
click at [491, 286] on label "False" at bounding box center [514, 273] width 54 height 35
click at [495, 279] on input "False" at bounding box center [500, 274] width 11 height 9
radio input "true"
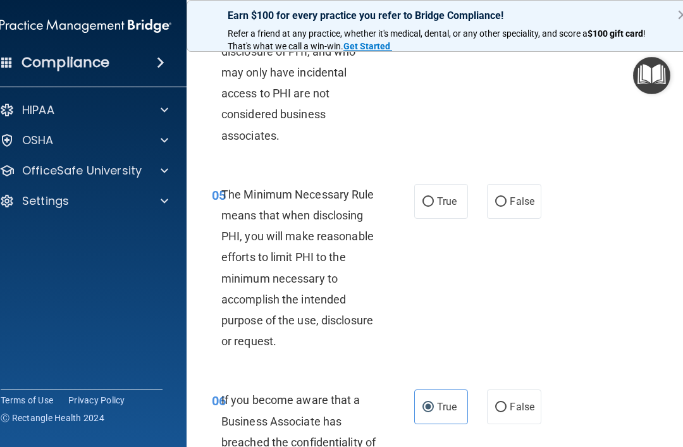
scroll to position [678, 0]
click at [442, 207] on span "True" at bounding box center [447, 201] width 20 height 12
click at [434, 206] on input "True" at bounding box center [428, 201] width 11 height 9
radio input "true"
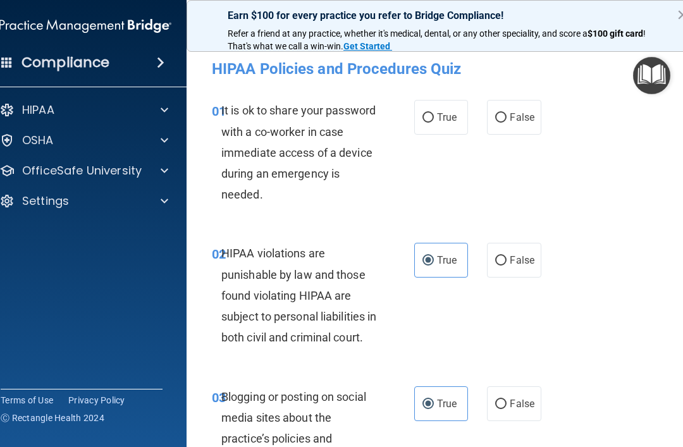
scroll to position [0, 0]
click at [504, 121] on input "False" at bounding box center [500, 117] width 11 height 9
radio input "true"
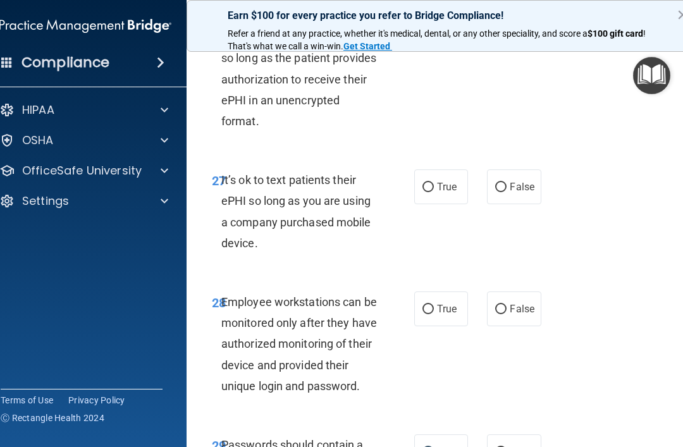
scroll to position [4258, 0]
click at [500, 193] on input "False" at bounding box center [500, 187] width 11 height 9
radio input "true"
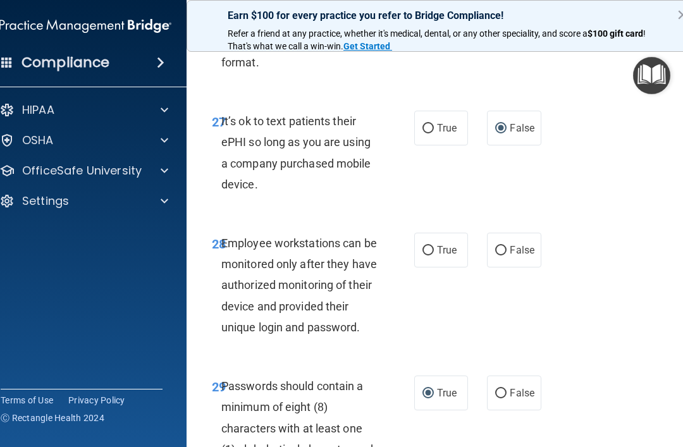
scroll to position [4319, 0]
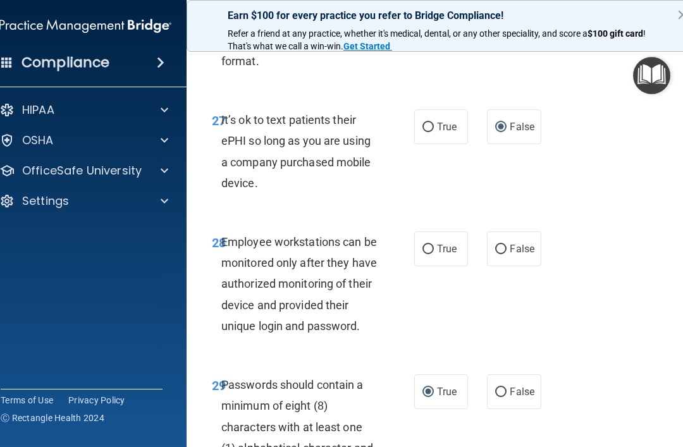
click at [430, 254] on input "True" at bounding box center [428, 249] width 11 height 9
radio input "true"
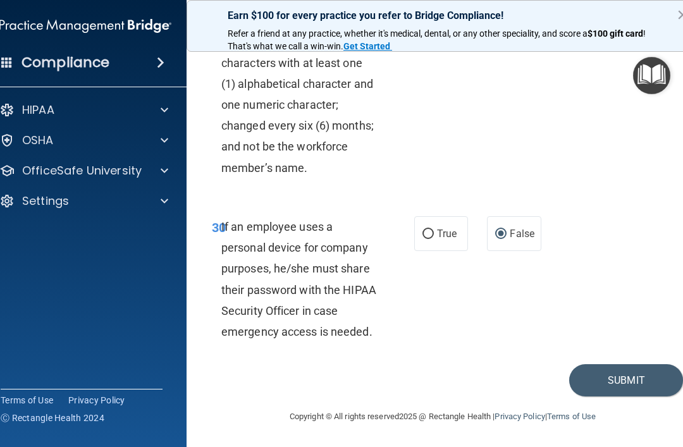
scroll to position [4699, 0]
click at [636, 385] on button "Submit" at bounding box center [626, 380] width 114 height 32
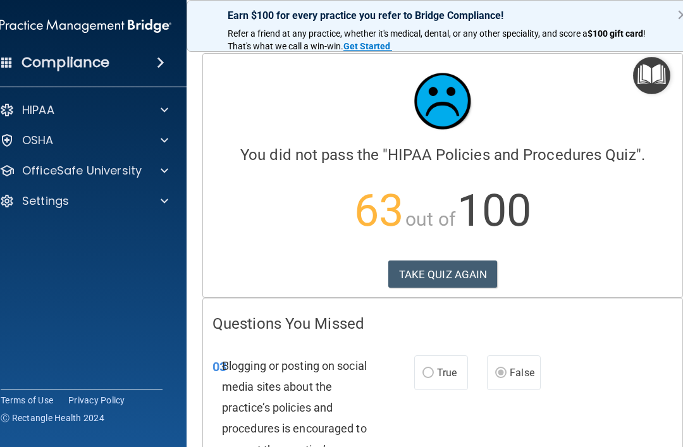
click at [435, 286] on button "TAKE QUIZ AGAIN" at bounding box center [442, 275] width 109 height 28
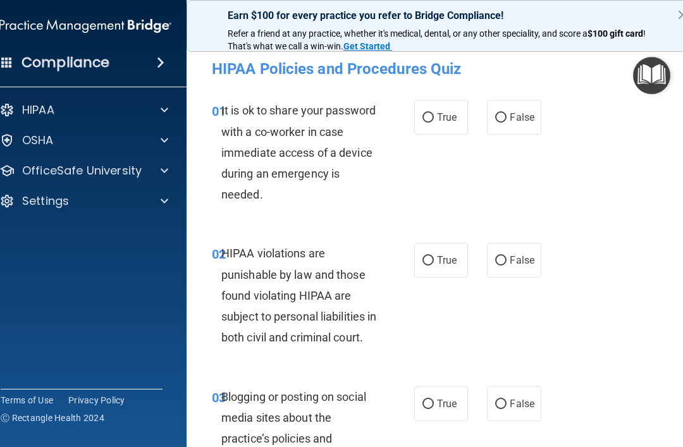
click at [493, 123] on label "False" at bounding box center [514, 117] width 54 height 35
click at [495, 123] on input "False" at bounding box center [500, 117] width 11 height 9
radio input "true"
click at [429, 259] on input "True" at bounding box center [428, 260] width 11 height 9
radio input "true"
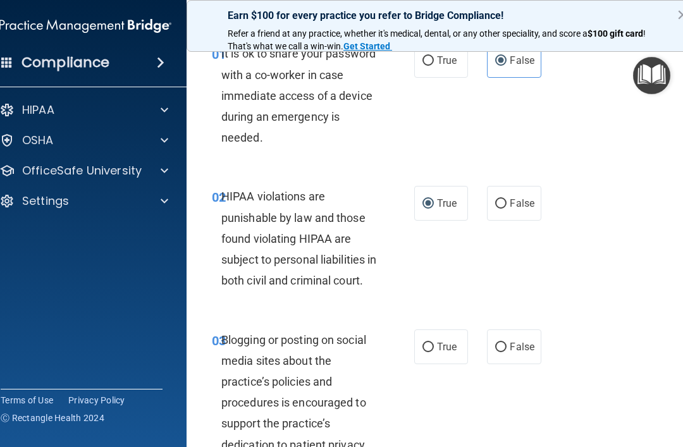
scroll to position [65, 0]
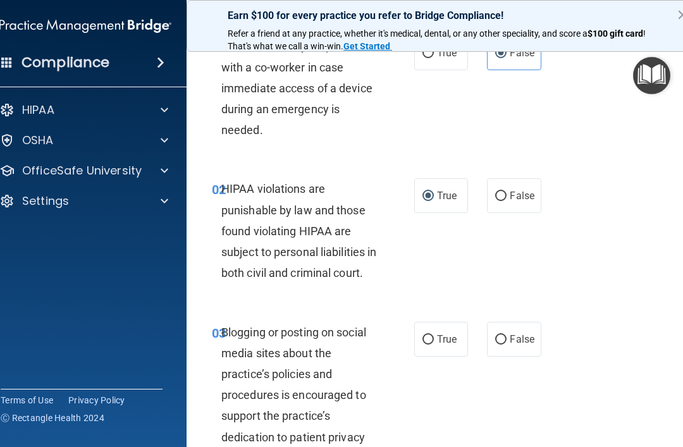
click at [499, 345] on input "False" at bounding box center [500, 339] width 11 height 9
radio input "true"
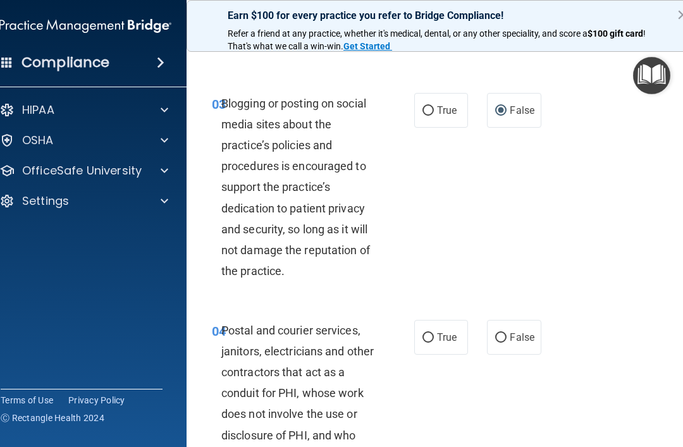
scroll to position [303, 0]
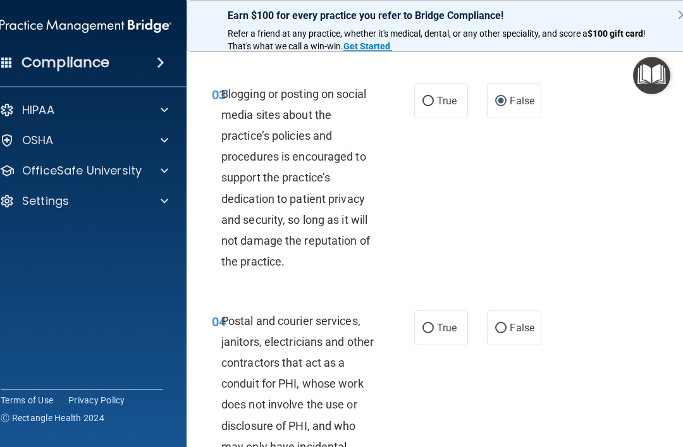
click at [426, 333] on input "True" at bounding box center [428, 328] width 11 height 9
radio input "true"
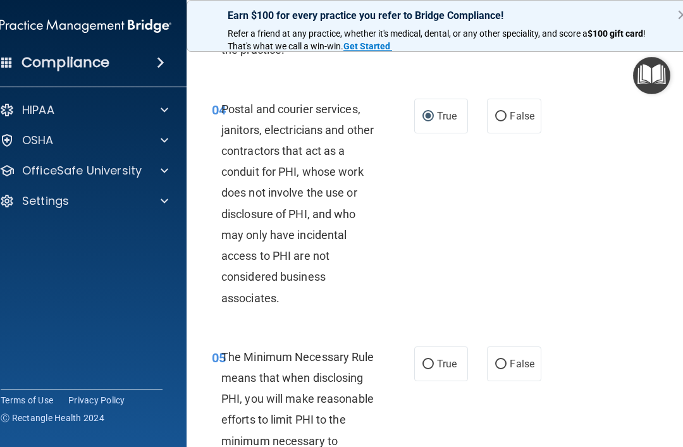
scroll to position [533, 0]
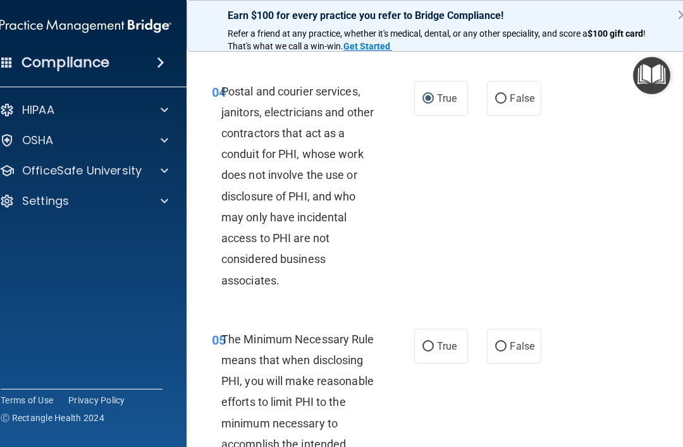
click at [424, 352] on input "True" at bounding box center [428, 346] width 11 height 9
radio input "true"
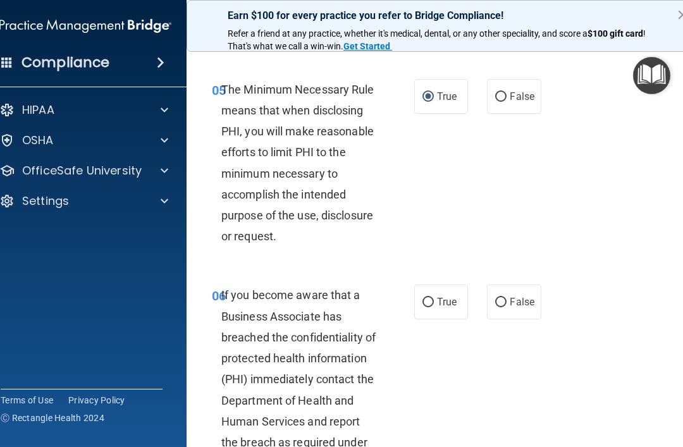
scroll to position [800, 0]
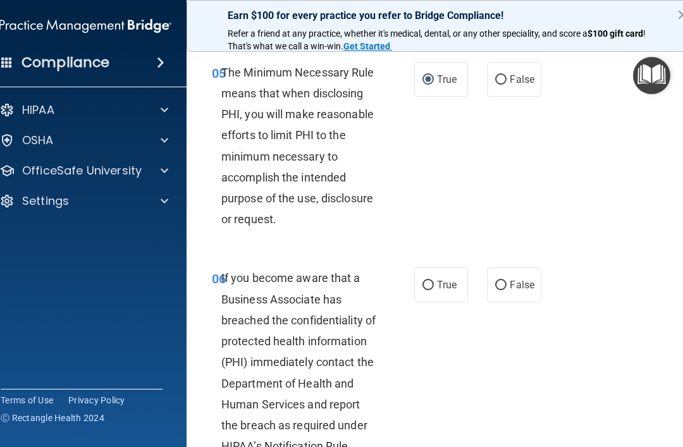
click at [501, 302] on label "False" at bounding box center [514, 285] width 54 height 35
click at [501, 290] on input "False" at bounding box center [500, 285] width 11 height 9
radio input "true"
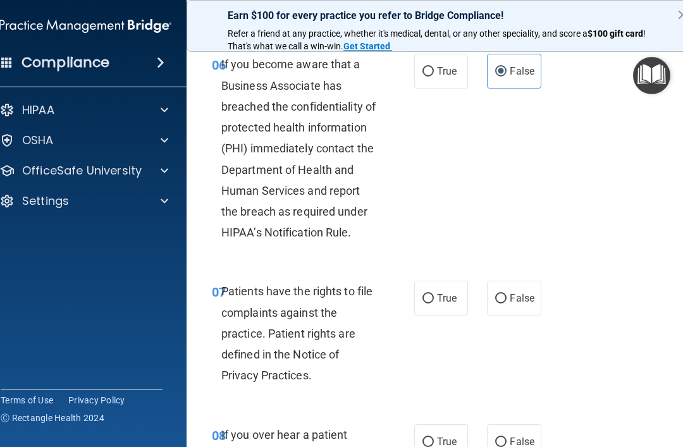
scroll to position [1014, 0]
click at [430, 303] on input "True" at bounding box center [428, 298] width 11 height 9
radio input "true"
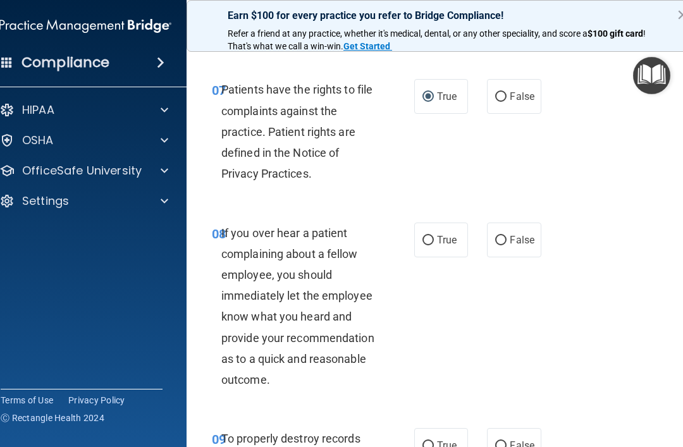
scroll to position [1217, 0]
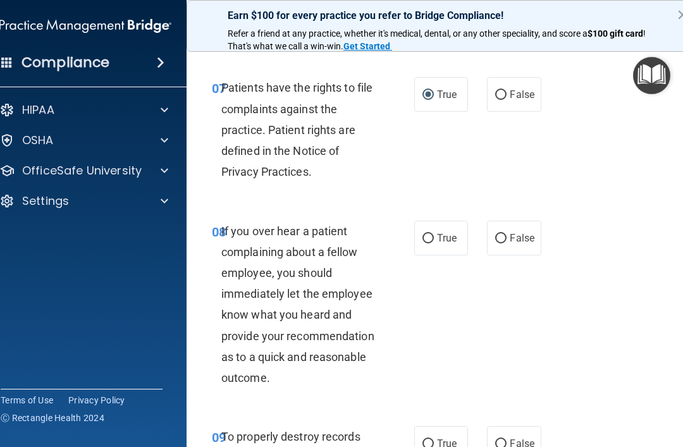
click at [496, 244] on input "False" at bounding box center [500, 238] width 11 height 9
radio input "true"
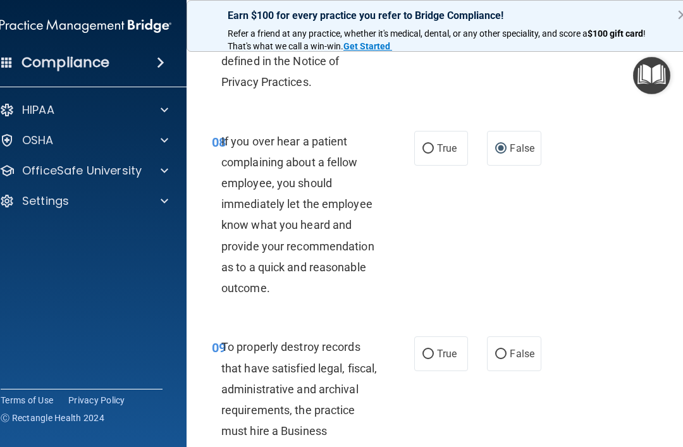
scroll to position [1308, 0]
click at [503, 359] on input "False" at bounding box center [500, 353] width 11 height 9
radio input "true"
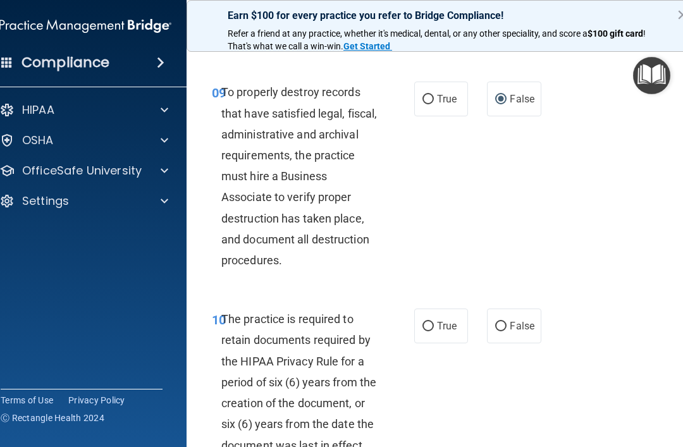
scroll to position [1571, 0]
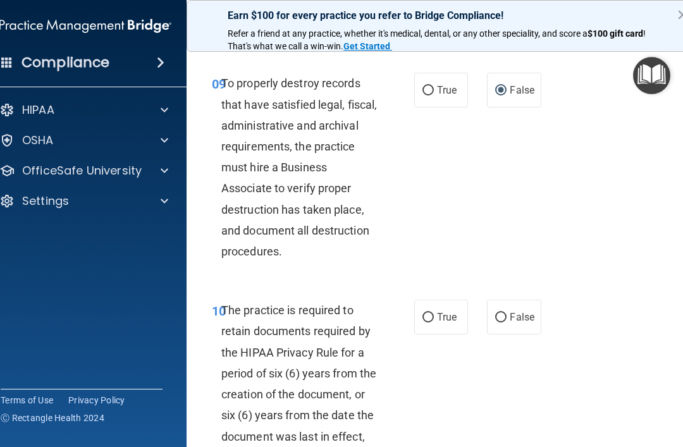
click at [426, 323] on input "True" at bounding box center [428, 317] width 11 height 9
radio input "true"
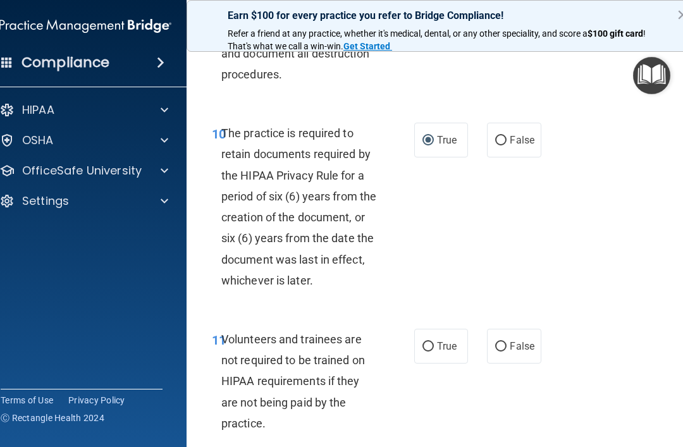
scroll to position [1750, 0]
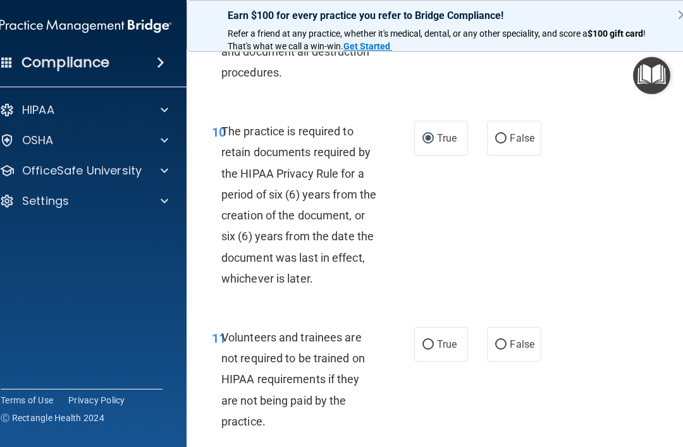
click at [503, 350] on input "False" at bounding box center [500, 344] width 11 height 9
radio input "true"
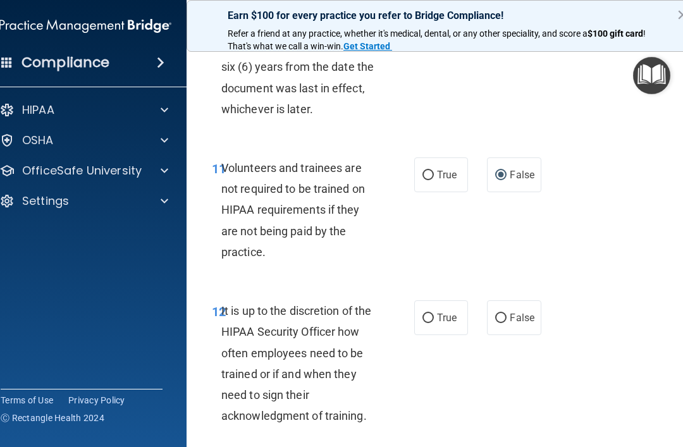
scroll to position [1920, 0]
click at [418, 331] on label "True" at bounding box center [441, 317] width 54 height 35
click at [423, 323] on input "True" at bounding box center [428, 317] width 11 height 9
radio input "true"
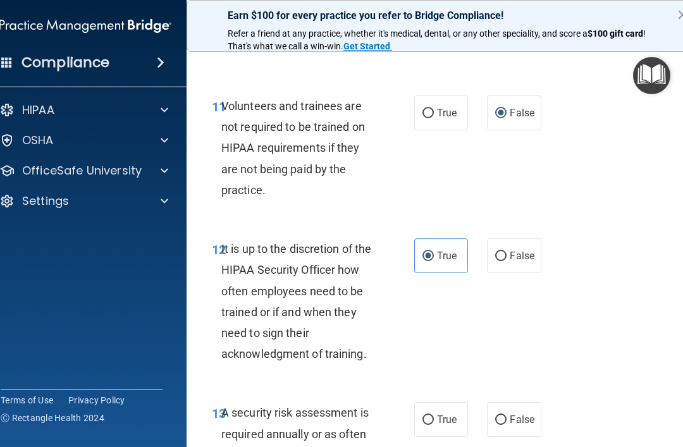
scroll to position [1985, 0]
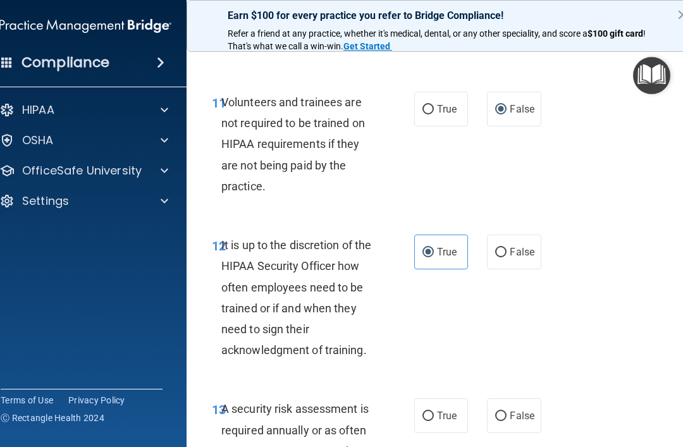
click at [509, 270] on label "False" at bounding box center [514, 252] width 54 height 35
click at [507, 257] on input "False" at bounding box center [500, 252] width 11 height 9
radio input "true"
radio input "false"
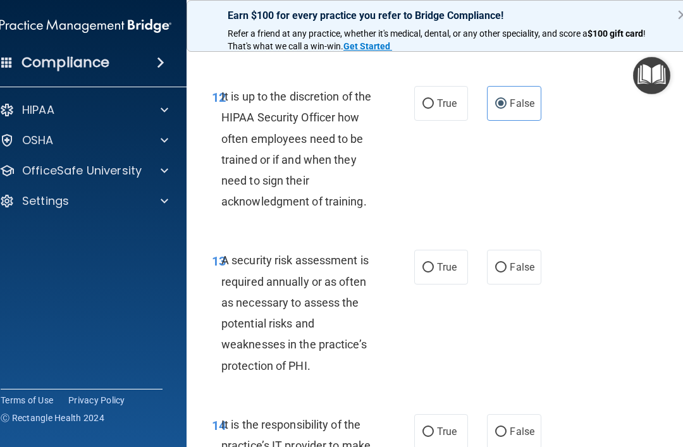
scroll to position [2136, 0]
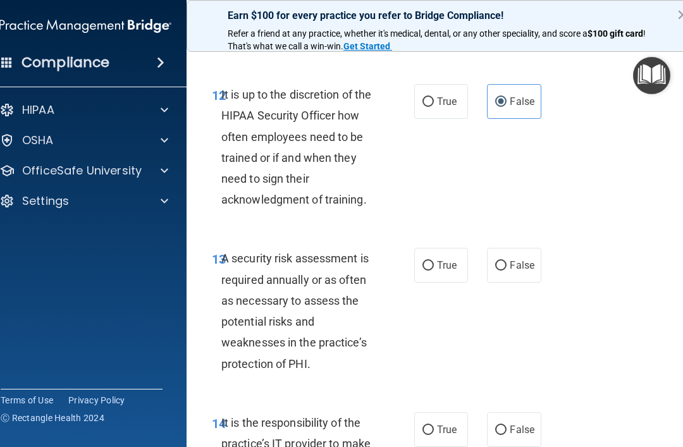
click at [427, 271] on input "True" at bounding box center [428, 265] width 11 height 9
radio input "true"
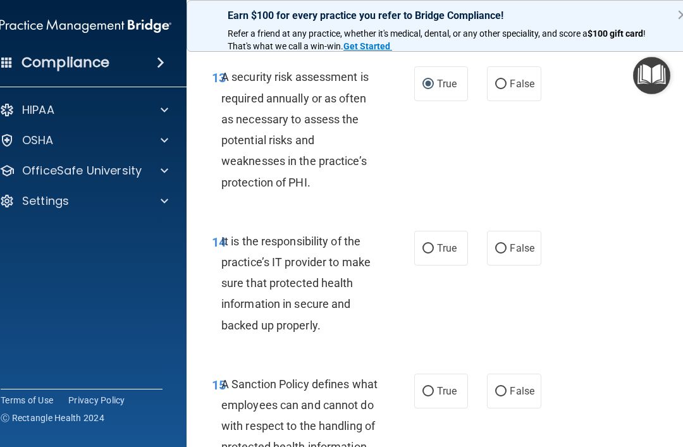
scroll to position [2318, 0]
click at [484, 254] on div "True False" at bounding box center [479, 247] width 130 height 35
click at [491, 262] on label "False" at bounding box center [514, 247] width 54 height 35
click at [495, 253] on input "False" at bounding box center [500, 248] width 11 height 9
radio input "true"
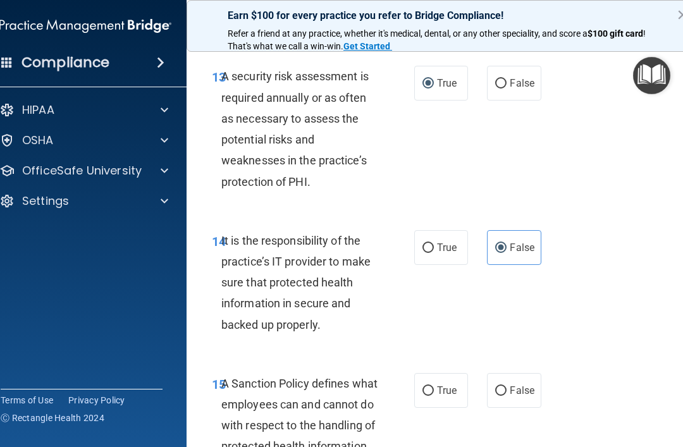
click at [503, 396] on input "False" at bounding box center [500, 391] width 11 height 9
radio input "true"
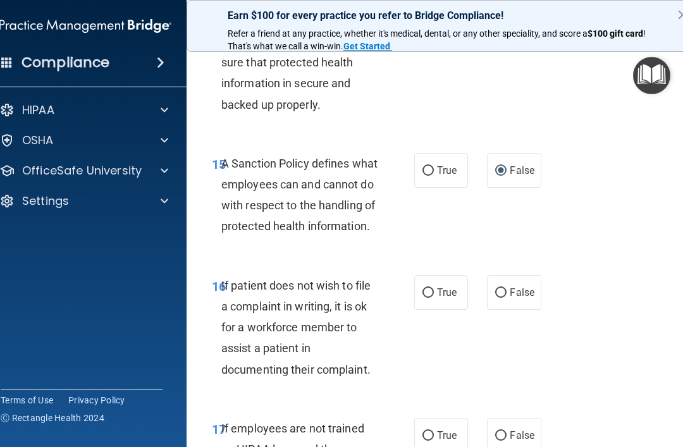
scroll to position [2565, 0]
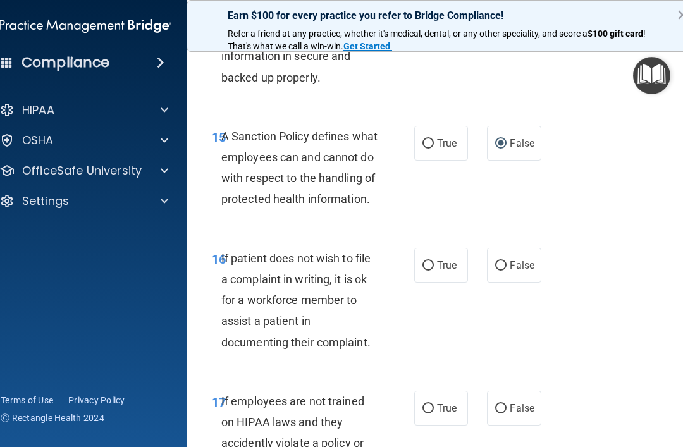
click at [424, 271] on input "True" at bounding box center [428, 265] width 11 height 9
radio input "true"
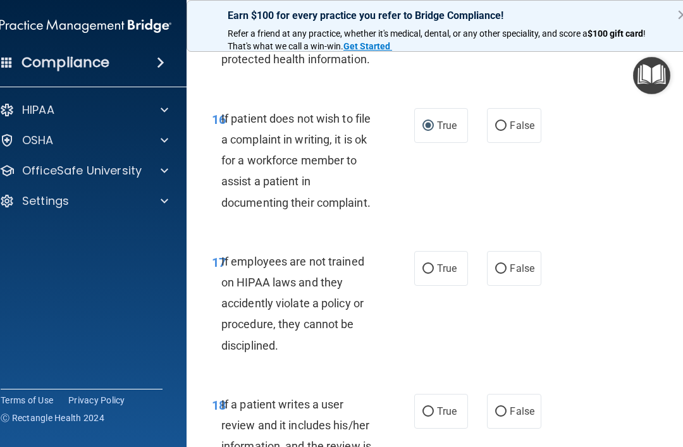
scroll to position [2711, 0]
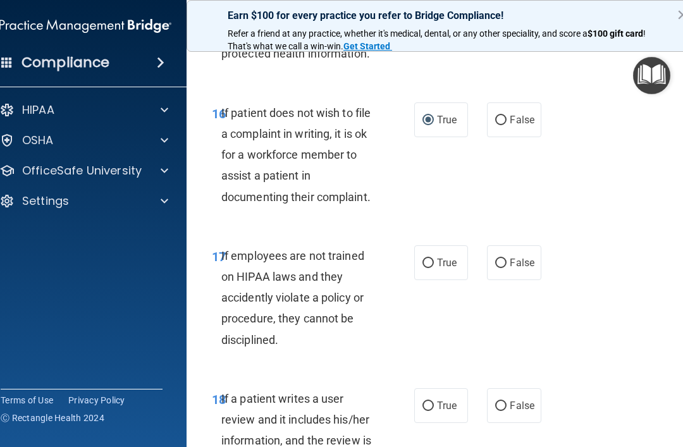
click at [499, 268] on input "False" at bounding box center [500, 263] width 11 height 9
radio input "true"
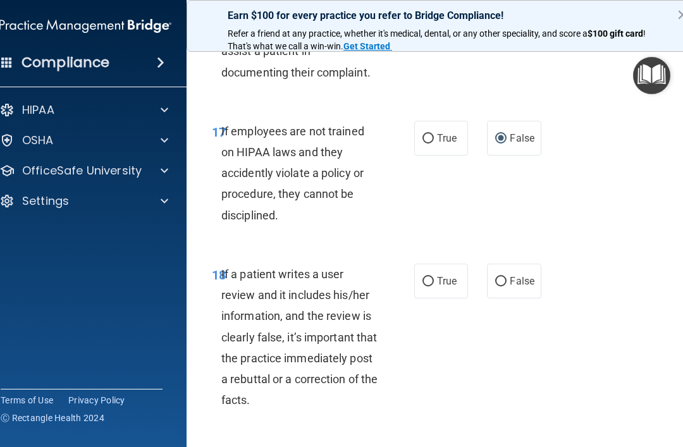
scroll to position [2839, 0]
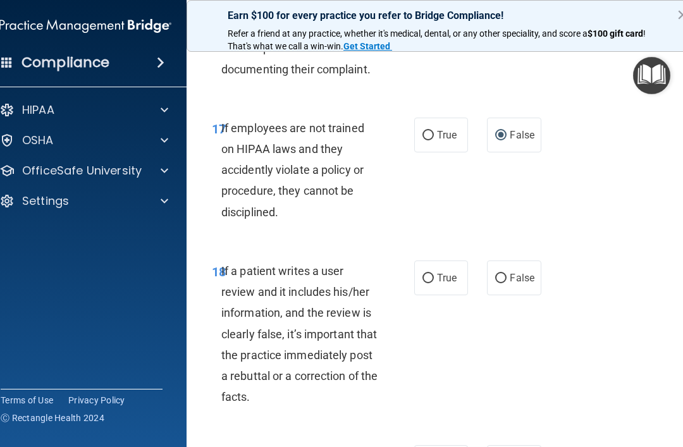
click at [502, 283] on input "False" at bounding box center [500, 278] width 11 height 9
radio input "true"
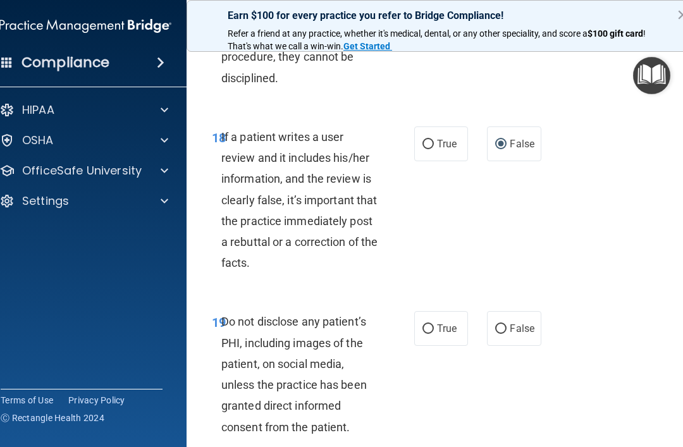
scroll to position [2985, 0]
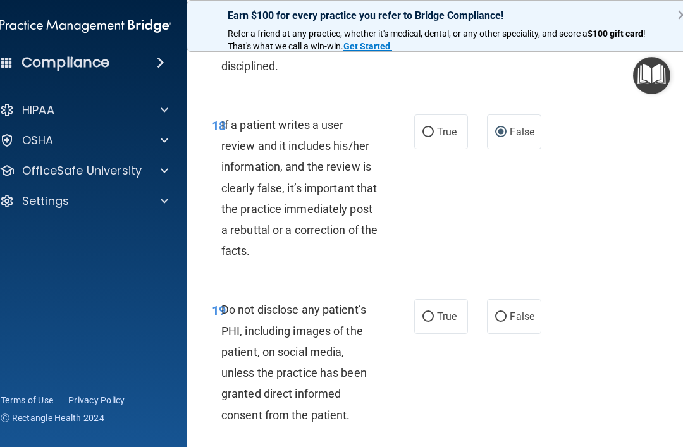
click at [427, 322] on input "True" at bounding box center [428, 317] width 11 height 9
radio input "true"
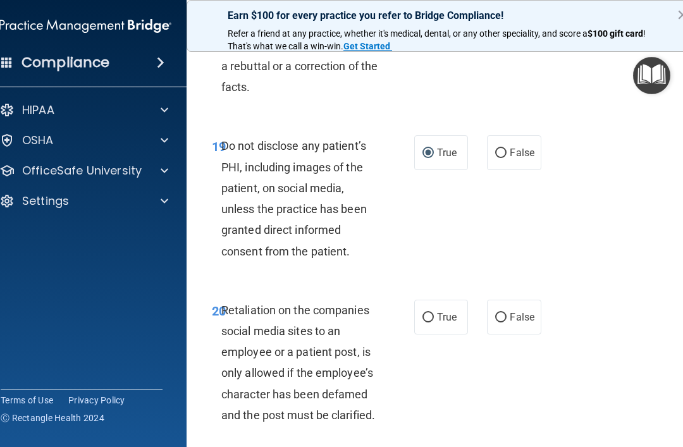
scroll to position [3171, 0]
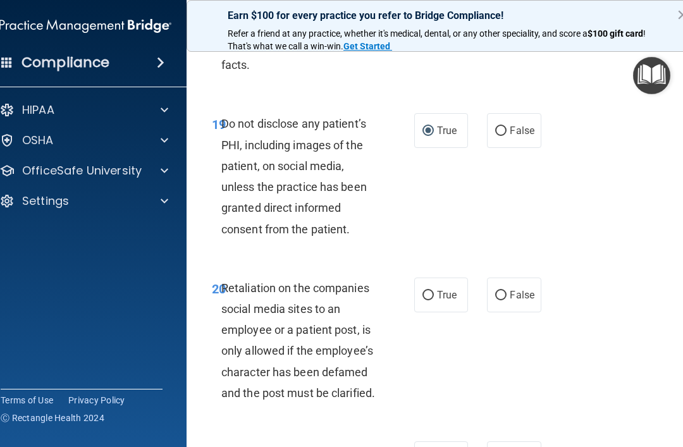
click at [511, 313] on label "False" at bounding box center [514, 295] width 54 height 35
click at [507, 300] on input "False" at bounding box center [500, 295] width 11 height 9
radio input "true"
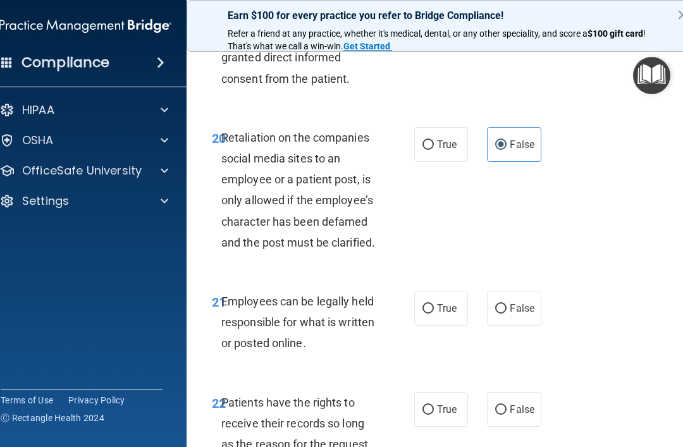
scroll to position [3328, 0]
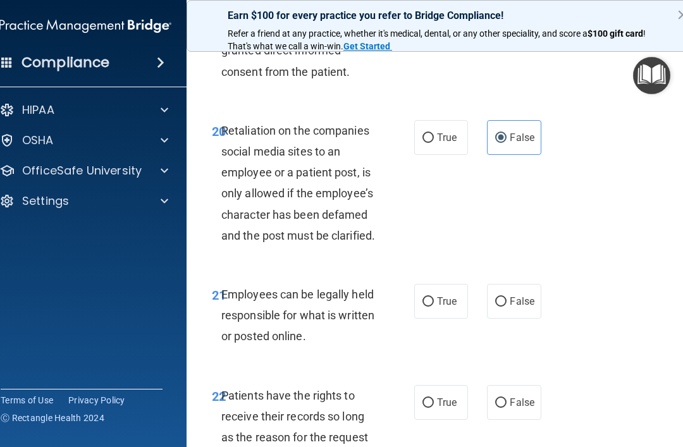
click at [426, 307] on input "True" at bounding box center [428, 301] width 11 height 9
radio input "true"
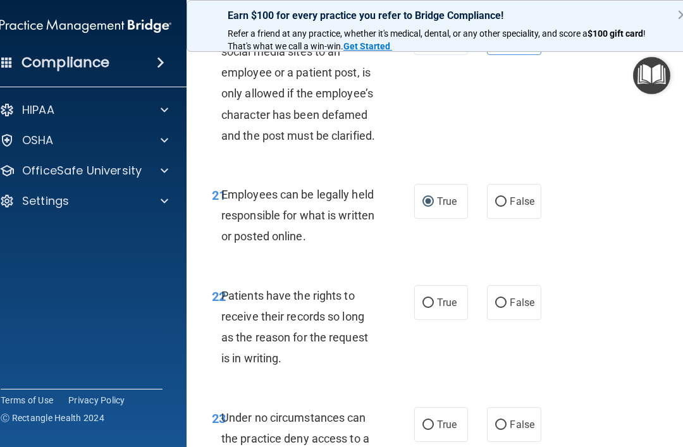
scroll to position [3431, 0]
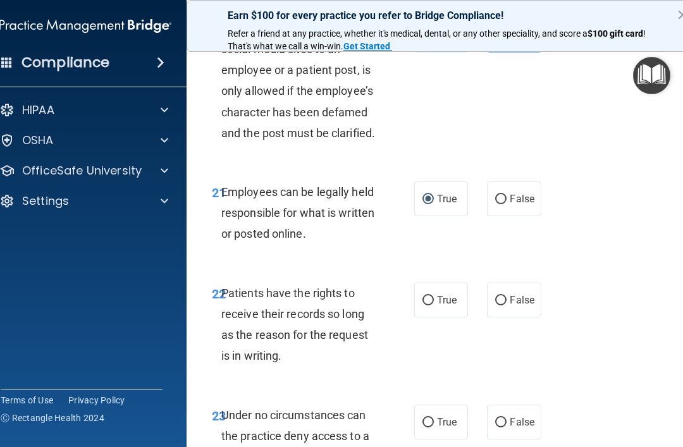
click at [501, 318] on label "False" at bounding box center [514, 300] width 54 height 35
click at [501, 306] on input "False" at bounding box center [500, 300] width 11 height 9
radio input "true"
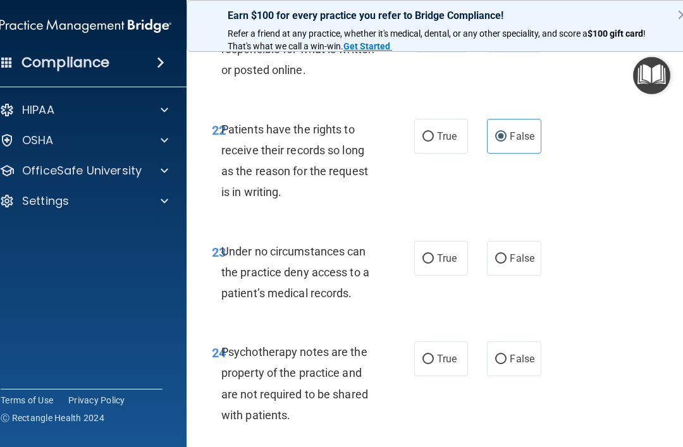
scroll to position [3596, 0]
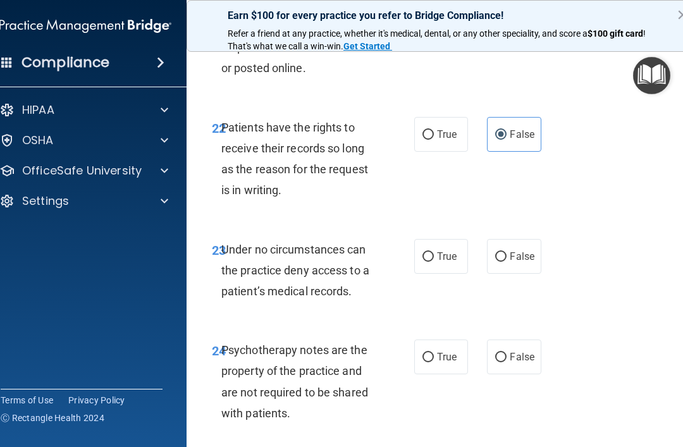
click at [496, 274] on label "False" at bounding box center [514, 256] width 54 height 35
click at [496, 262] on input "False" at bounding box center [500, 256] width 11 height 9
radio input "true"
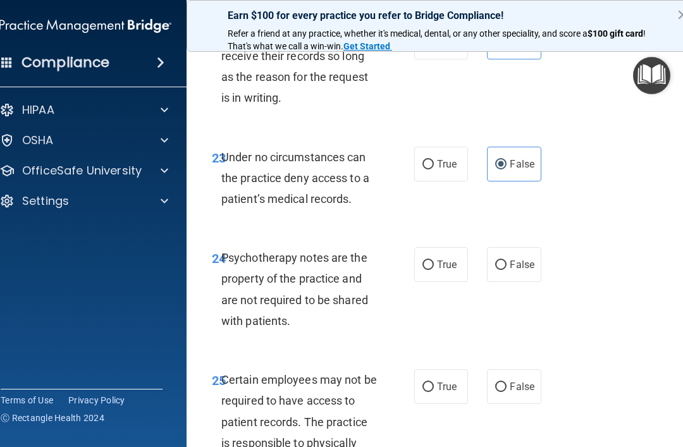
scroll to position [3689, 0]
click at [420, 282] on label "True" at bounding box center [441, 264] width 54 height 35
click at [423, 270] on input "True" at bounding box center [428, 264] width 11 height 9
radio input "true"
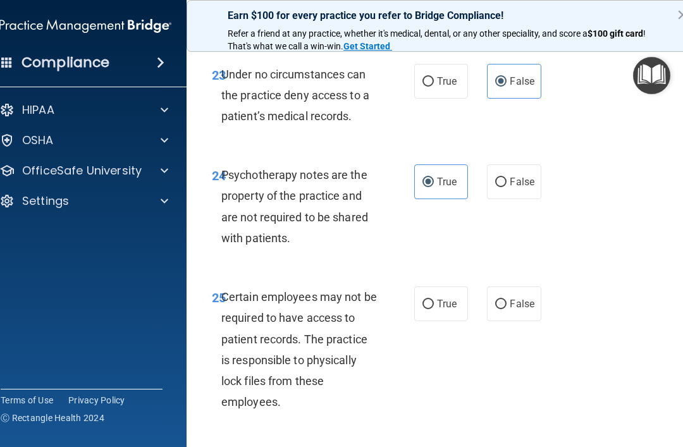
scroll to position [3772, 0]
click at [440, 318] on label "True" at bounding box center [441, 303] width 54 height 35
click at [434, 309] on input "True" at bounding box center [428, 303] width 11 height 9
radio input "true"
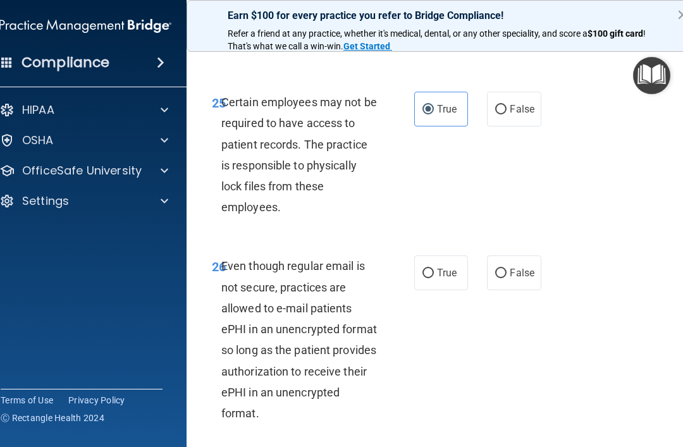
scroll to position [3970, 0]
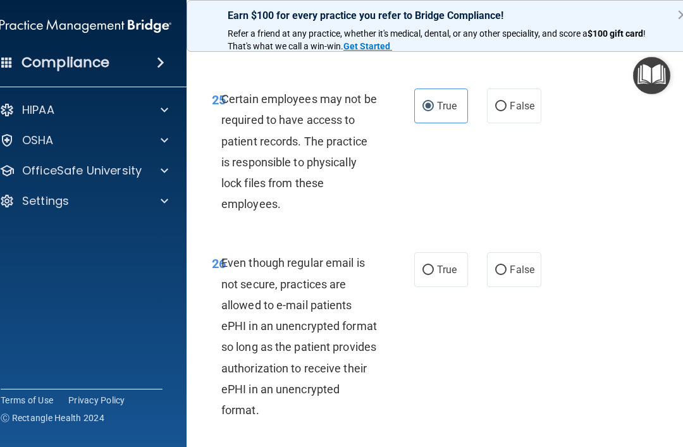
click at [498, 287] on label "False" at bounding box center [514, 269] width 54 height 35
click at [498, 275] on input "False" at bounding box center [500, 270] width 11 height 9
radio input "true"
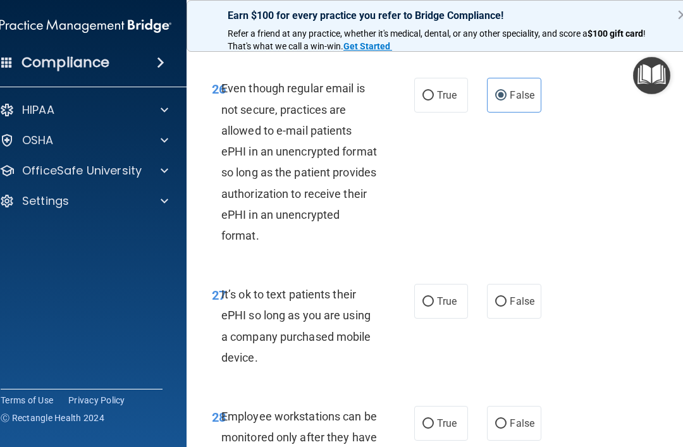
scroll to position [4146, 0]
click at [492, 318] on label "False" at bounding box center [514, 300] width 54 height 35
click at [495, 306] on input "False" at bounding box center [500, 300] width 11 height 9
radio input "true"
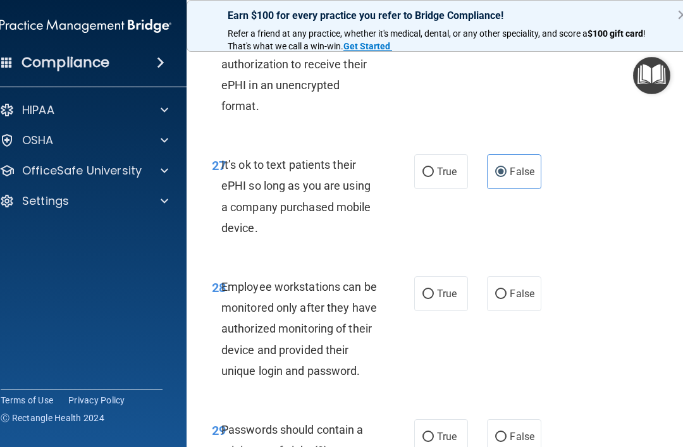
scroll to position [4277, 0]
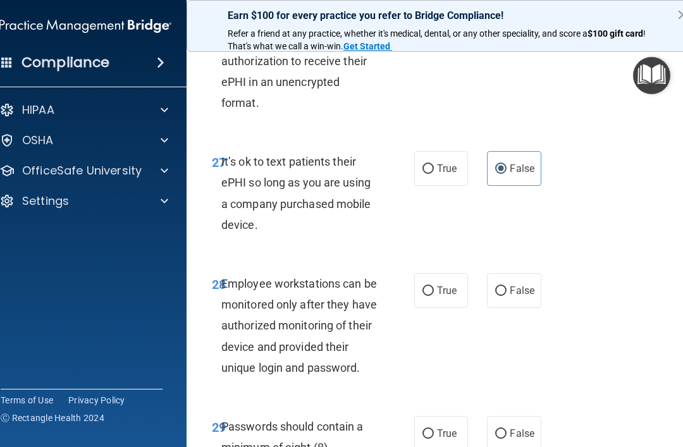
click at [504, 296] on input "False" at bounding box center [500, 291] width 11 height 9
radio input "true"
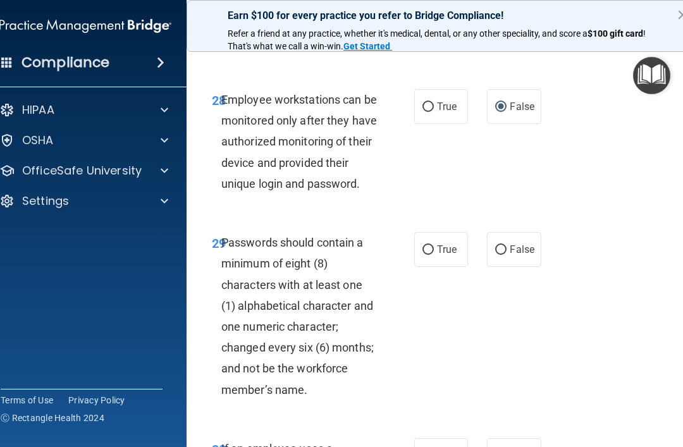
scroll to position [4464, 0]
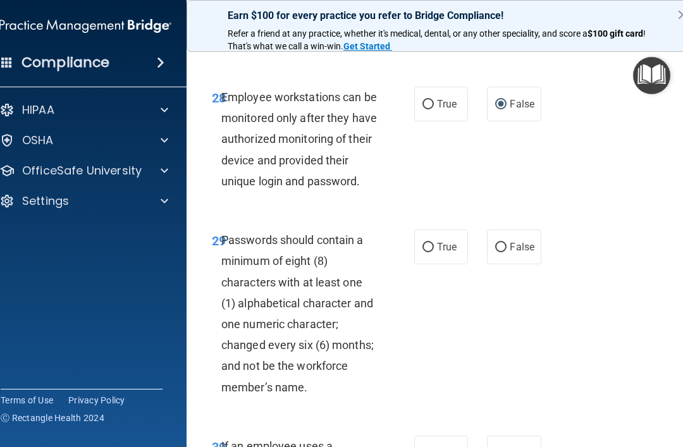
click at [434, 262] on label "True" at bounding box center [441, 247] width 54 height 35
click at [434, 252] on input "True" at bounding box center [428, 247] width 11 height 9
radio input "true"
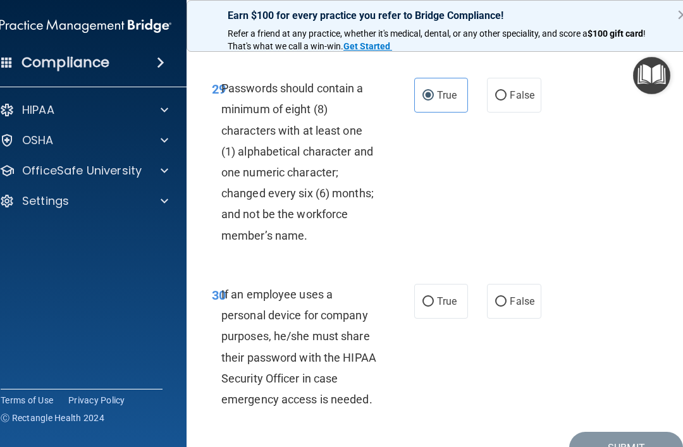
scroll to position [4625, 0]
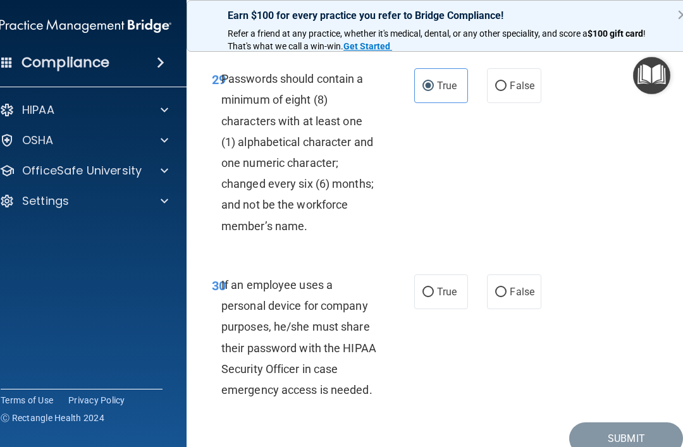
click at [519, 298] on span "False" at bounding box center [522, 292] width 25 height 12
click at [507, 297] on input "False" at bounding box center [500, 292] width 11 height 9
radio input "true"
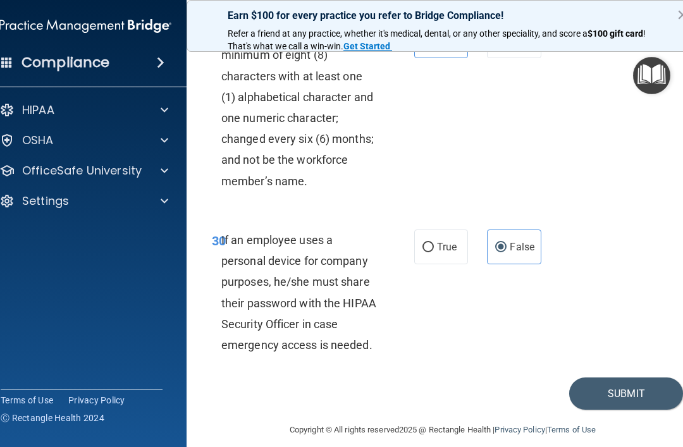
scroll to position [4672, 0]
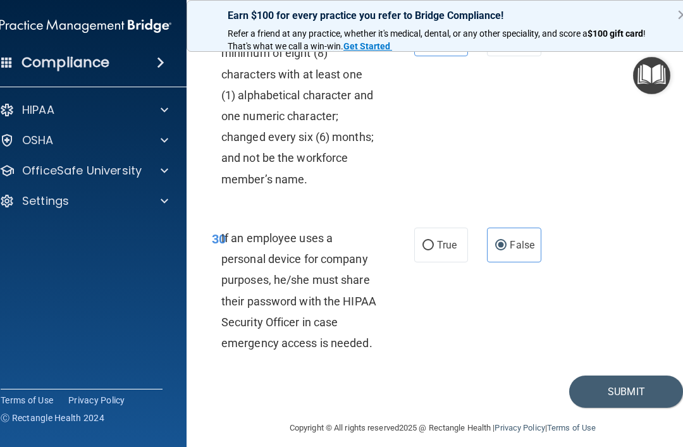
click at [620, 408] on button "Submit" at bounding box center [626, 392] width 114 height 32
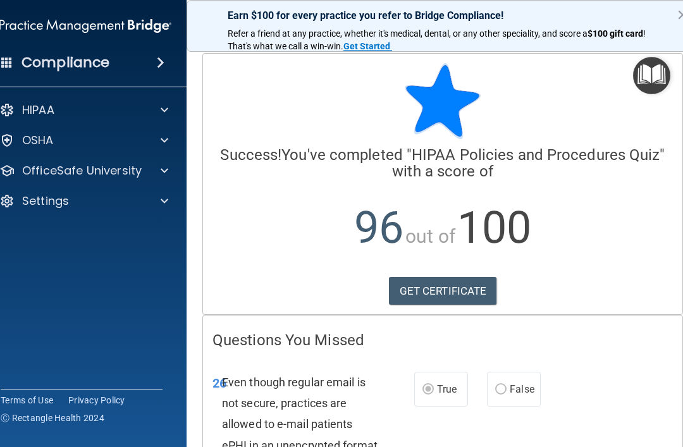
click at [437, 289] on link "GET CERTIFICATE" at bounding box center [443, 291] width 108 height 28
click at [132, 168] on p "OfficeSafe University" at bounding box center [82, 170] width 120 height 15
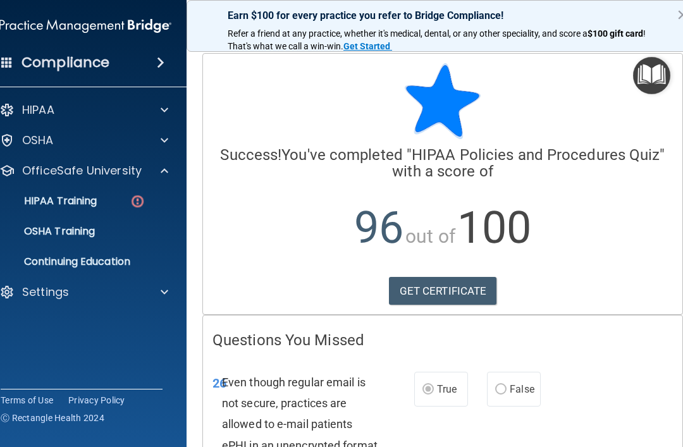
click at [97, 195] on p "HIPAA Training" at bounding box center [44, 201] width 104 height 13
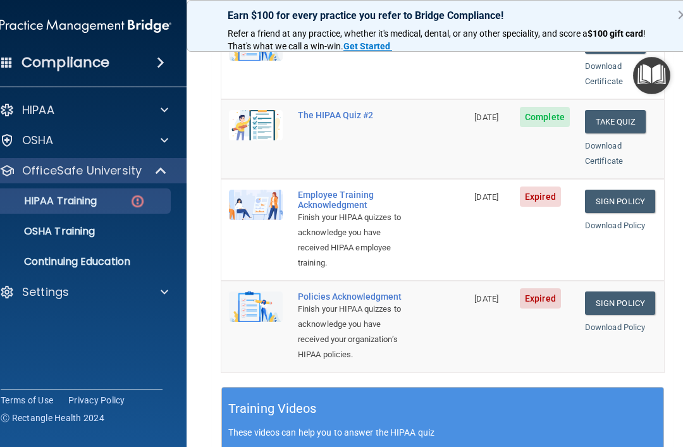
scroll to position [304, 0]
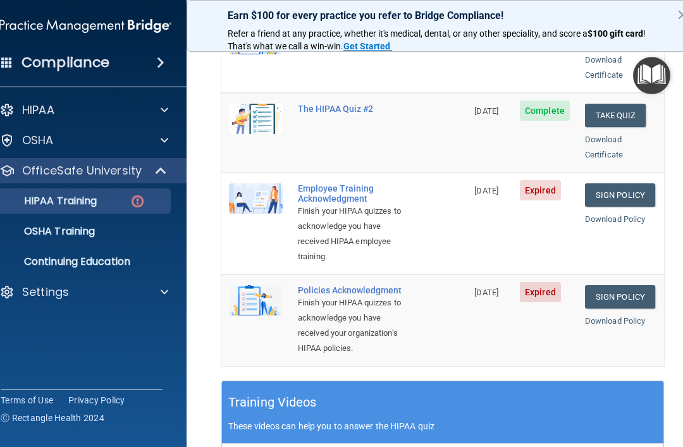
click at [613, 183] on link "Sign Policy" at bounding box center [620, 194] width 70 height 23
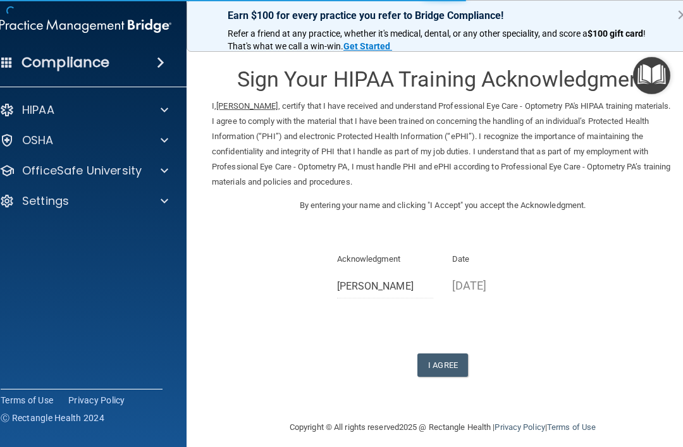
click at [445, 359] on button "I Agree" at bounding box center [443, 365] width 51 height 23
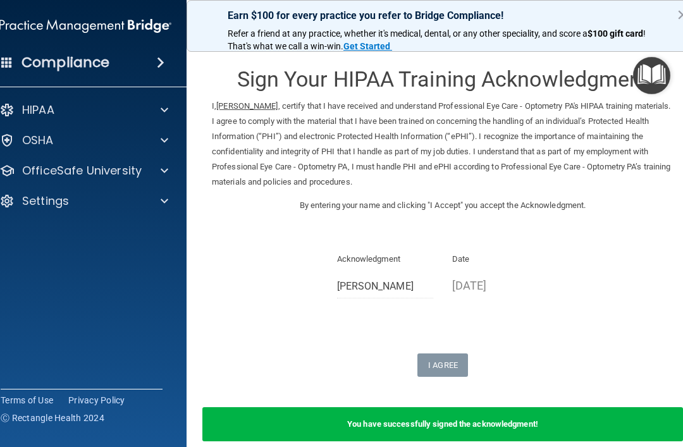
click at [118, 171] on p "OfficeSafe University" at bounding box center [82, 170] width 120 height 15
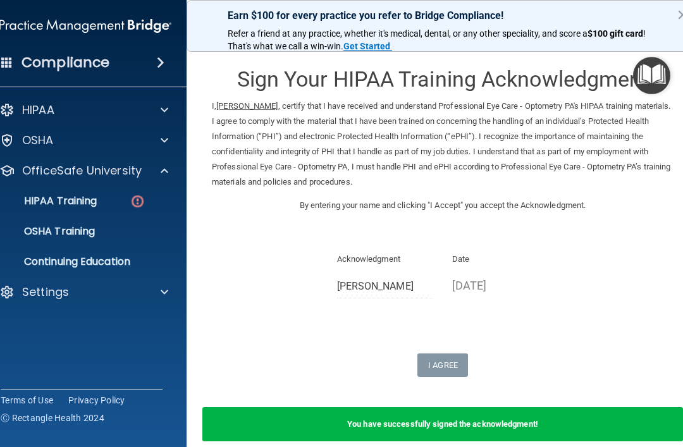
click at [126, 202] on div "HIPAA Training" at bounding box center [78, 201] width 173 height 13
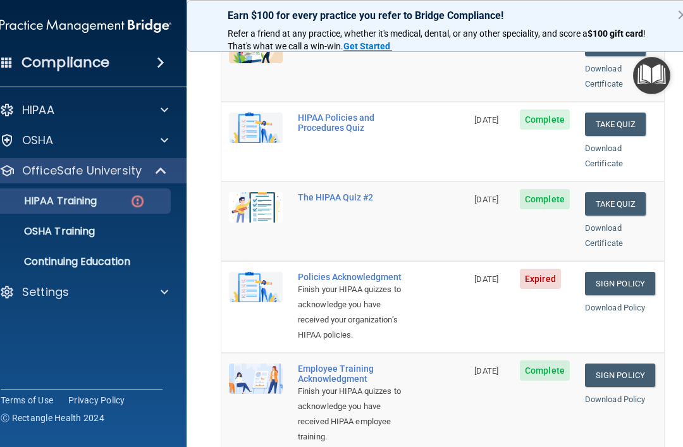
scroll to position [216, 0]
click at [626, 271] on link "Sign Policy" at bounding box center [620, 282] width 70 height 23
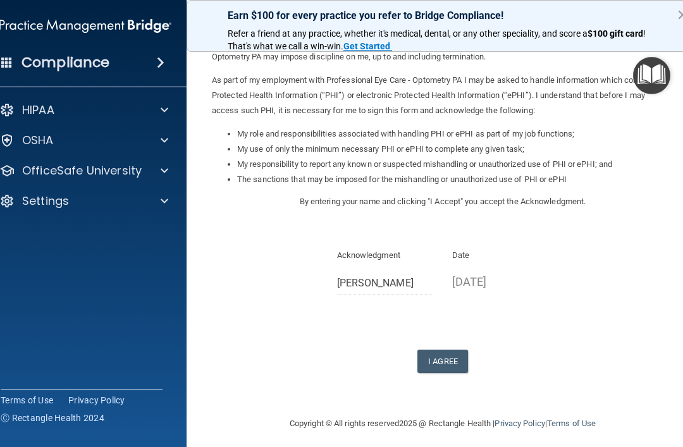
scroll to position [116, 0]
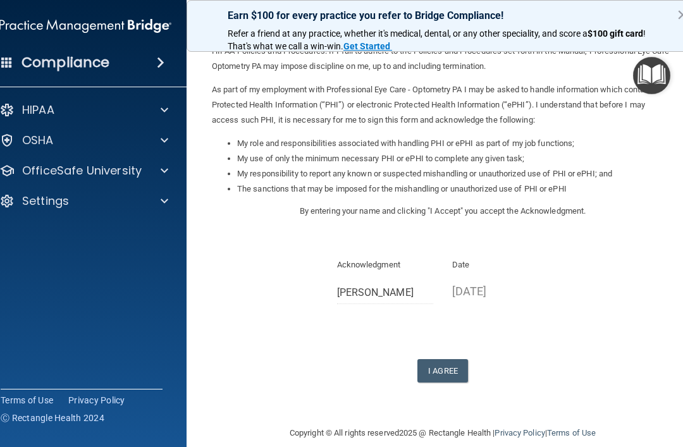
click at [449, 360] on button "I Agree" at bounding box center [443, 370] width 51 height 23
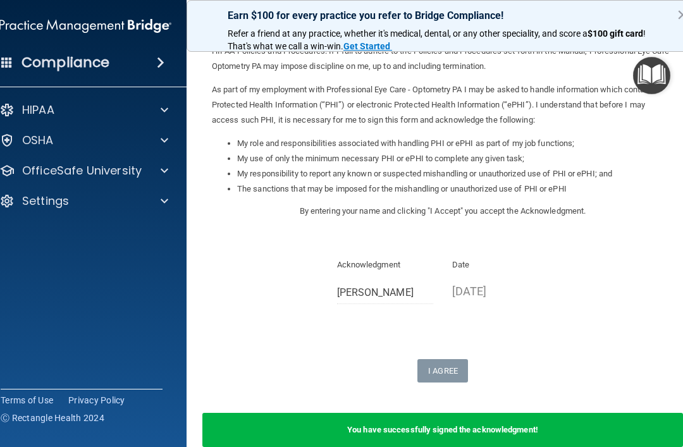
click at [96, 177] on p "OfficeSafe University" at bounding box center [82, 170] width 120 height 15
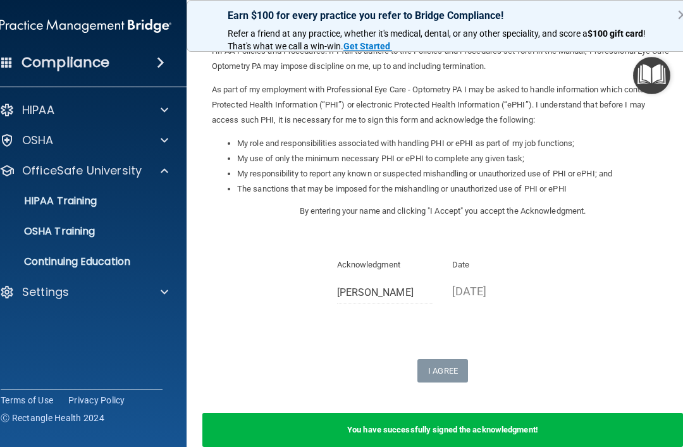
click at [59, 201] on p "HIPAA Training" at bounding box center [44, 201] width 104 height 13
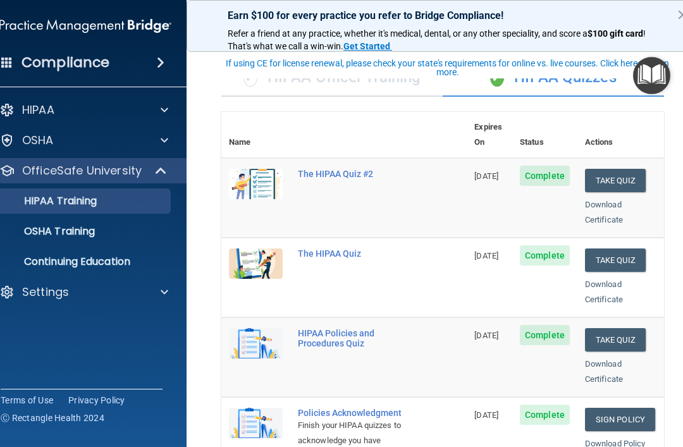
scroll to position [61, 0]
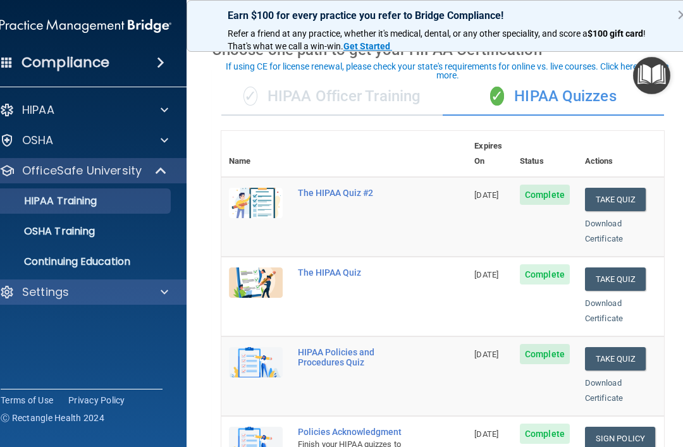
click at [147, 288] on div at bounding box center [163, 292] width 32 height 15
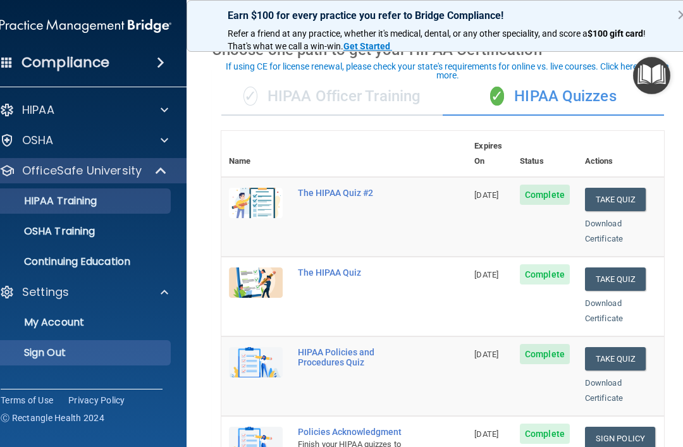
click at [44, 351] on p "Sign Out" at bounding box center [78, 353] width 173 height 13
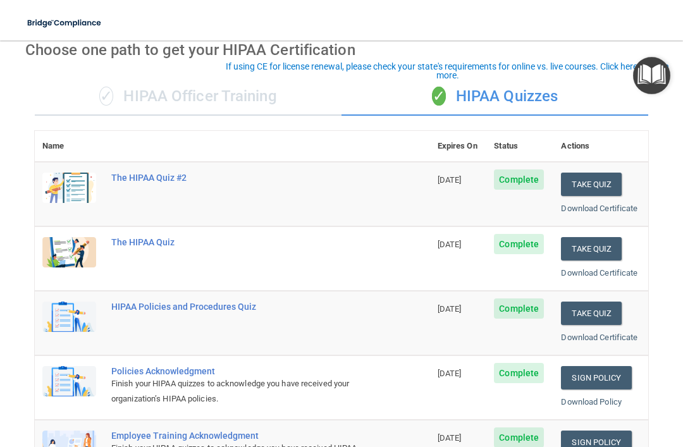
scroll to position [37, 0]
